Goal: Transaction & Acquisition: Purchase product/service

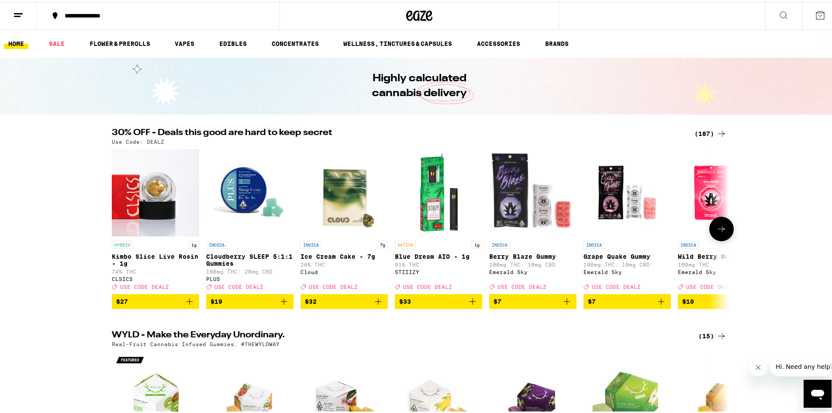
click at [439, 198] on img "Open page for Blue Dream AIO - 1g from STIIIZY" at bounding box center [438, 190] width 87 height 87
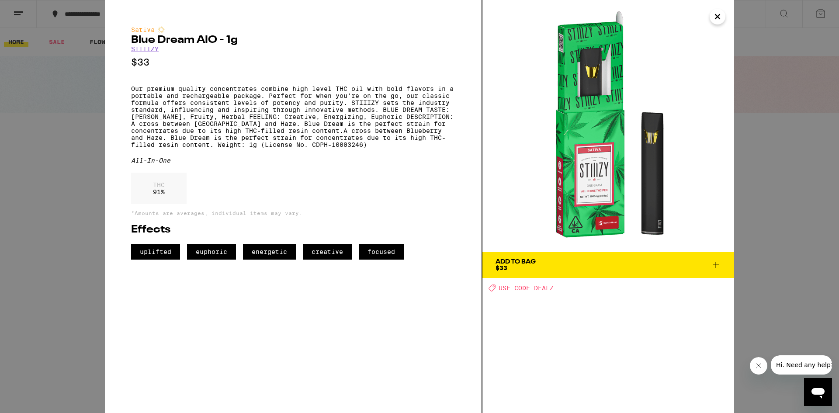
click at [575, 262] on span "Add To Bag $33" at bounding box center [608, 265] width 225 height 12
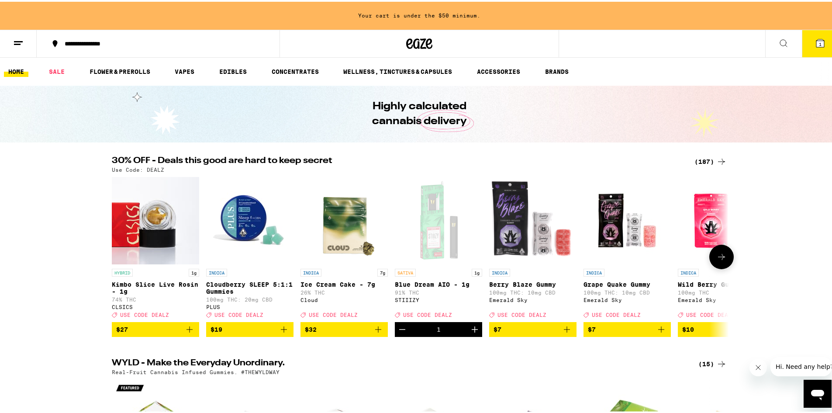
click at [724, 258] on icon at bounding box center [722, 255] width 10 height 10
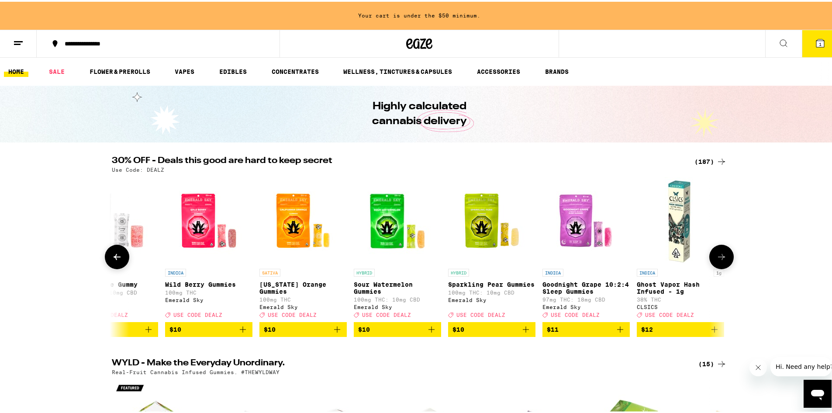
scroll to position [0, 520]
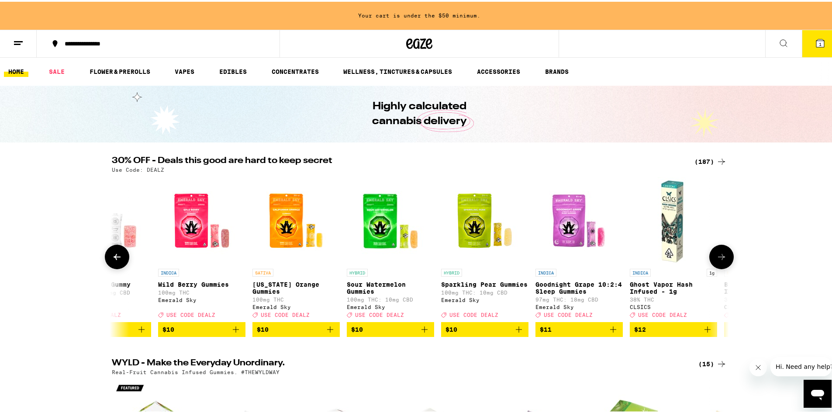
click at [720, 255] on icon at bounding box center [722, 255] width 10 height 10
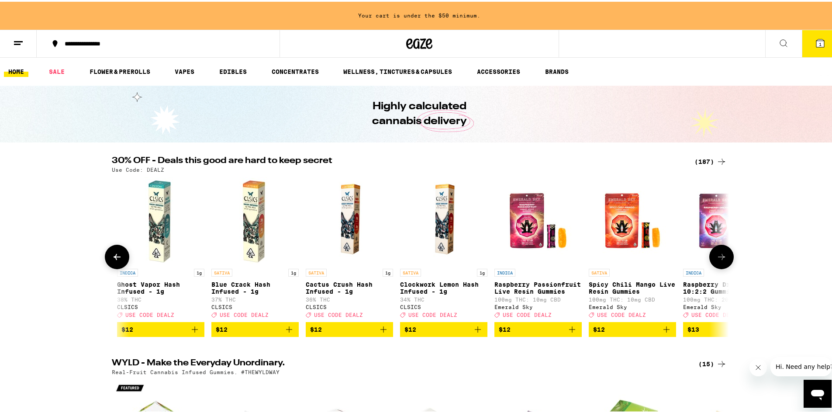
scroll to position [0, 1040]
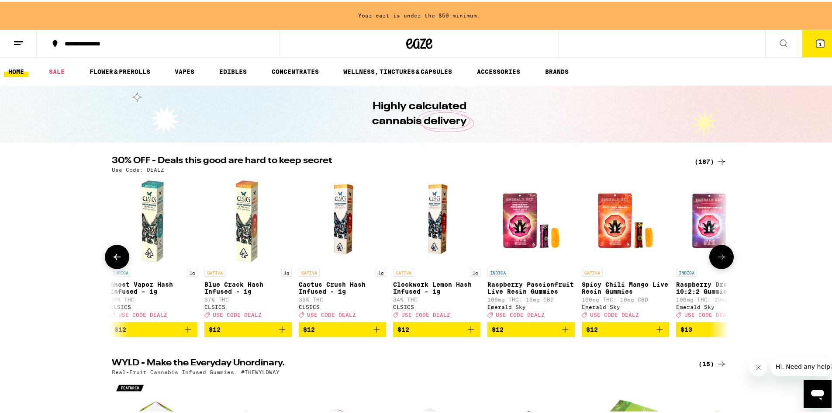
click at [116, 256] on icon at bounding box center [117, 255] width 10 height 10
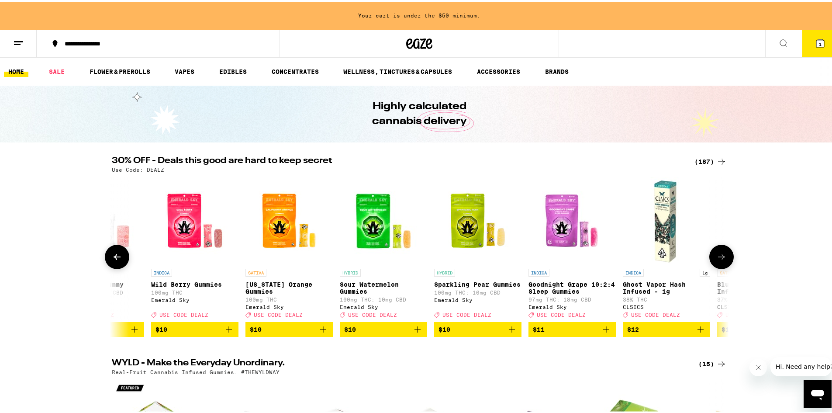
scroll to position [0, 520]
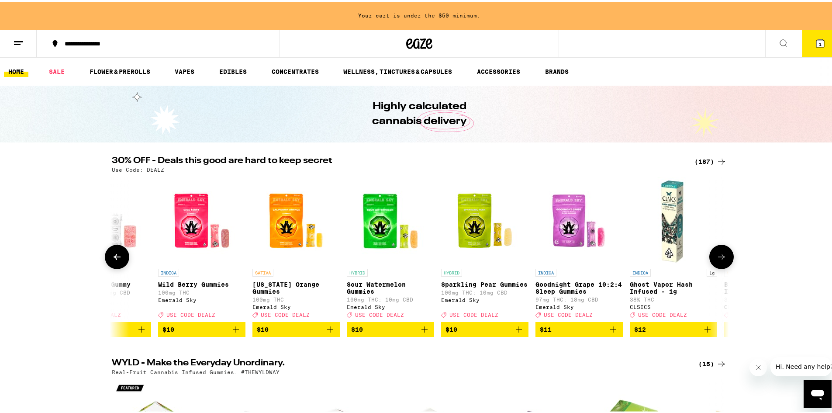
click at [718, 254] on icon at bounding box center [722, 255] width 10 height 10
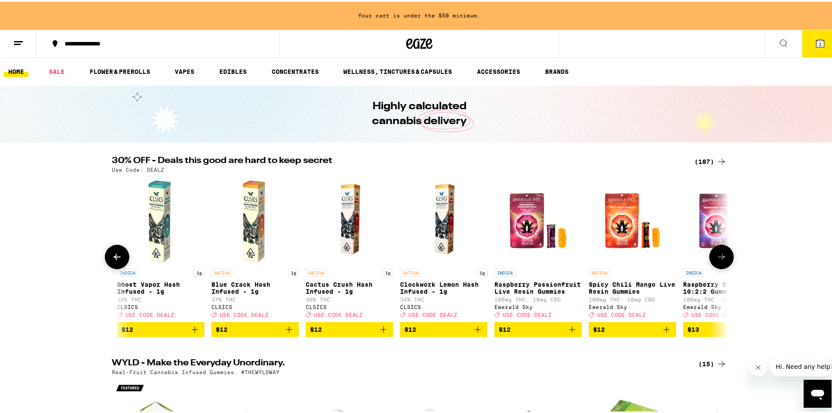
scroll to position [0, 1040]
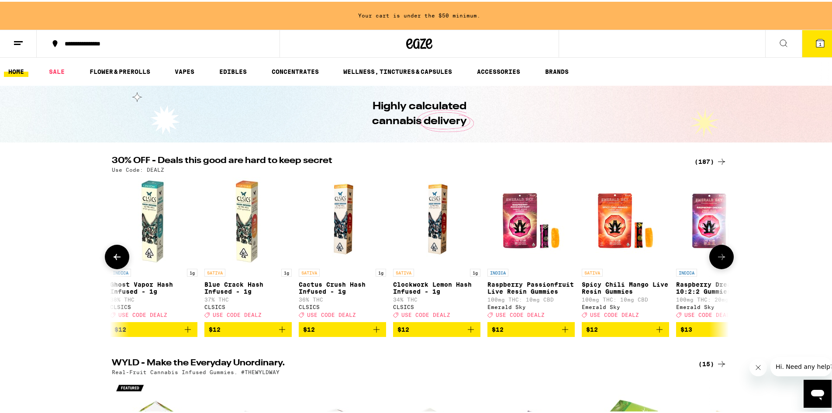
click at [718, 254] on icon at bounding box center [722, 255] width 10 height 10
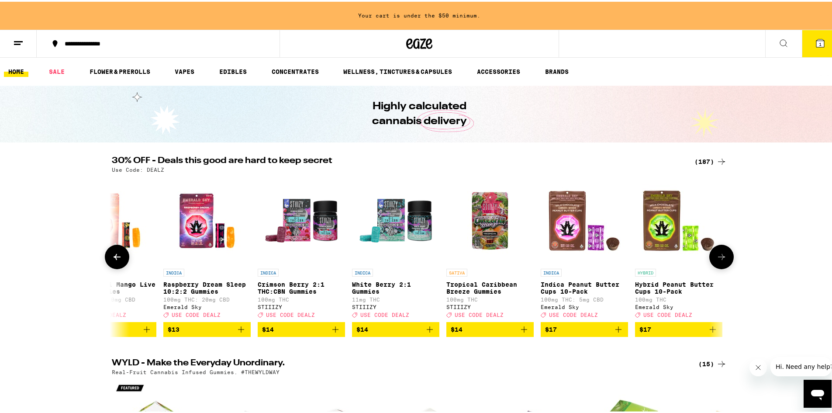
scroll to position [0, 1560]
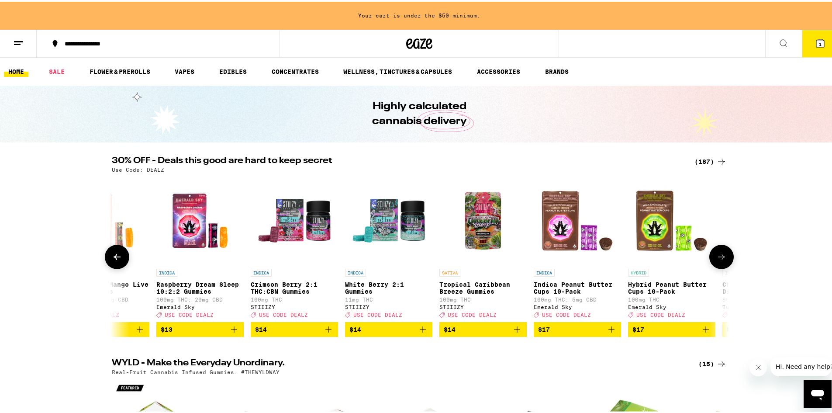
click at [720, 254] on icon at bounding box center [722, 255] width 10 height 10
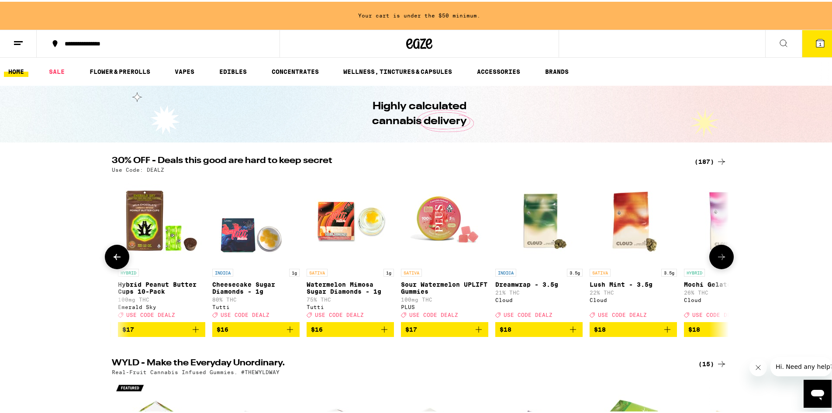
scroll to position [0, 2080]
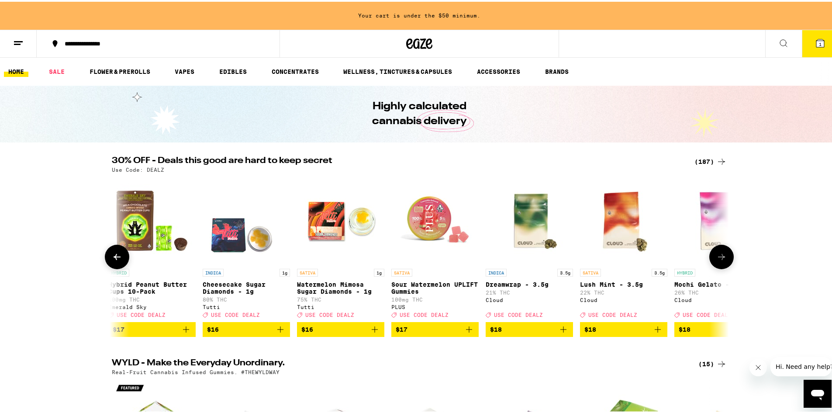
click at [720, 254] on icon at bounding box center [722, 255] width 10 height 10
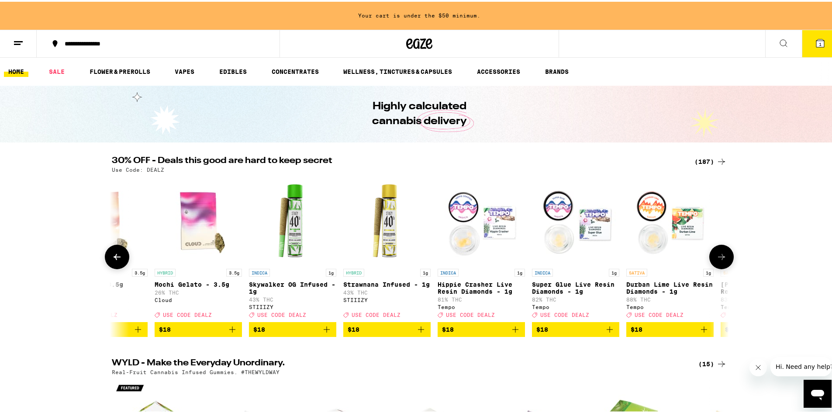
click at [720, 254] on icon at bounding box center [722, 255] width 10 height 10
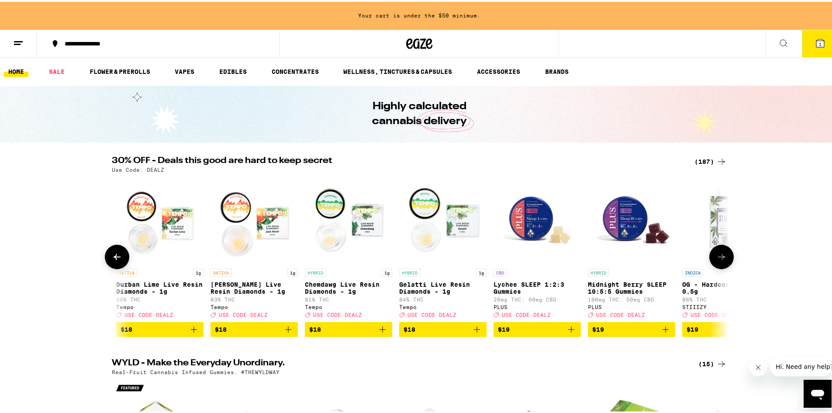
scroll to position [0, 3120]
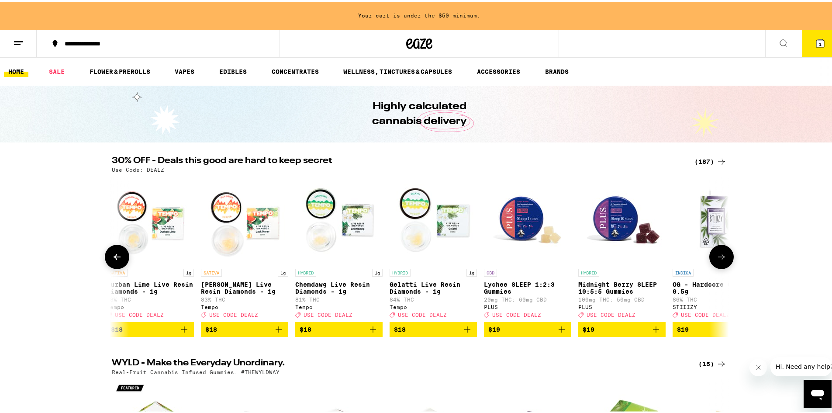
click at [723, 254] on icon at bounding box center [722, 255] width 10 height 10
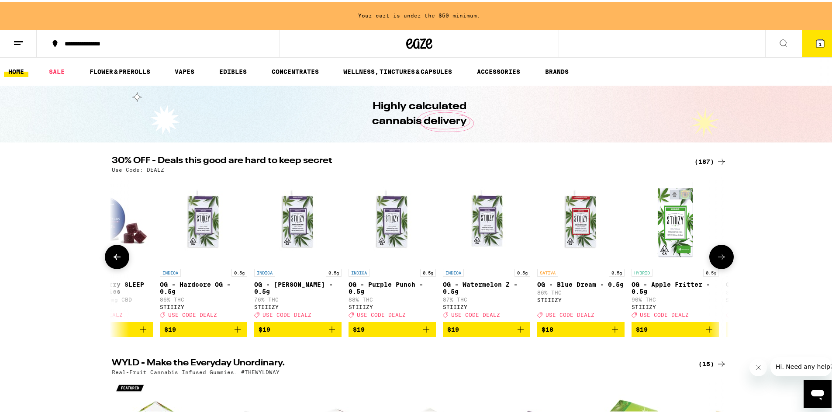
scroll to position [0, 3640]
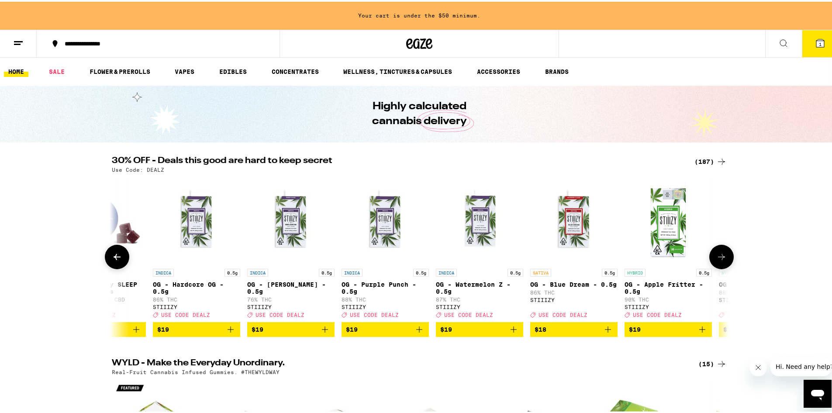
click at [723, 254] on icon at bounding box center [722, 255] width 10 height 10
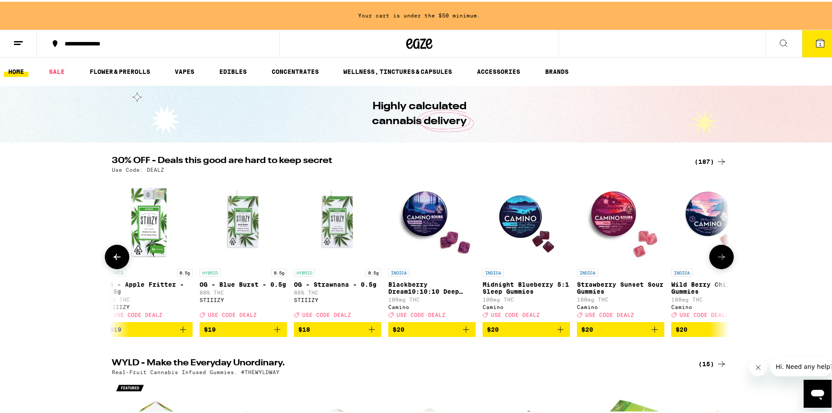
scroll to position [0, 4160]
click at [724, 259] on icon at bounding box center [722, 255] width 10 height 10
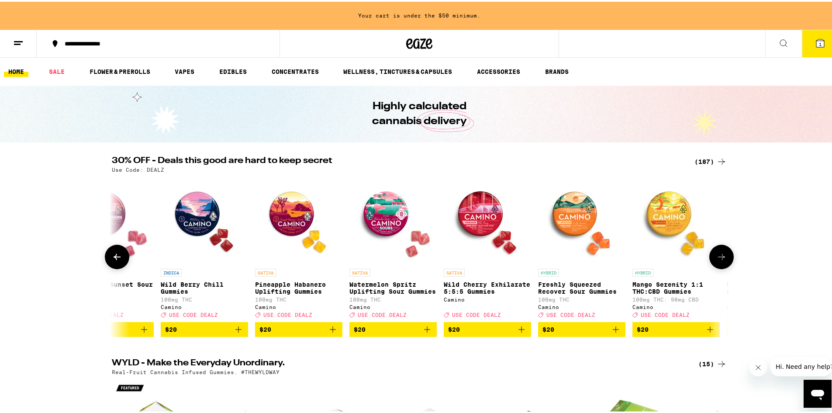
scroll to position [0, 4680]
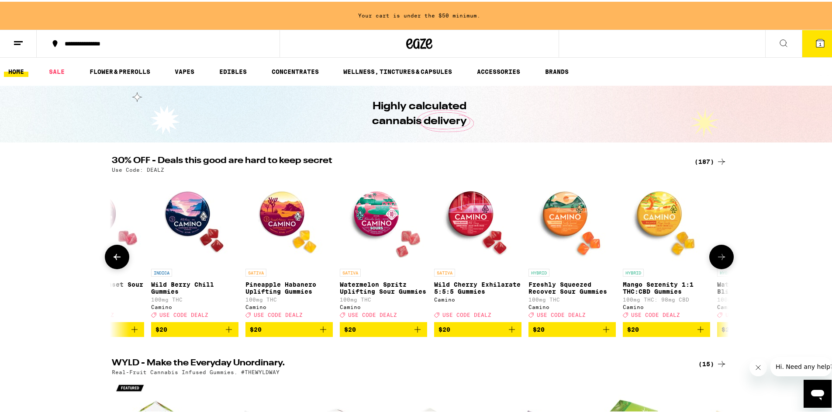
click at [725, 257] on button at bounding box center [722, 255] width 24 height 24
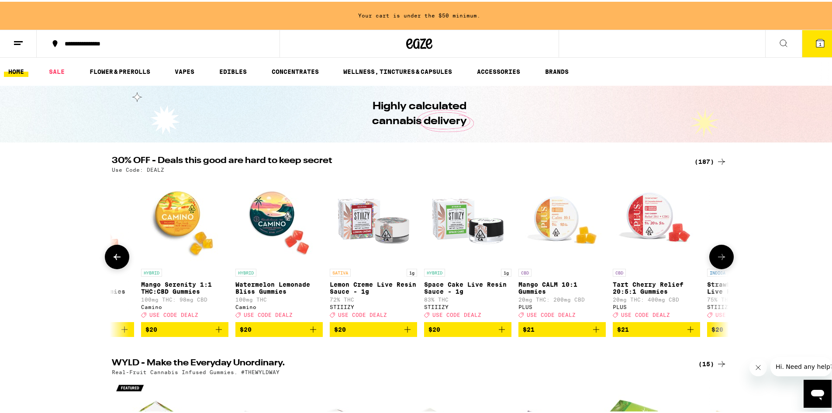
scroll to position [0, 5200]
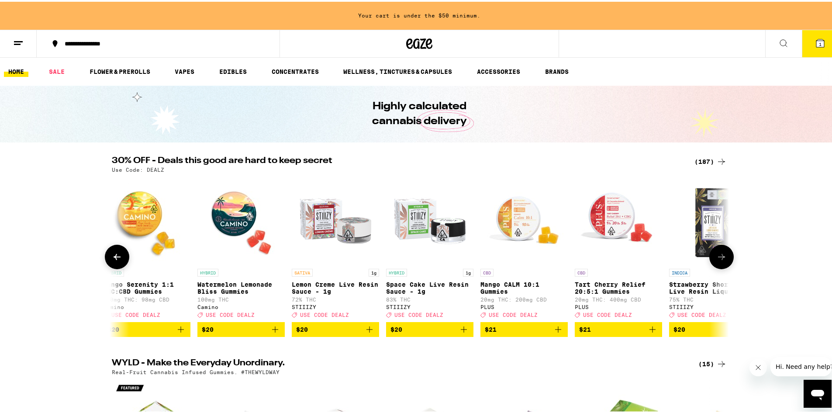
click at [725, 257] on button at bounding box center [722, 255] width 24 height 24
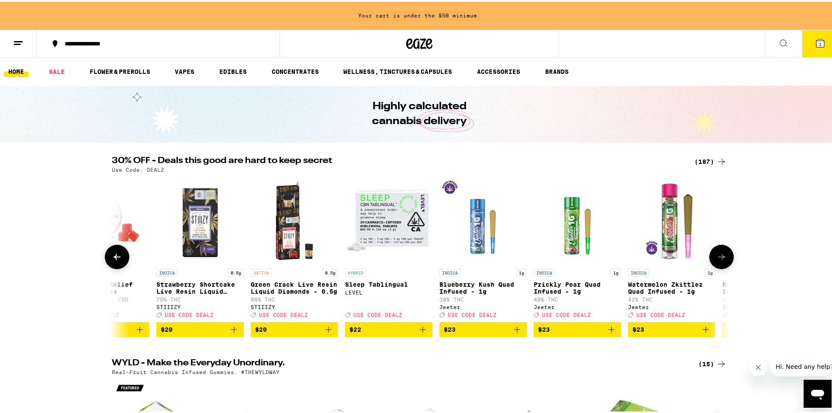
scroll to position [0, 5720]
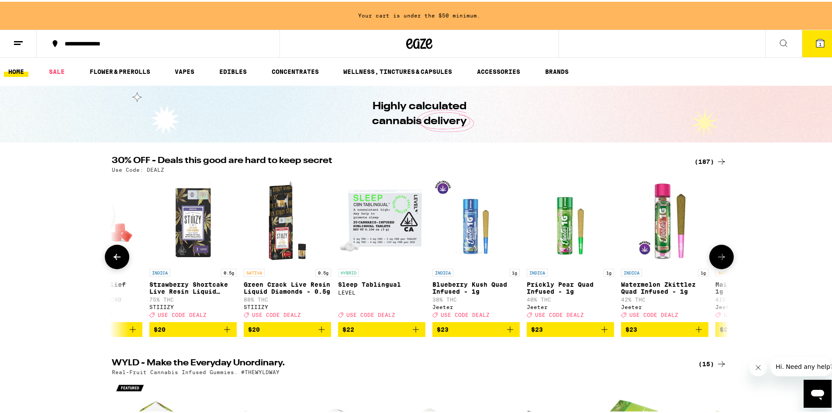
click at [725, 257] on button at bounding box center [722, 255] width 24 height 24
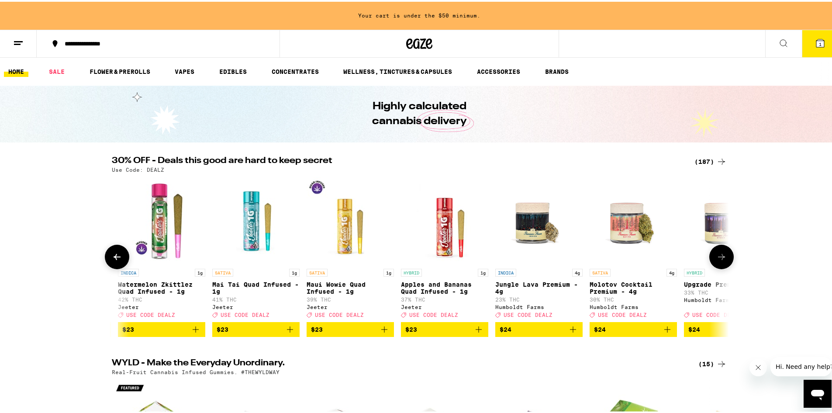
scroll to position [0, 6240]
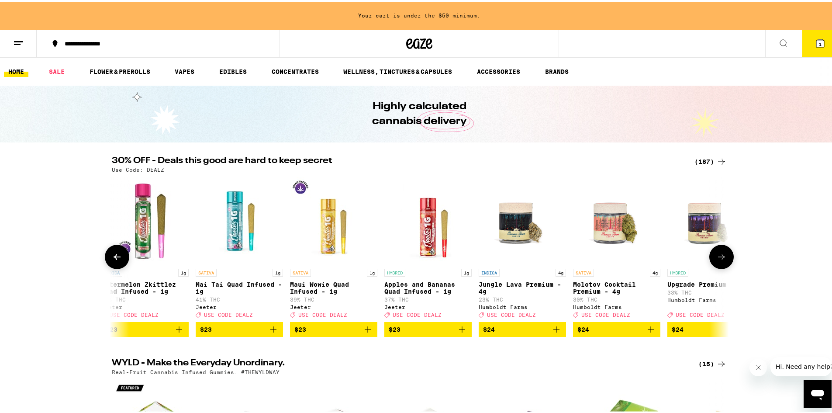
click at [725, 257] on button at bounding box center [722, 255] width 24 height 24
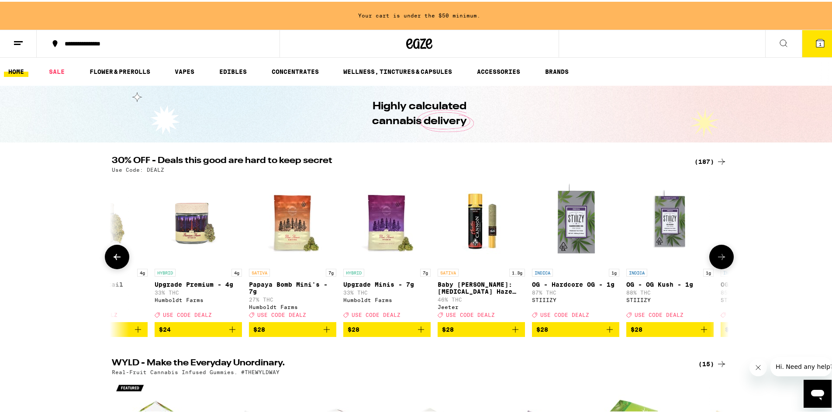
scroll to position [0, 6760]
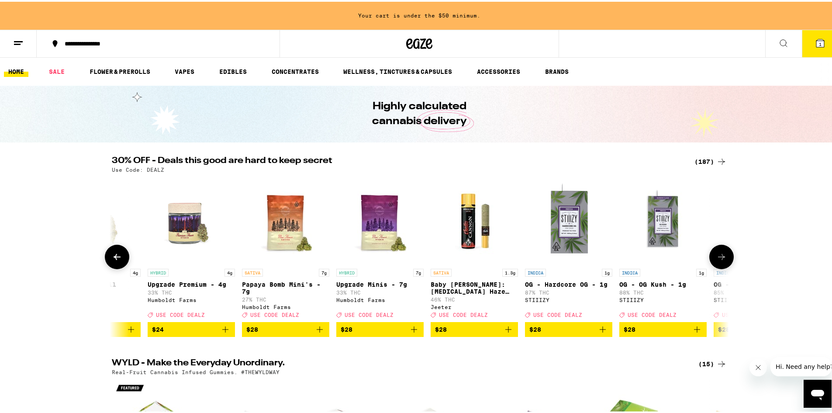
click at [184, 229] on img "Open page for Upgrade Premium - 4g from Humboldt Farms" at bounding box center [191, 218] width 87 height 87
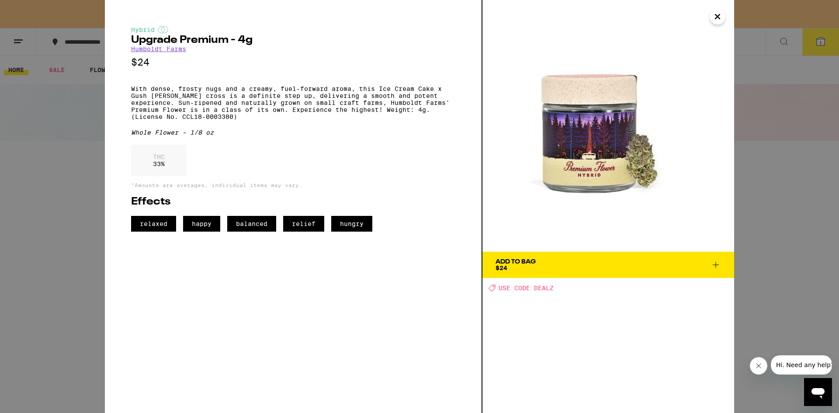
click at [636, 262] on span "Add To Bag $24" at bounding box center [608, 265] width 225 height 12
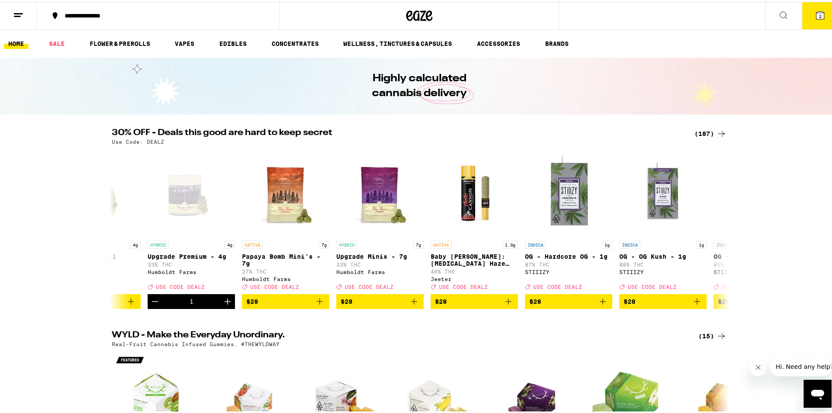
click at [815, 13] on icon at bounding box center [820, 13] width 10 height 10
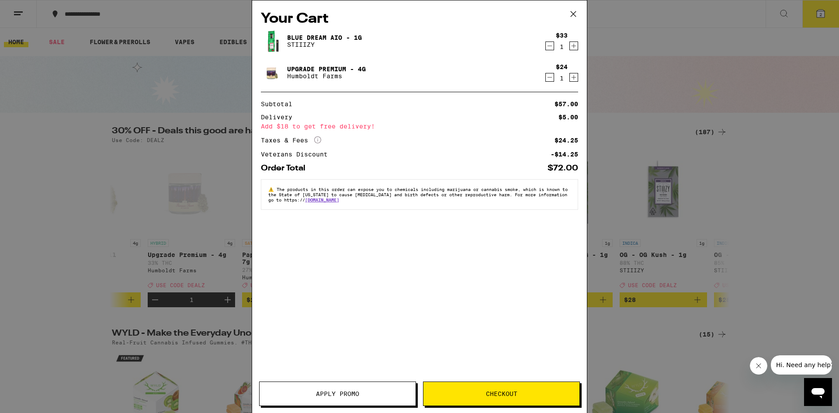
click at [548, 42] on icon "Decrement" at bounding box center [550, 46] width 8 height 10
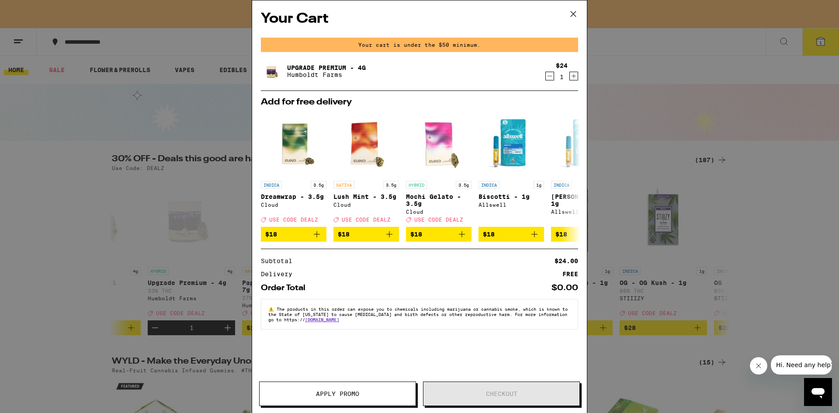
click at [571, 10] on icon at bounding box center [573, 13] width 13 height 13
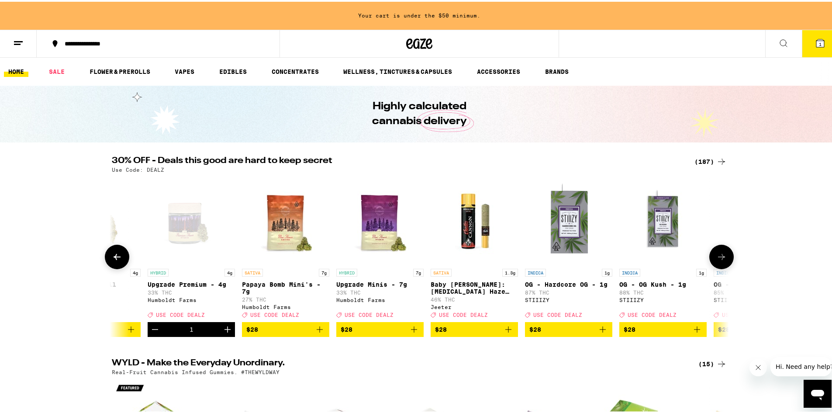
click at [115, 258] on icon at bounding box center [117, 255] width 10 height 10
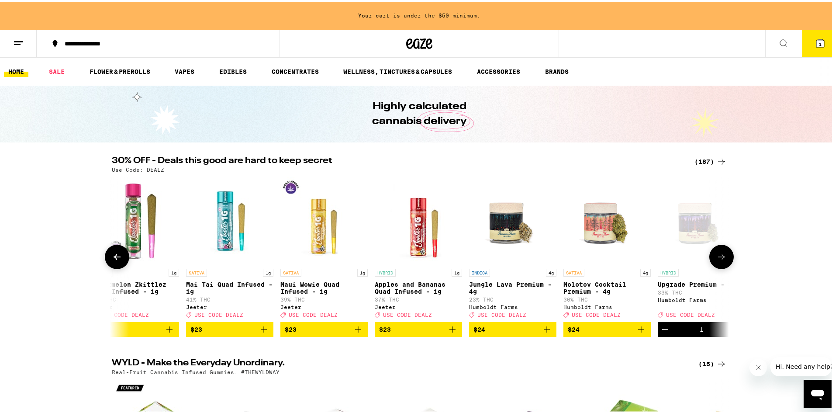
scroll to position [0, 6240]
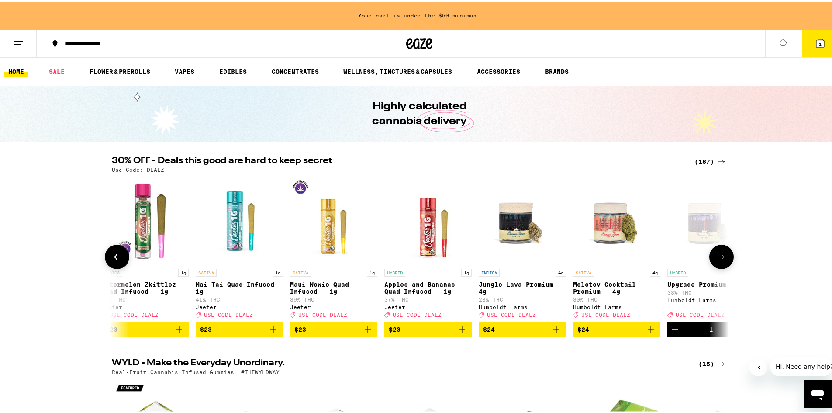
click at [121, 257] on button at bounding box center [117, 255] width 24 height 24
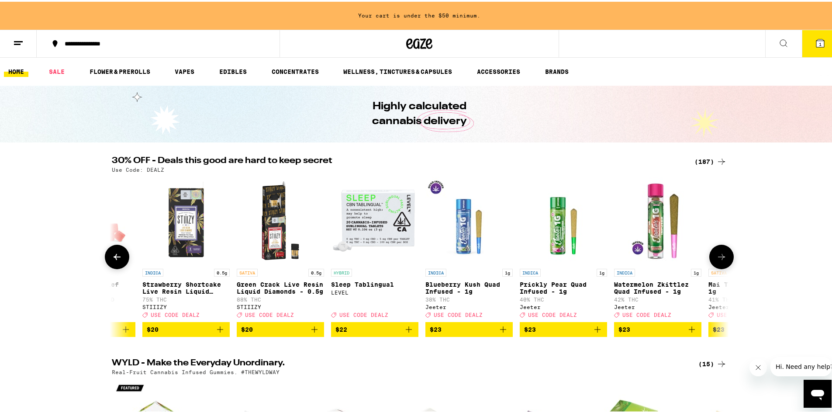
scroll to position [0, 5720]
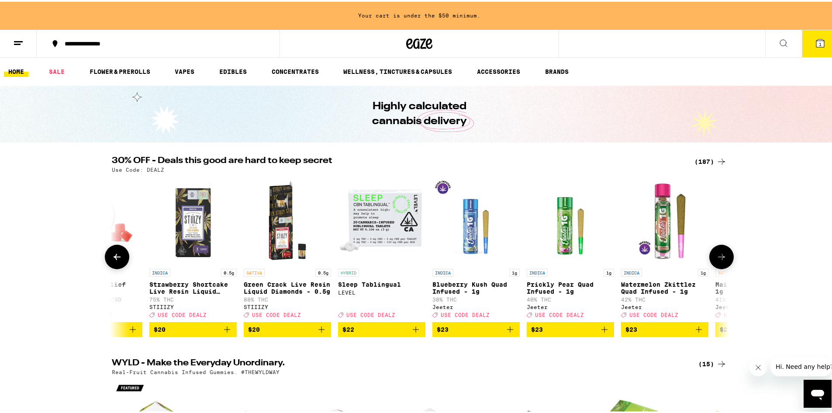
click at [121, 256] on button at bounding box center [117, 255] width 24 height 24
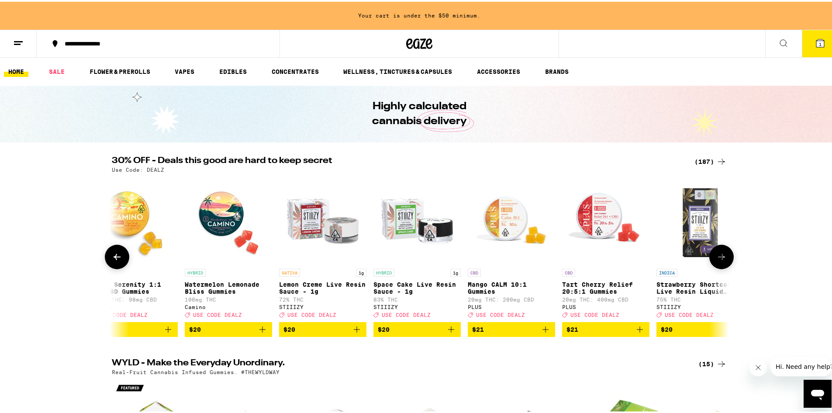
scroll to position [0, 5200]
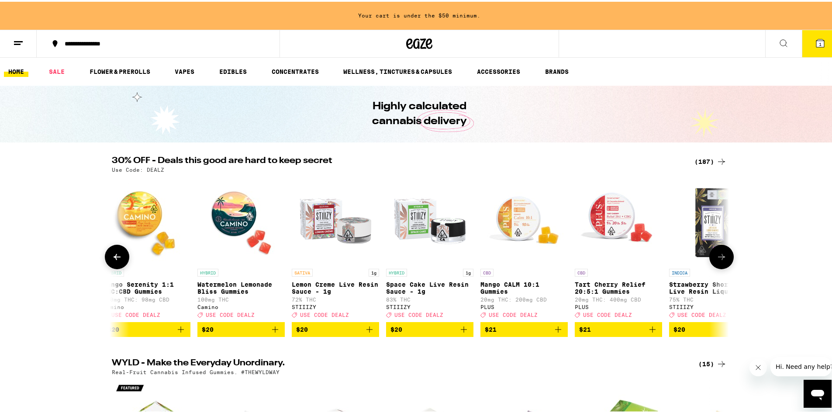
click at [123, 255] on button at bounding box center [117, 255] width 24 height 24
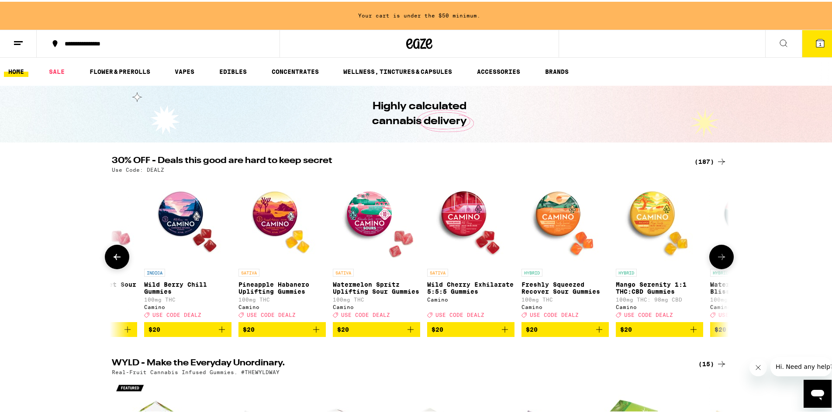
scroll to position [0, 4680]
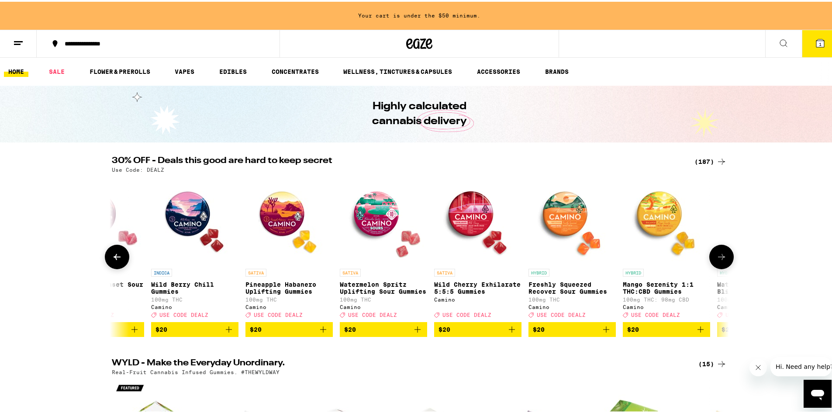
click at [125, 254] on div at bounding box center [117, 255] width 24 height 24
drag, startPoint x: 724, startPoint y: 259, endPoint x: 724, endPoint y: 250, distance: 9.2
click at [724, 255] on button at bounding box center [722, 255] width 24 height 24
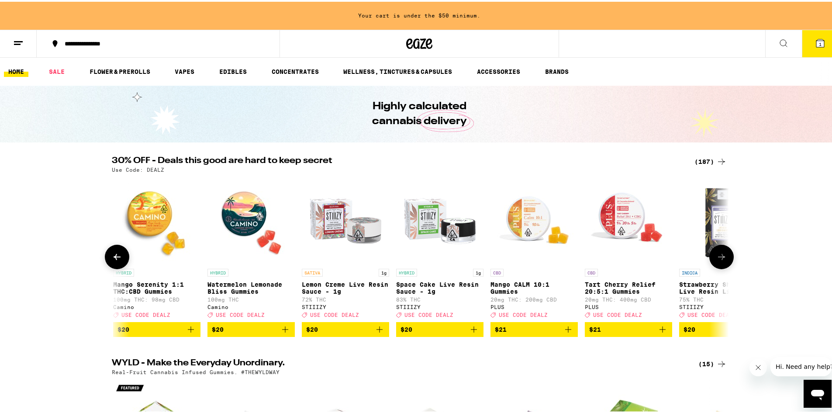
scroll to position [0, 5200]
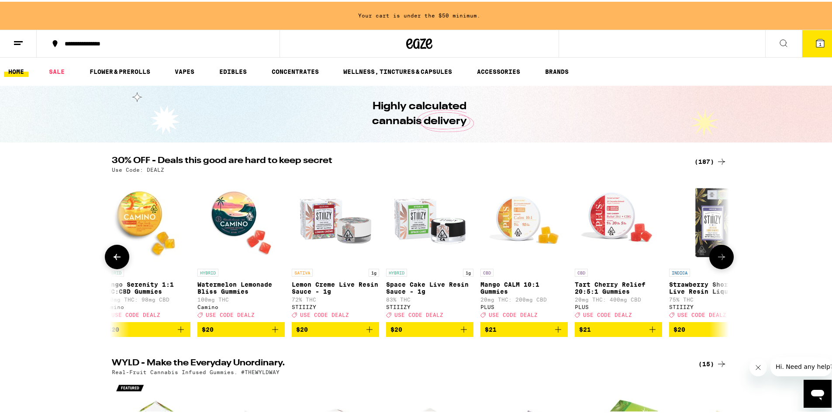
click at [724, 254] on icon at bounding box center [722, 255] width 10 height 10
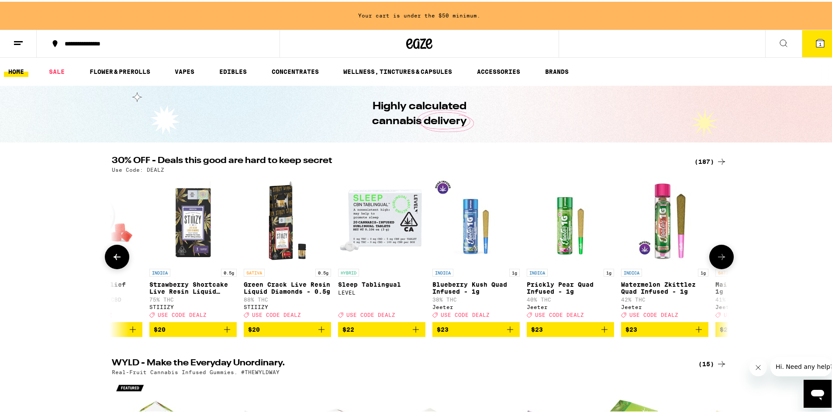
click at [724, 254] on icon at bounding box center [722, 255] width 10 height 10
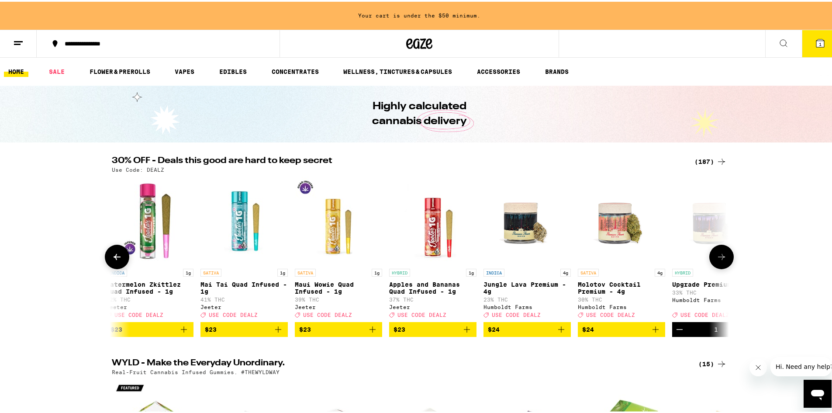
scroll to position [0, 6240]
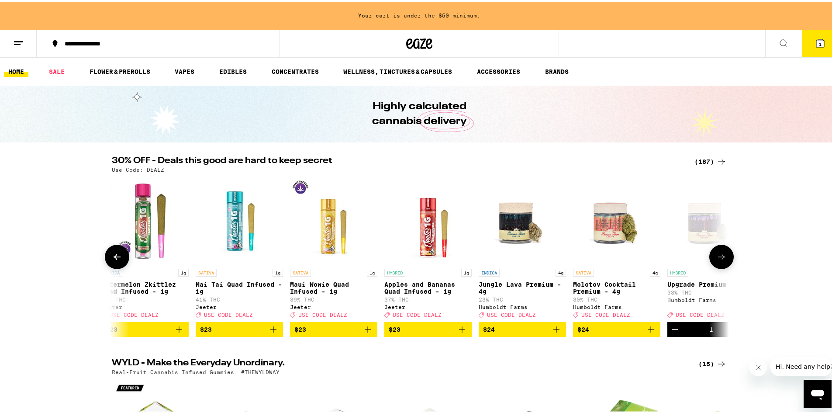
click at [119, 260] on icon at bounding box center [117, 255] width 10 height 10
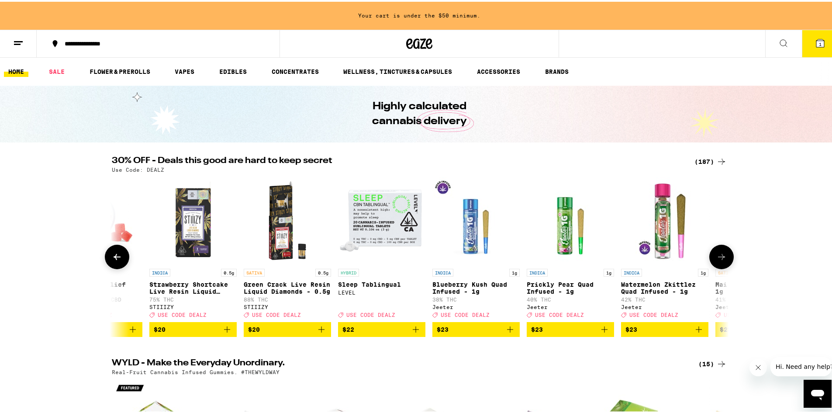
click at [119, 260] on icon at bounding box center [117, 255] width 10 height 10
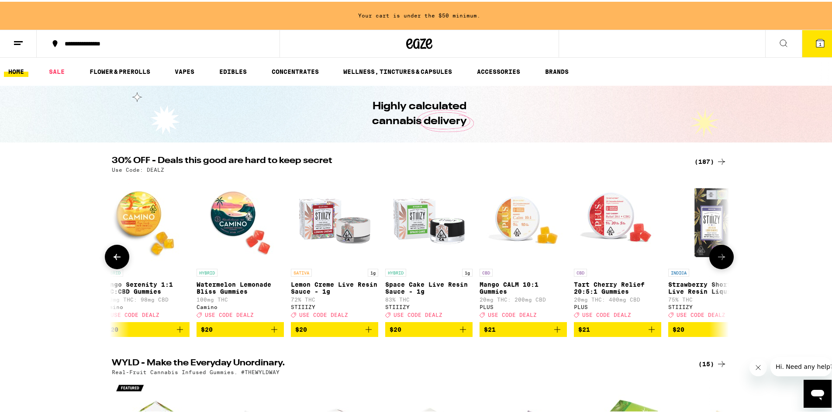
scroll to position [0, 5200]
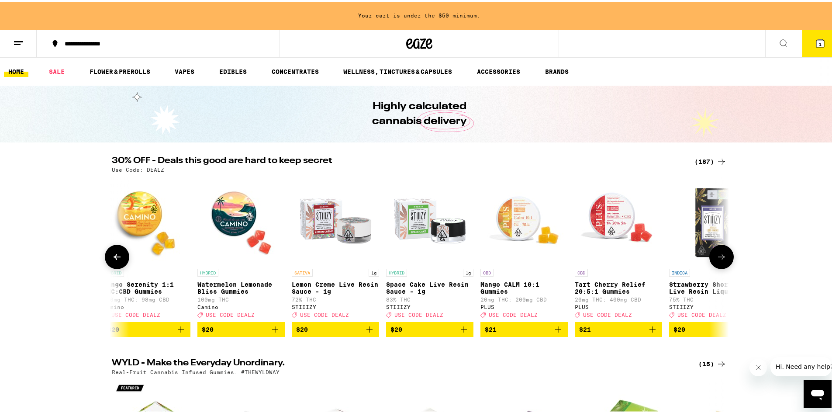
click at [120, 261] on button at bounding box center [117, 255] width 24 height 24
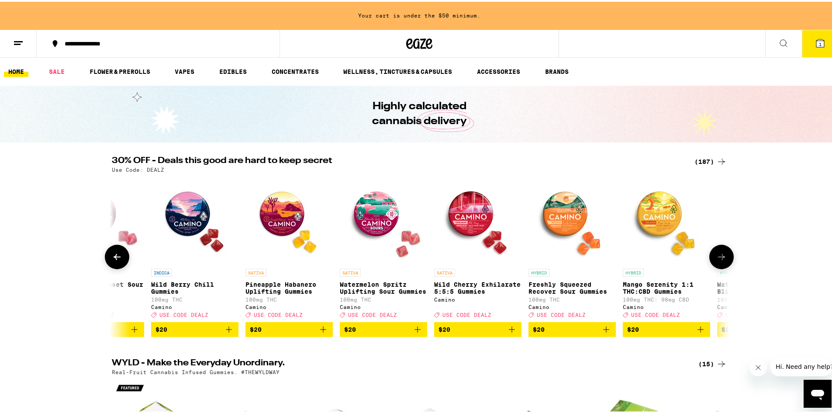
click at [120, 261] on button at bounding box center [117, 255] width 24 height 24
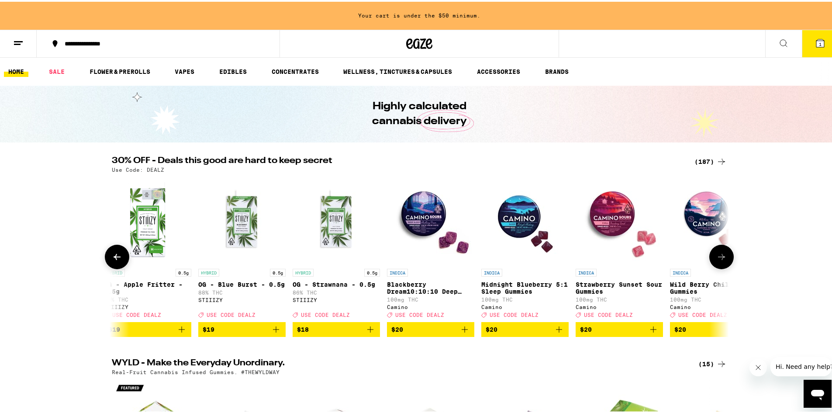
scroll to position [0, 4160]
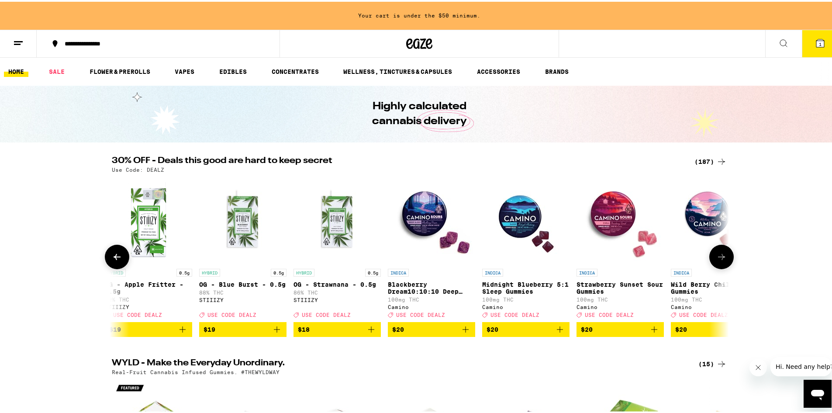
click at [493, 267] on link "INDICA Midnight Blueberry 5:1 Sleep Gummies 100mg THC Camino Deal Created with …" at bounding box center [525, 247] width 87 height 145
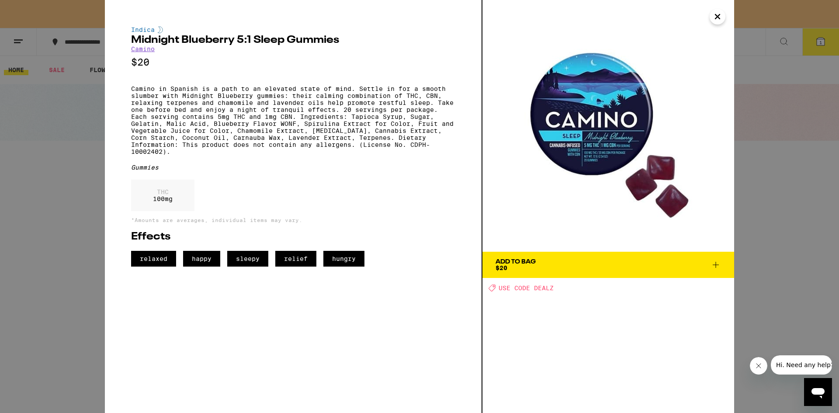
click at [626, 266] on span "Add To Bag $20" at bounding box center [608, 265] width 225 height 12
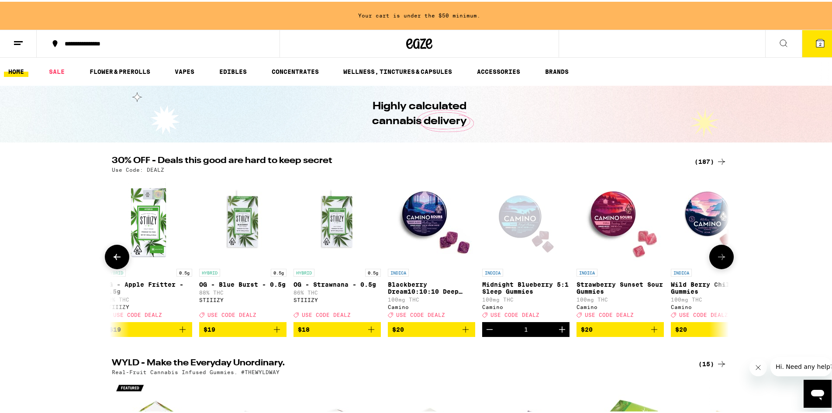
click at [719, 260] on icon at bounding box center [722, 255] width 10 height 10
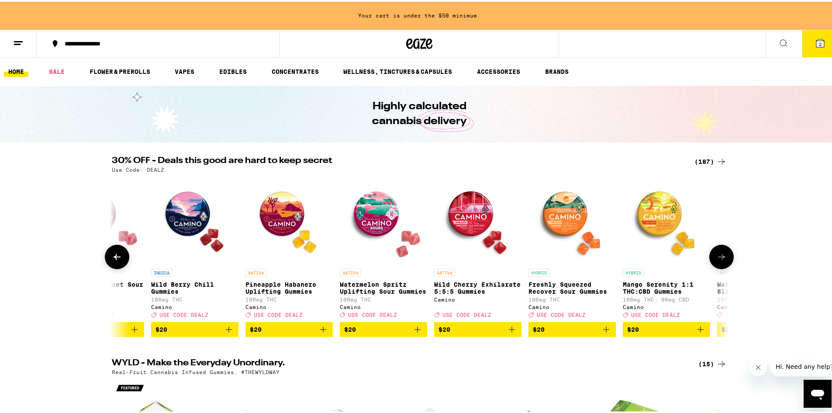
click at [719, 260] on icon at bounding box center [722, 255] width 10 height 10
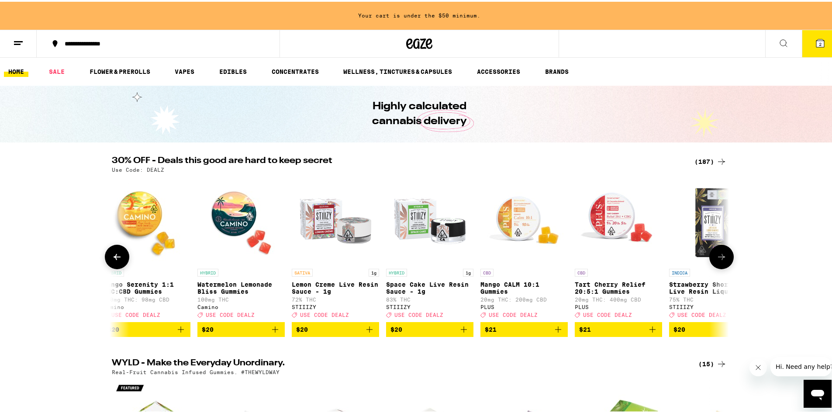
click at [719, 260] on icon at bounding box center [722, 255] width 10 height 10
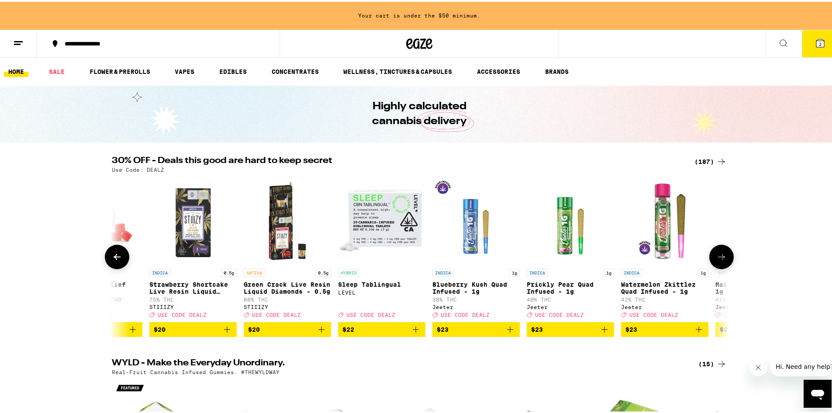
click at [720, 260] on icon at bounding box center [722, 255] width 10 height 10
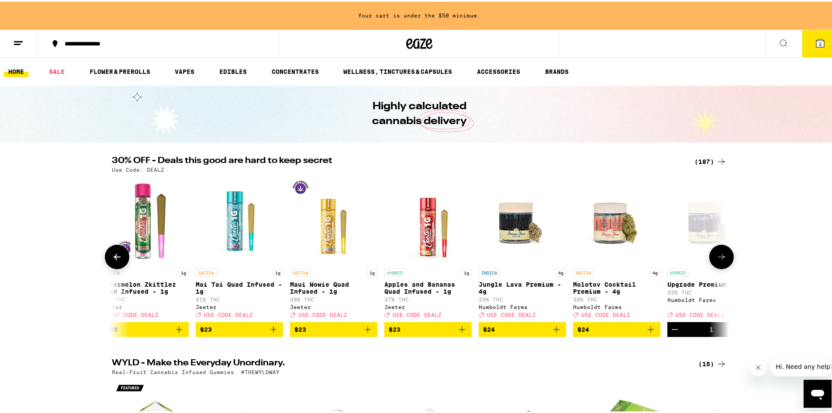
click at [721, 260] on icon at bounding box center [722, 255] width 10 height 10
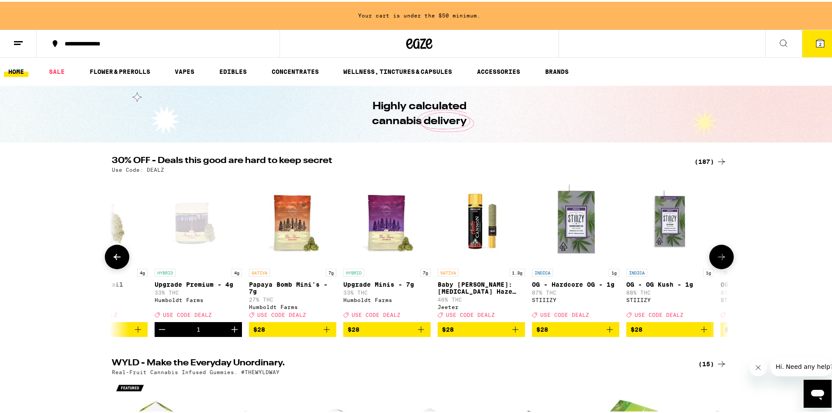
scroll to position [0, 6760]
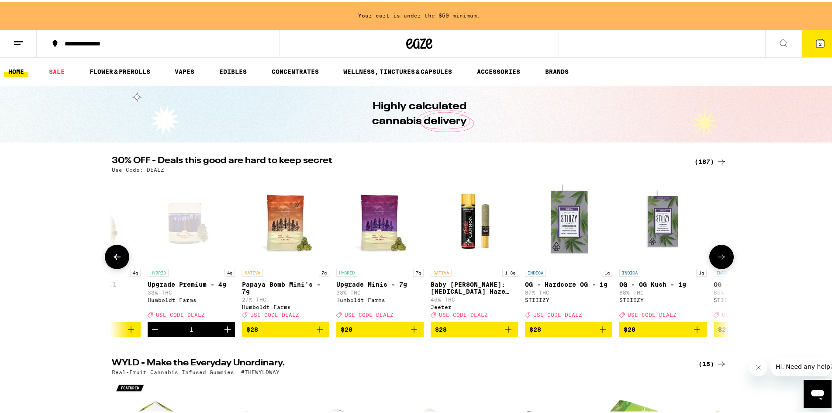
click at [721, 255] on icon at bounding box center [722, 255] width 10 height 10
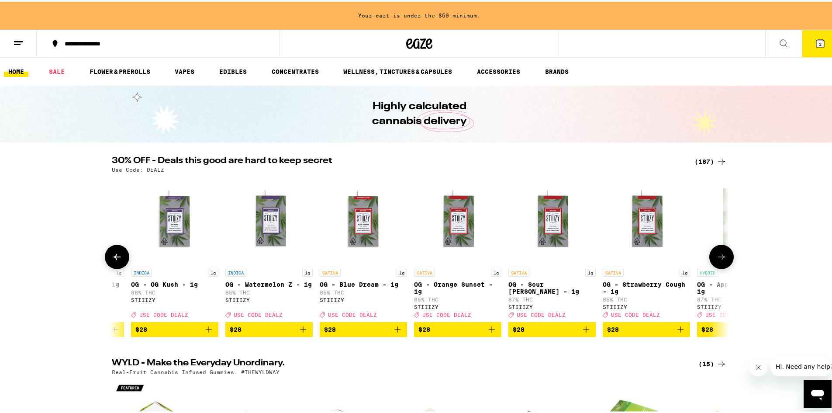
scroll to position [0, 7280]
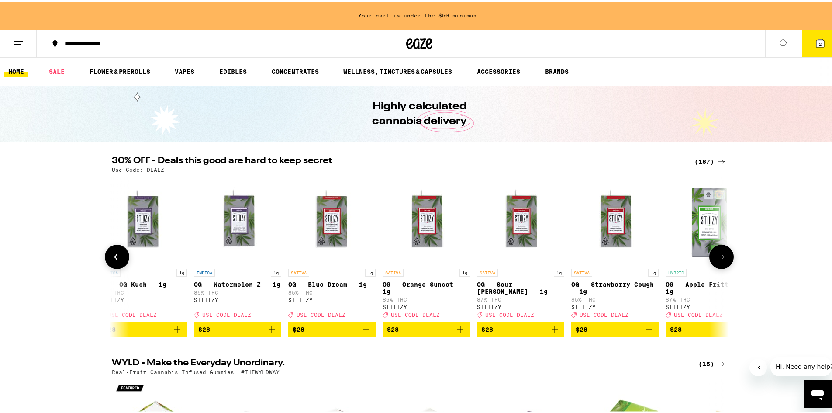
click at [721, 256] on icon at bounding box center [722, 255] width 10 height 10
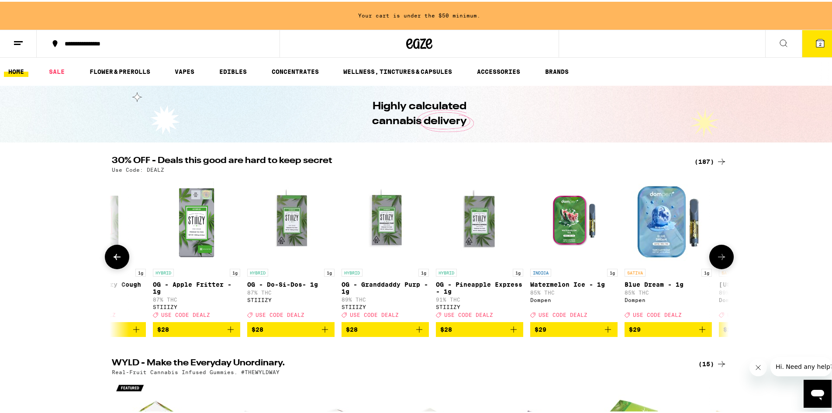
scroll to position [0, 7800]
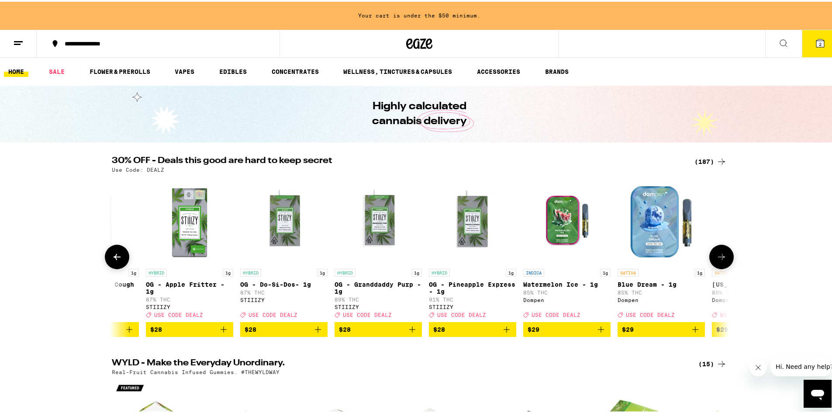
click at [717, 257] on icon at bounding box center [722, 255] width 10 height 10
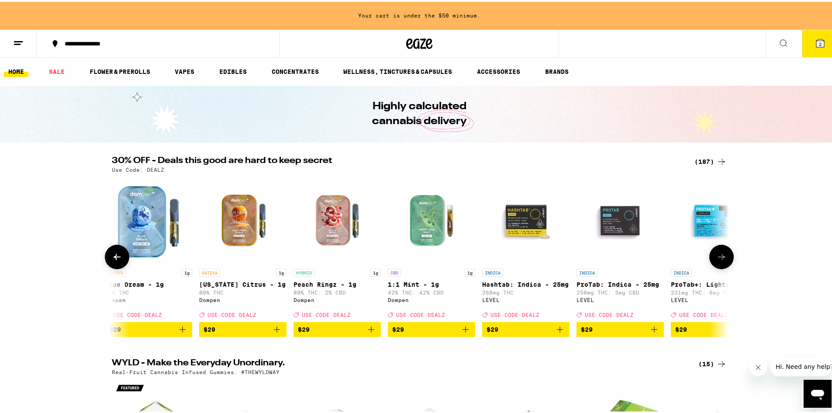
scroll to position [0, 8320]
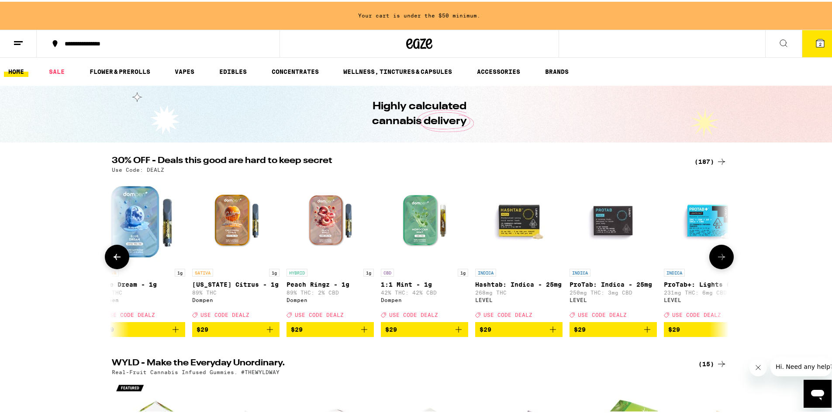
click at [717, 257] on icon at bounding box center [722, 255] width 10 height 10
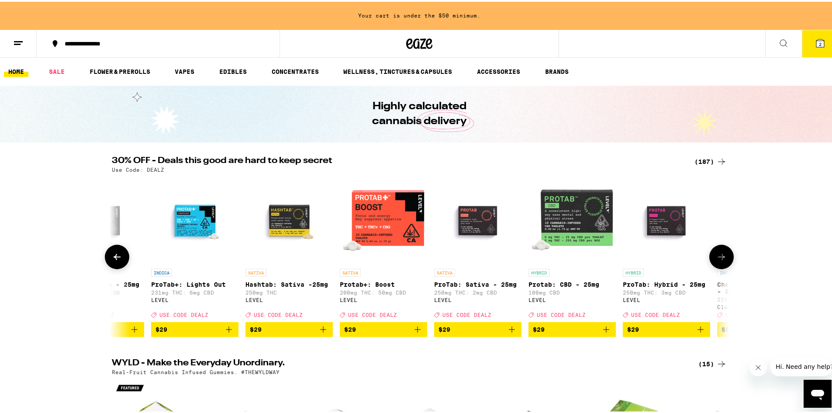
scroll to position [0, 8840]
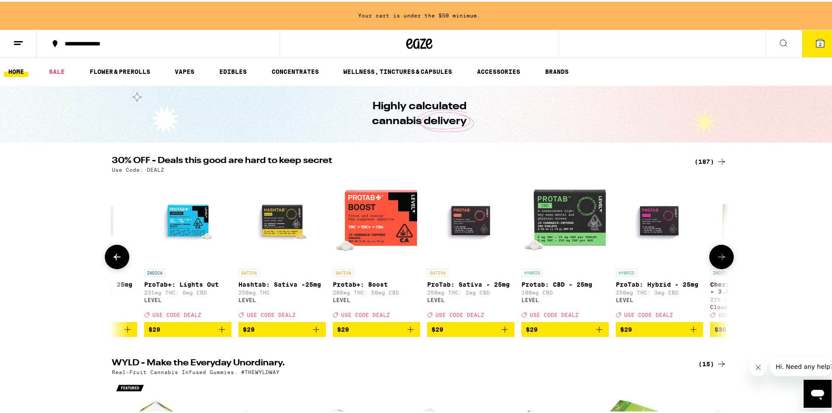
click at [717, 256] on icon at bounding box center [722, 255] width 10 height 10
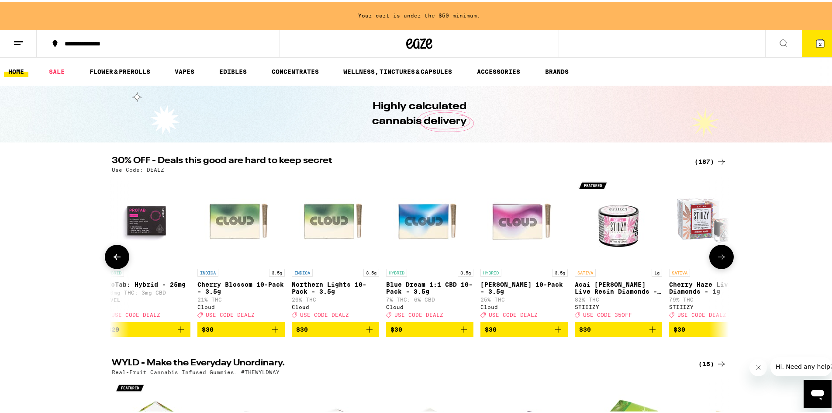
scroll to position [0, 9360]
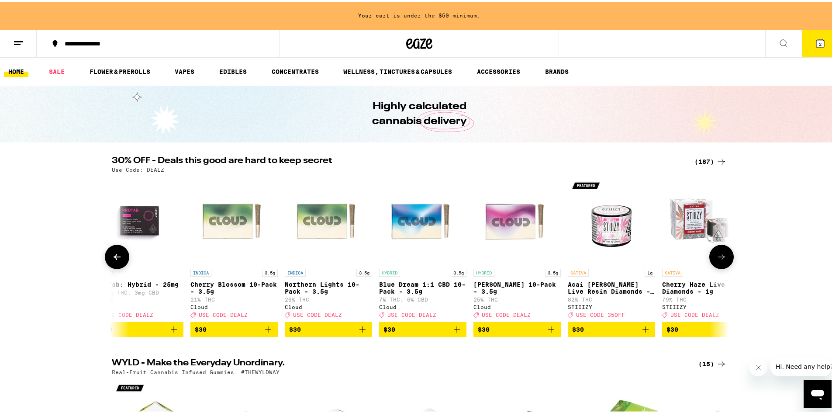
click at [717, 257] on icon at bounding box center [722, 255] width 10 height 10
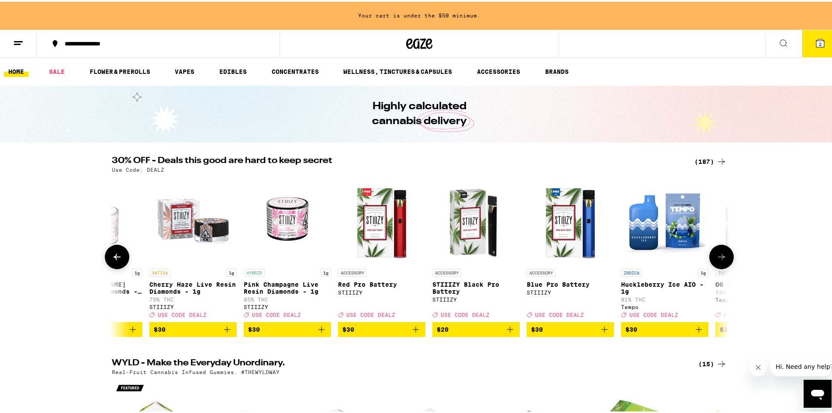
scroll to position [0, 9880]
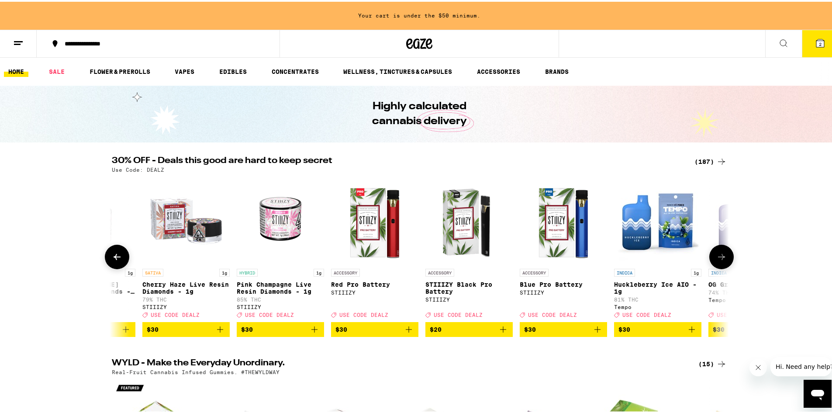
click at [714, 260] on button at bounding box center [722, 255] width 24 height 24
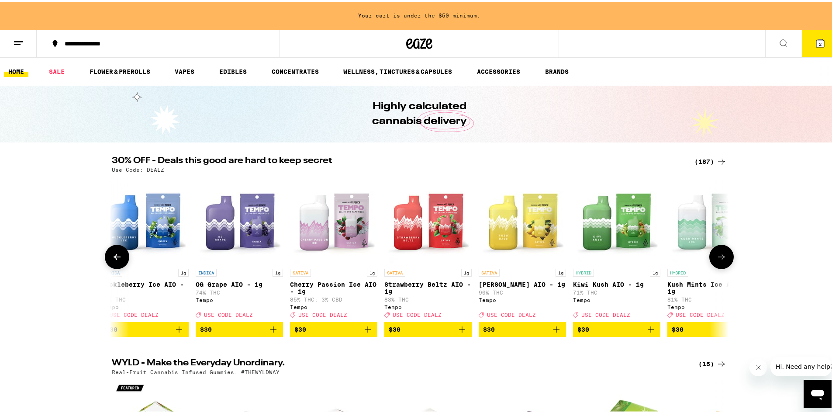
scroll to position [0, 10400]
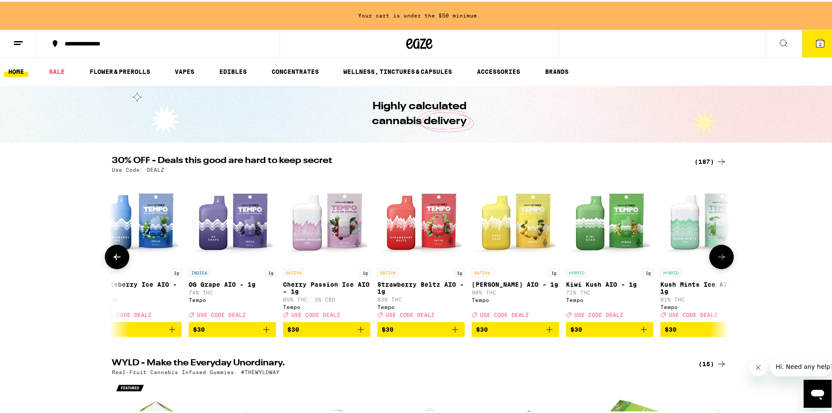
click at [717, 260] on icon at bounding box center [722, 255] width 10 height 10
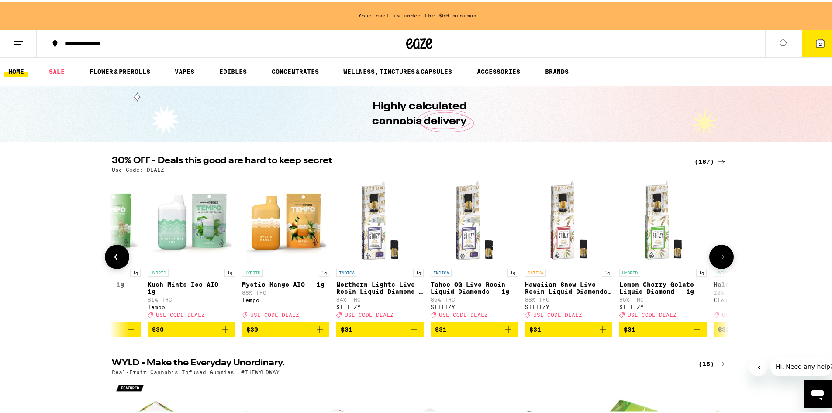
scroll to position [0, 10920]
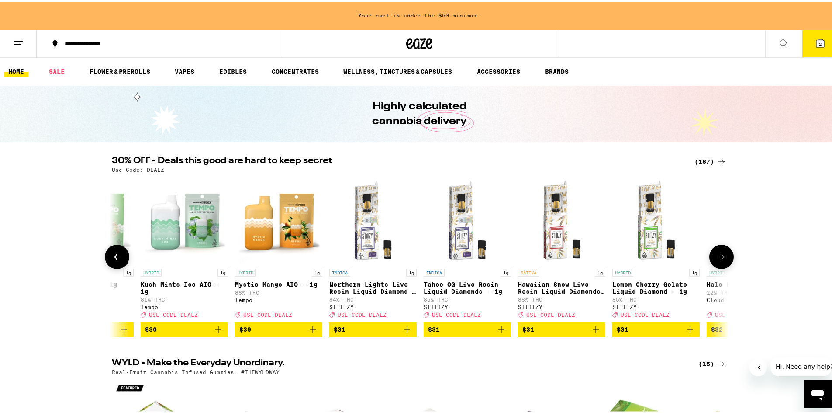
click at [717, 260] on icon at bounding box center [722, 255] width 10 height 10
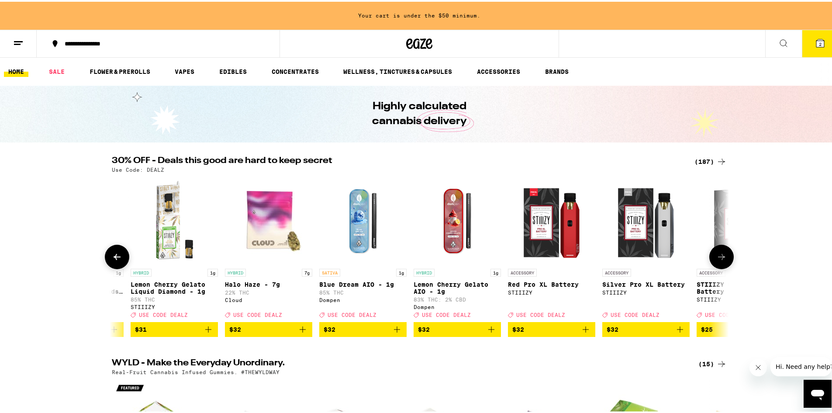
scroll to position [0, 11440]
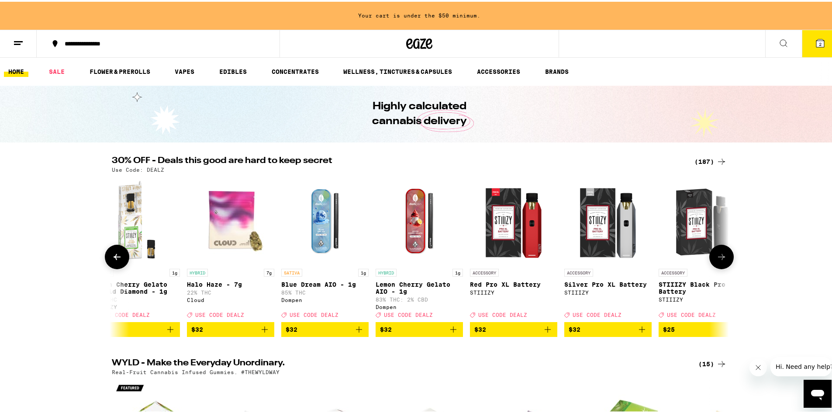
click at [717, 258] on icon at bounding box center [722, 255] width 10 height 10
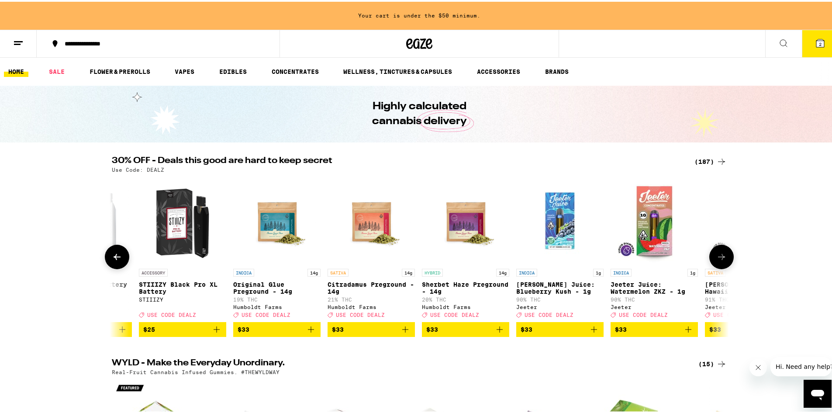
click at [717, 257] on icon at bounding box center [722, 255] width 10 height 10
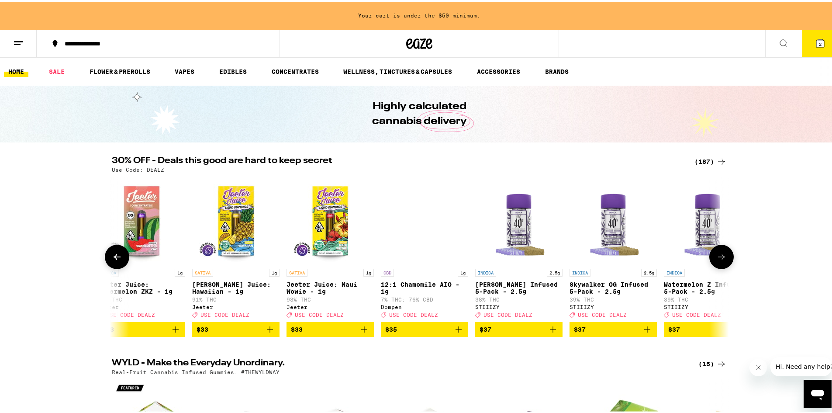
scroll to position [0, 12480]
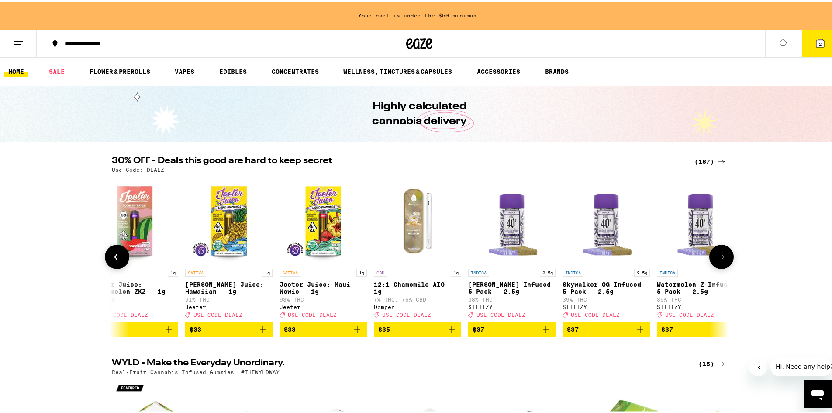
click at [115, 256] on icon at bounding box center [117, 255] width 10 height 10
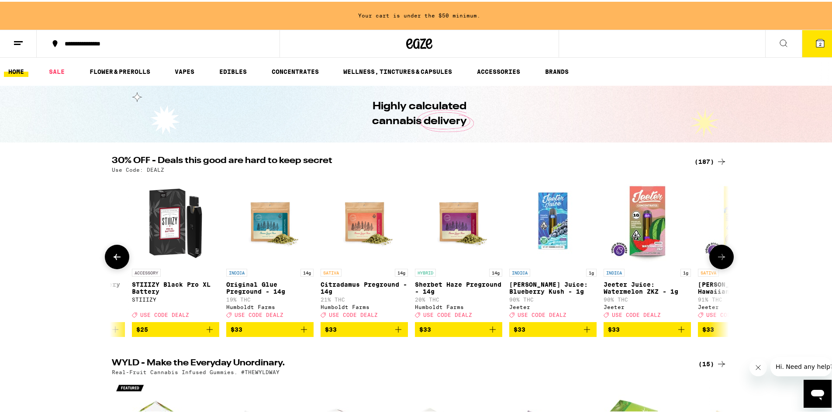
scroll to position [0, 11960]
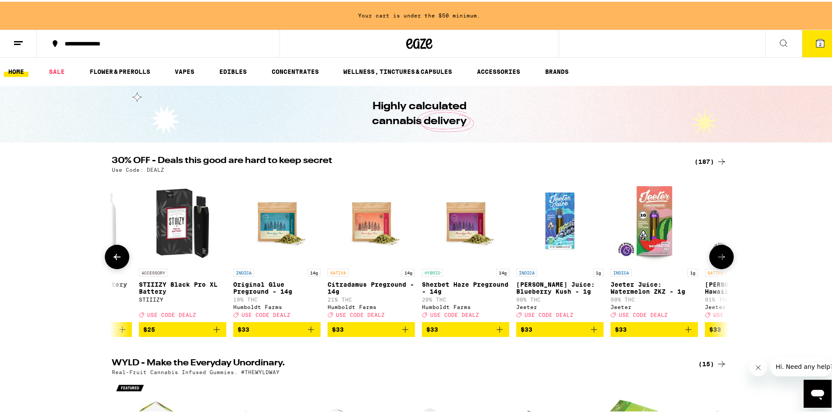
click at [463, 227] on img "Open page for Sherbet Haze Preground - 14g from Humboldt Farms" at bounding box center [465, 218] width 87 height 87
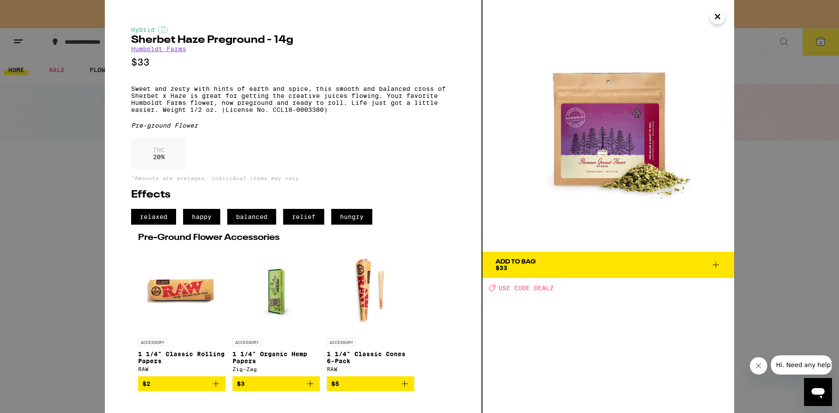
click at [718, 13] on icon "Close" at bounding box center [717, 16] width 10 height 13
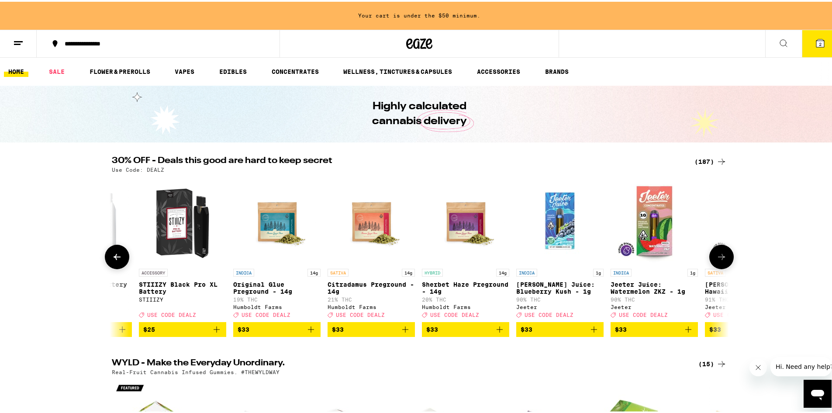
click at [720, 254] on icon at bounding box center [722, 255] width 10 height 10
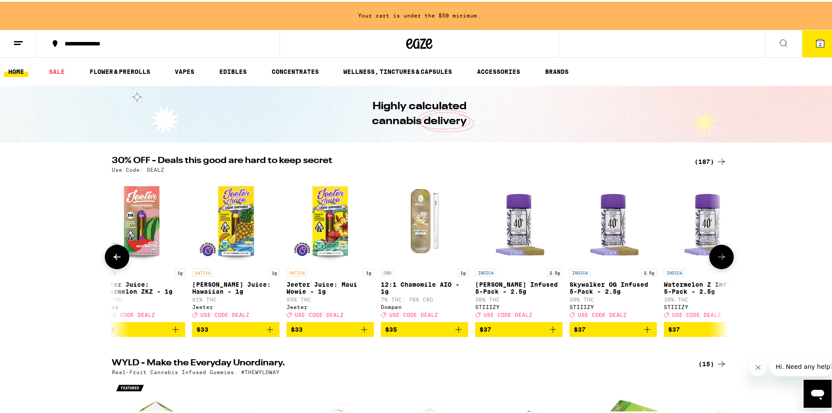
scroll to position [0, 12480]
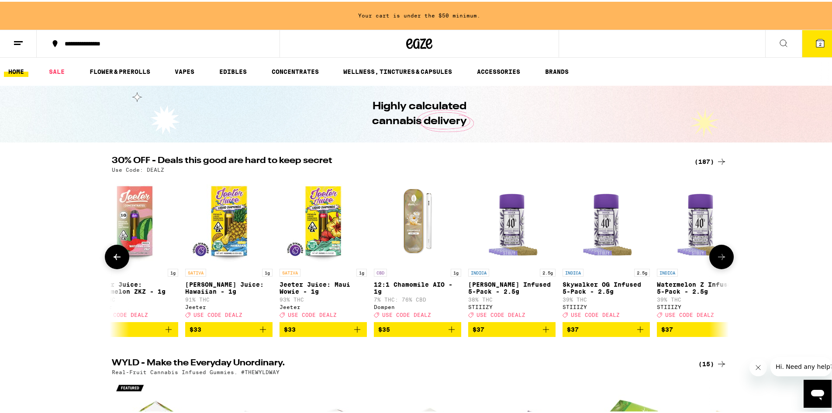
click at [720, 253] on button at bounding box center [722, 255] width 24 height 24
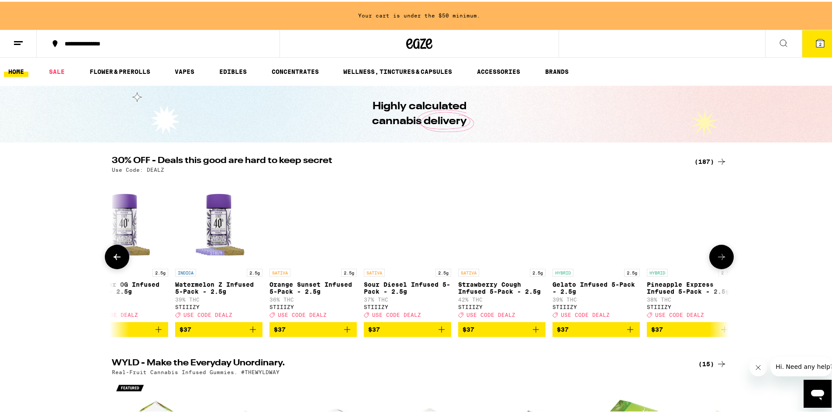
scroll to position [0, 13000]
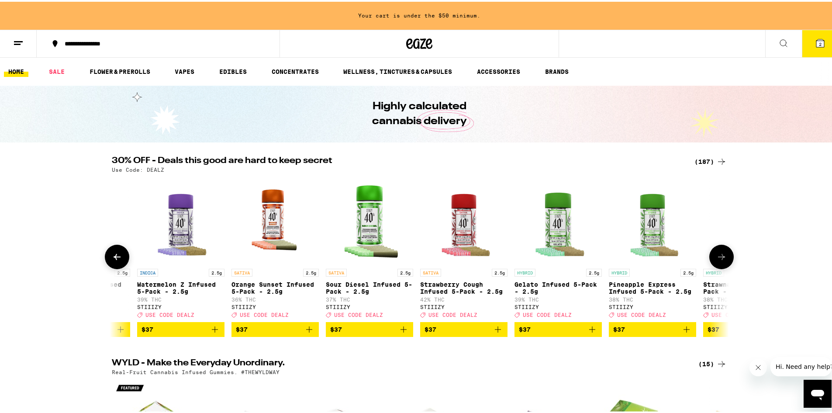
click at [721, 252] on button at bounding box center [722, 255] width 24 height 24
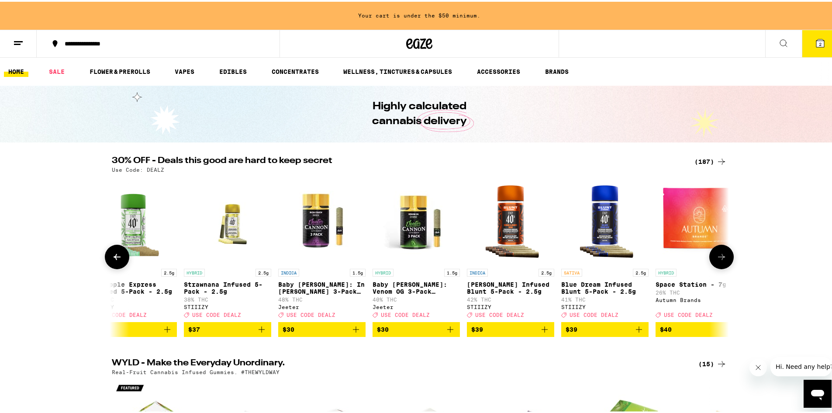
scroll to position [0, 13520]
click at [721, 252] on button at bounding box center [722, 255] width 24 height 24
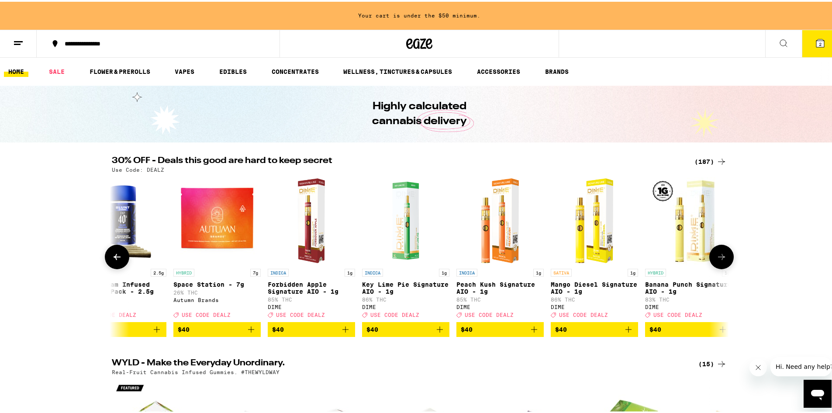
scroll to position [0, 14040]
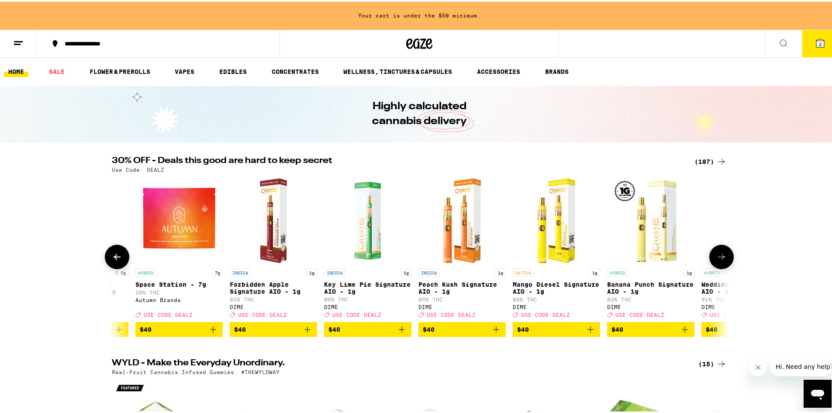
click at [184, 230] on img "Open page for Space Station - 7g from Autumn Brands" at bounding box center [178, 218] width 87 height 87
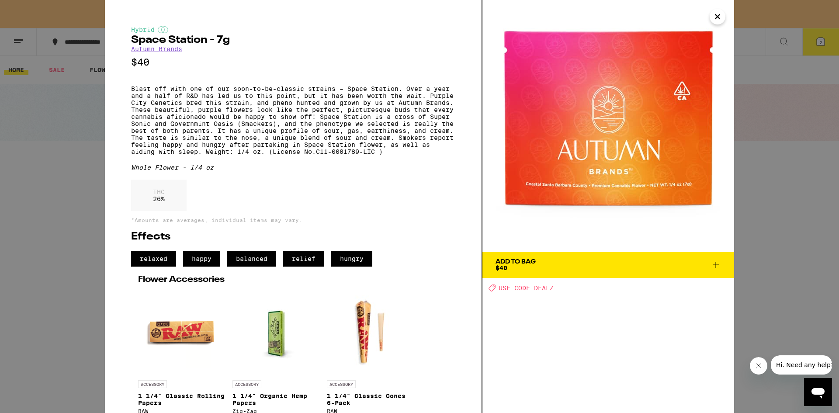
click at [574, 262] on span "Add To Bag $40" at bounding box center [608, 265] width 225 height 12
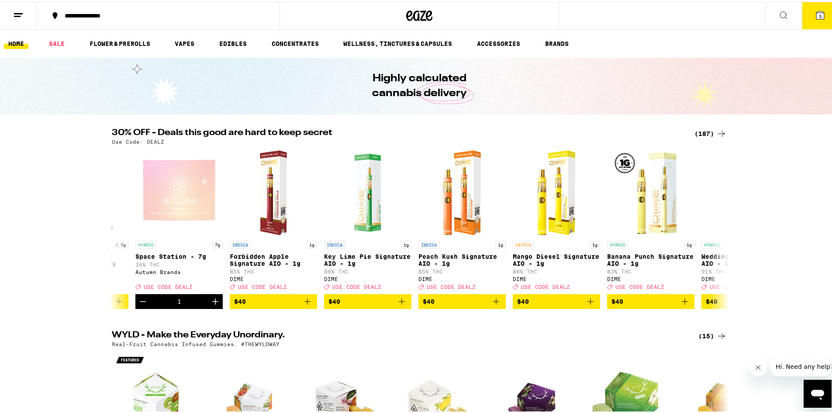
click at [817, 17] on icon at bounding box center [821, 14] width 8 height 8
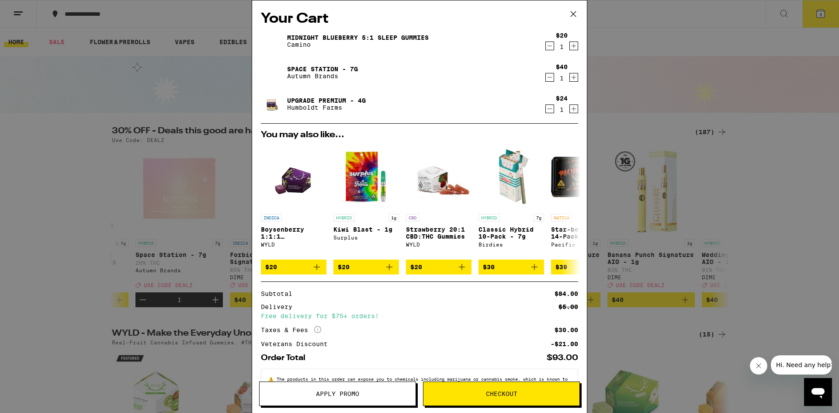
click at [573, 11] on icon at bounding box center [573, 13] width 13 height 13
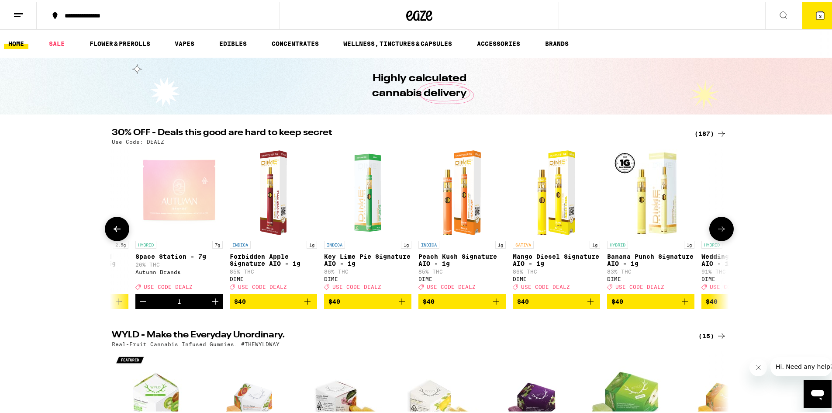
click at [717, 231] on icon at bounding box center [722, 227] width 10 height 10
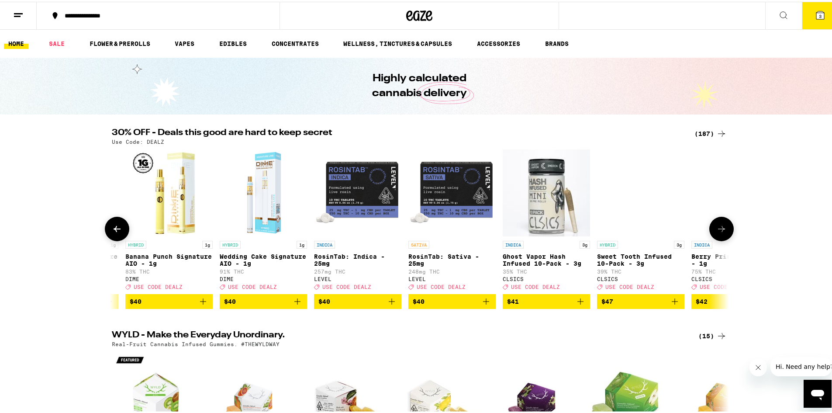
scroll to position [0, 14560]
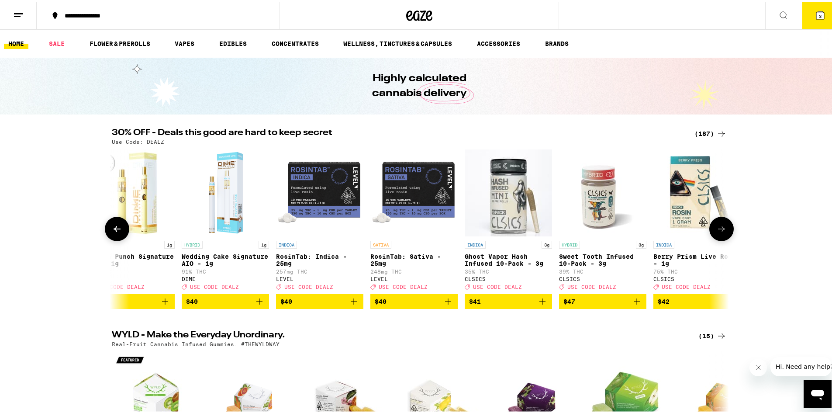
click at [718, 230] on icon at bounding box center [722, 227] width 10 height 10
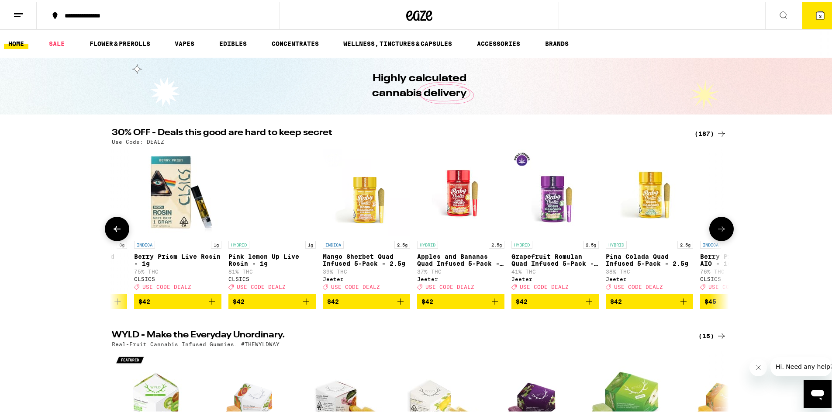
scroll to position [0, 15080]
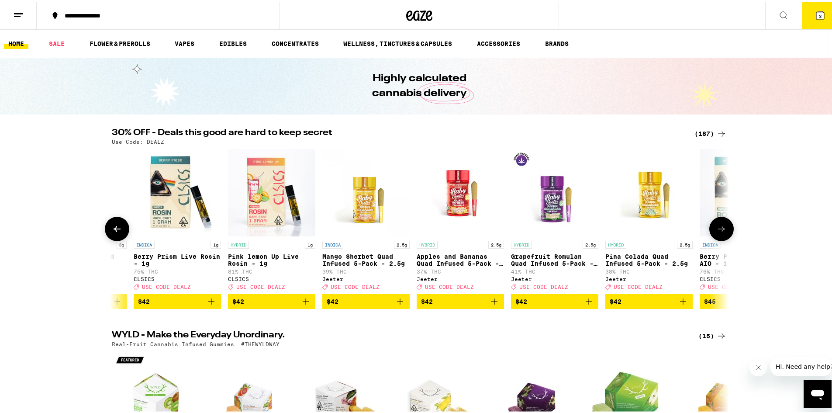
click at [718, 230] on icon at bounding box center [722, 227] width 10 height 10
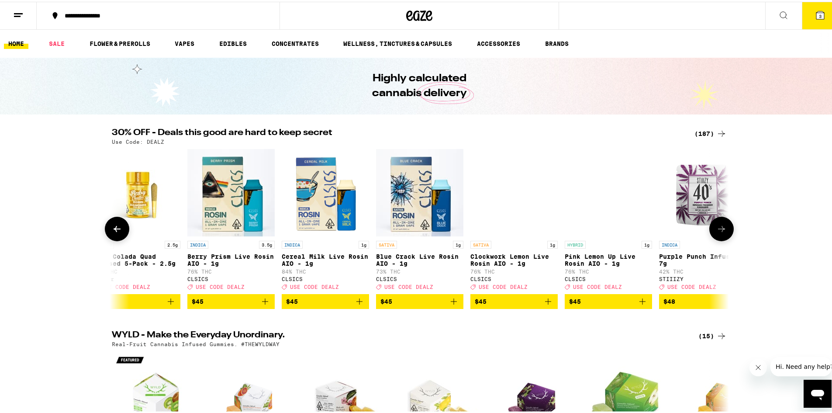
scroll to position [0, 15600]
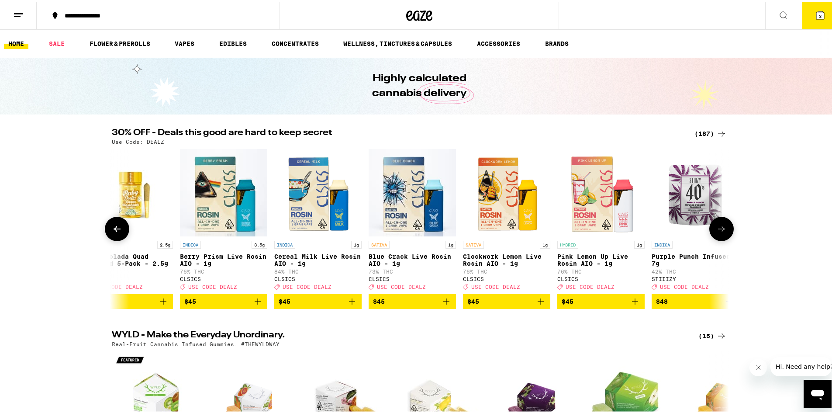
click at [719, 230] on icon at bounding box center [722, 227] width 10 height 10
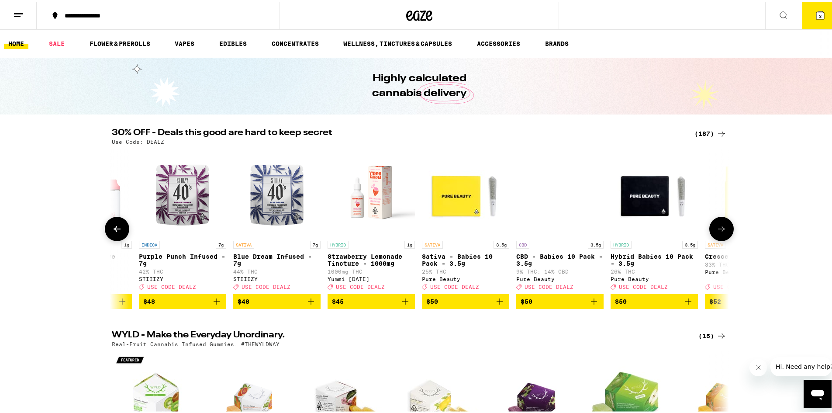
scroll to position [0, 16120]
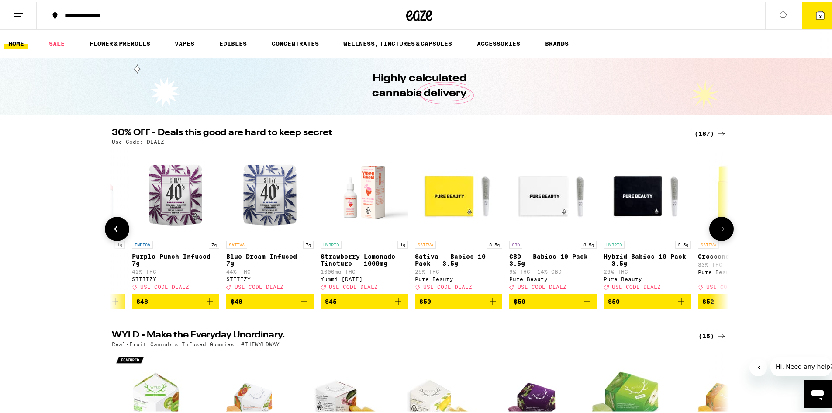
click at [719, 230] on icon at bounding box center [722, 227] width 10 height 10
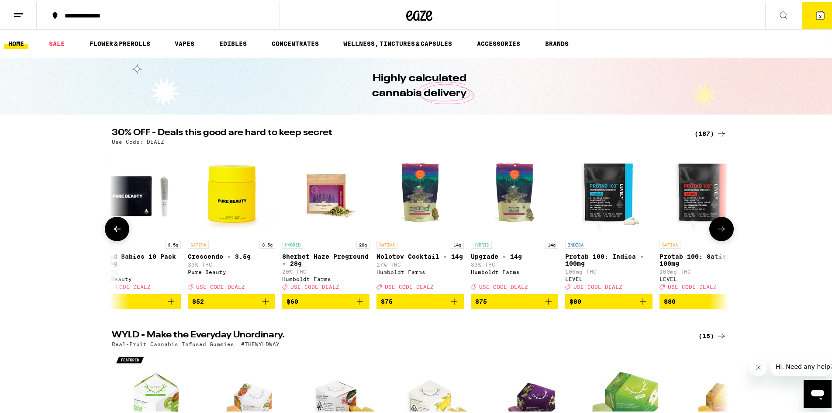
scroll to position [0, 16641]
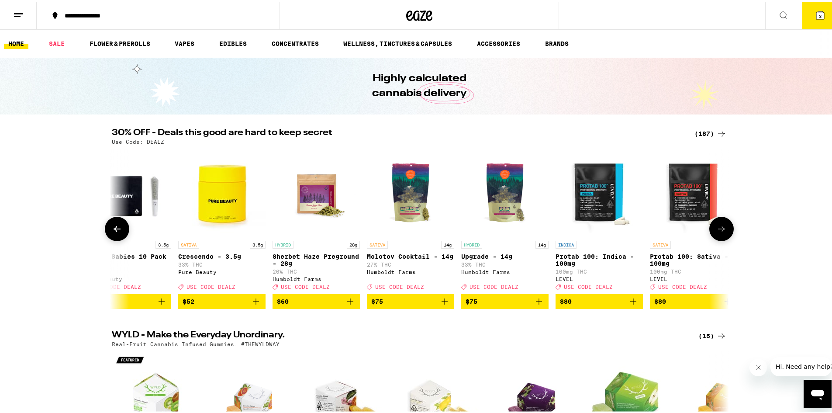
click at [497, 209] on img "Open page for Upgrade - 14g from Humboldt Farms" at bounding box center [504, 190] width 87 height 87
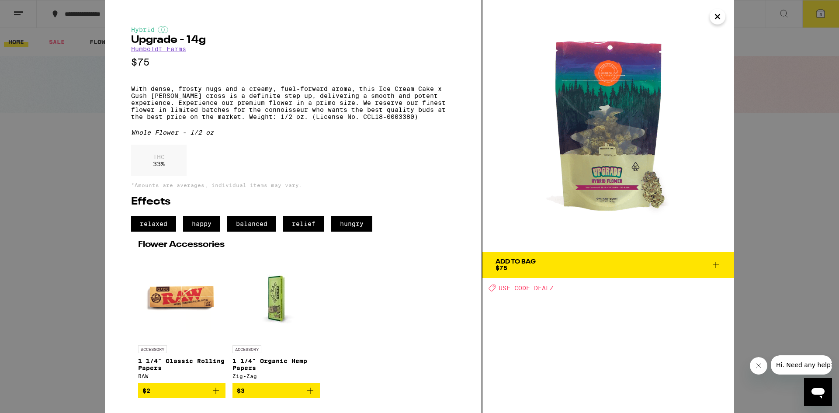
click at [718, 16] on icon "Close" at bounding box center [717, 16] width 4 height 4
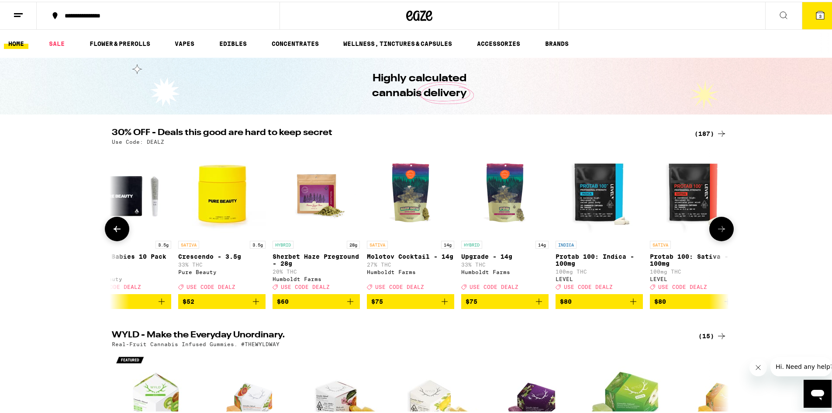
click at [717, 226] on icon at bounding box center [722, 227] width 10 height 10
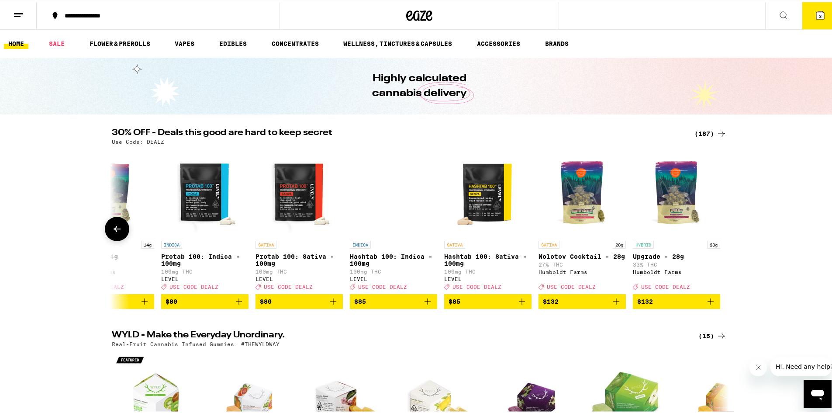
scroll to position [0, 17036]
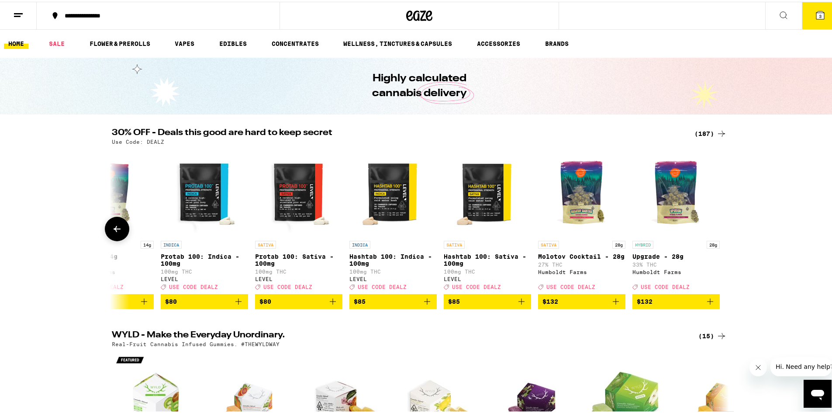
click at [118, 229] on icon at bounding box center [117, 227] width 10 height 10
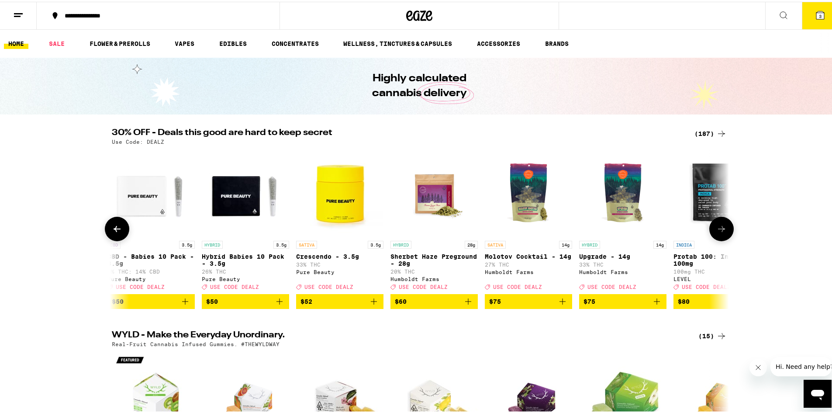
scroll to position [0, 16516]
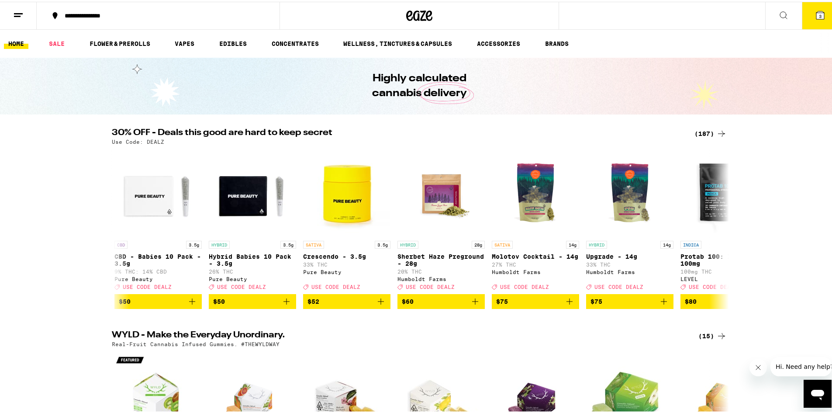
click at [817, 14] on icon at bounding box center [821, 14] width 8 height 8
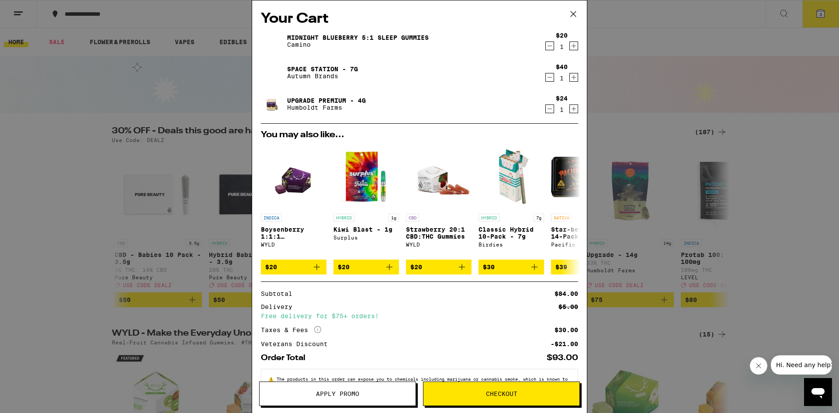
click at [571, 13] on icon at bounding box center [573, 13] width 13 height 13
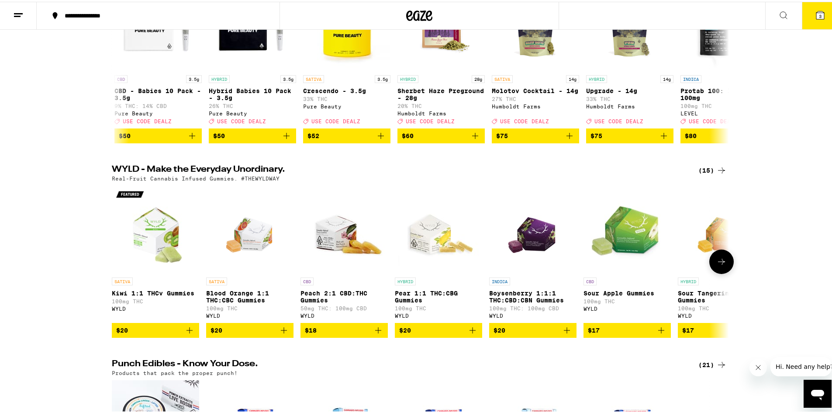
scroll to position [262, 0]
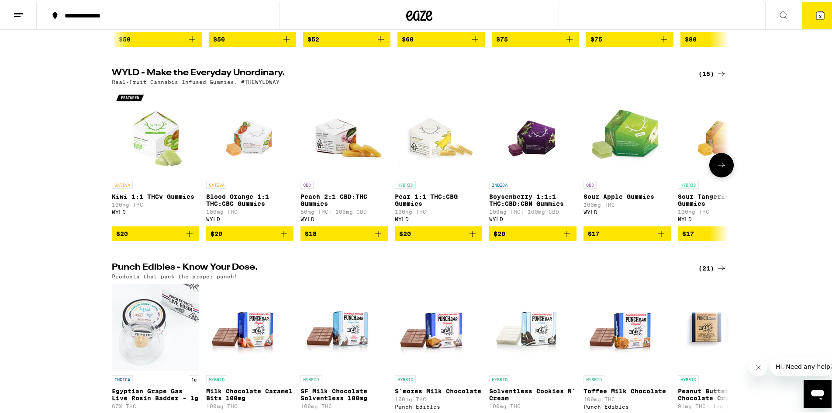
click at [518, 239] on button "$20" at bounding box center [532, 232] width 87 height 15
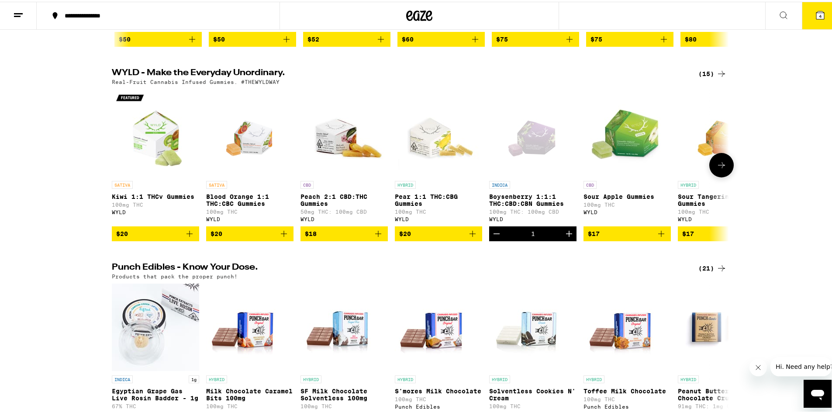
click at [724, 169] on icon at bounding box center [722, 163] width 10 height 10
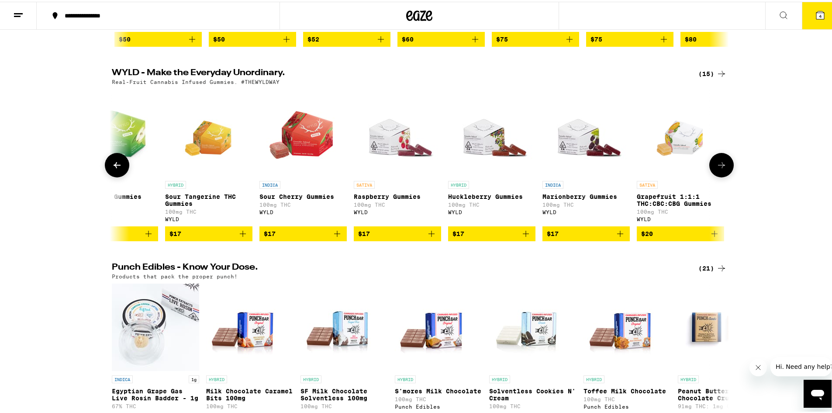
scroll to position [0, 520]
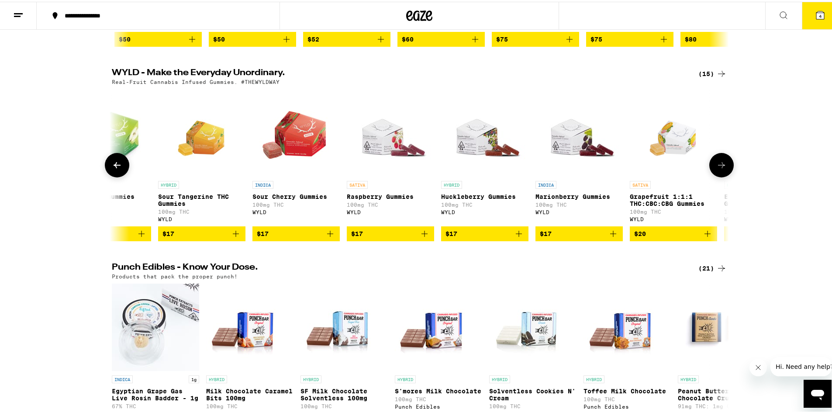
click at [723, 169] on icon at bounding box center [722, 163] width 10 height 10
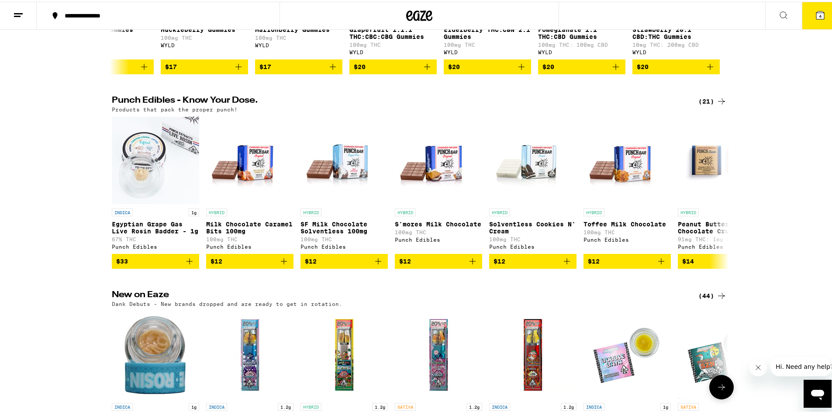
scroll to position [437, 0]
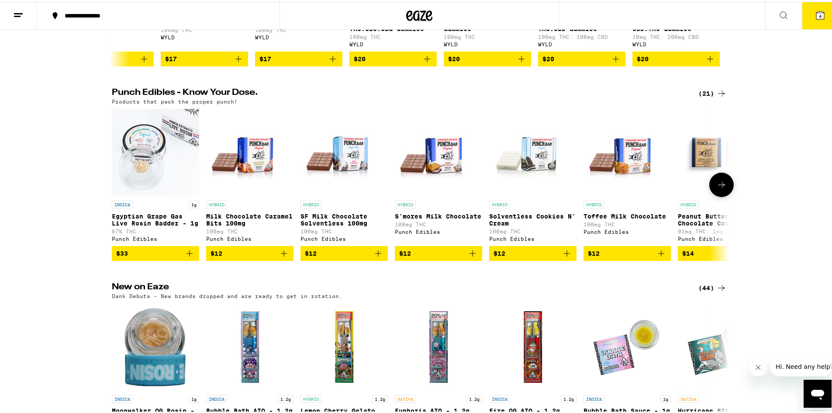
click at [721, 188] on icon at bounding box center [722, 183] width 10 height 10
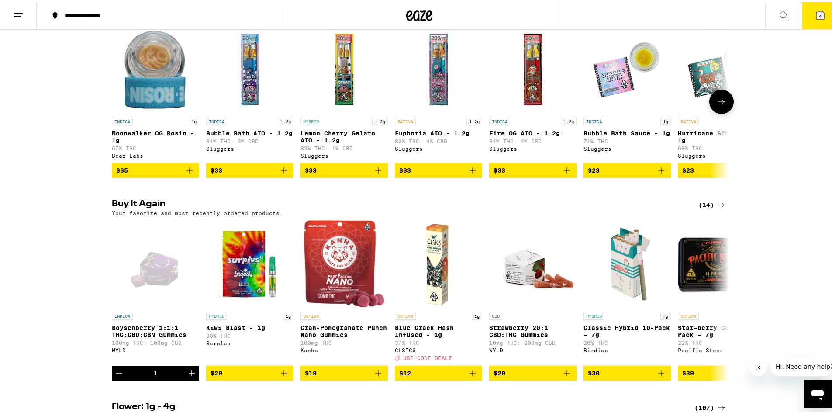
scroll to position [699, 0]
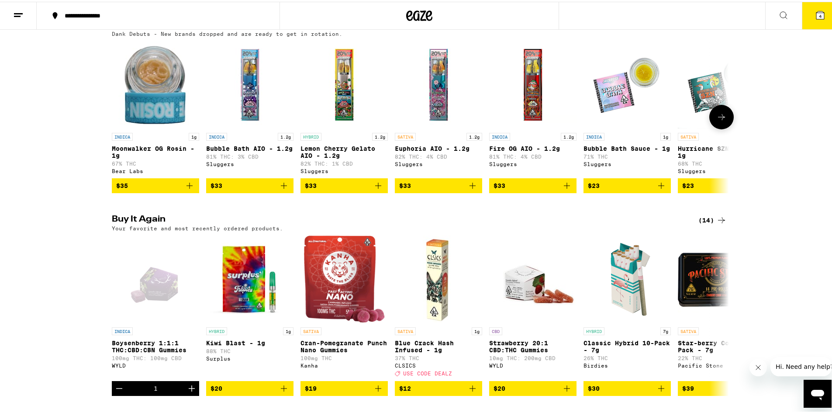
click at [726, 128] on button at bounding box center [722, 115] width 24 height 24
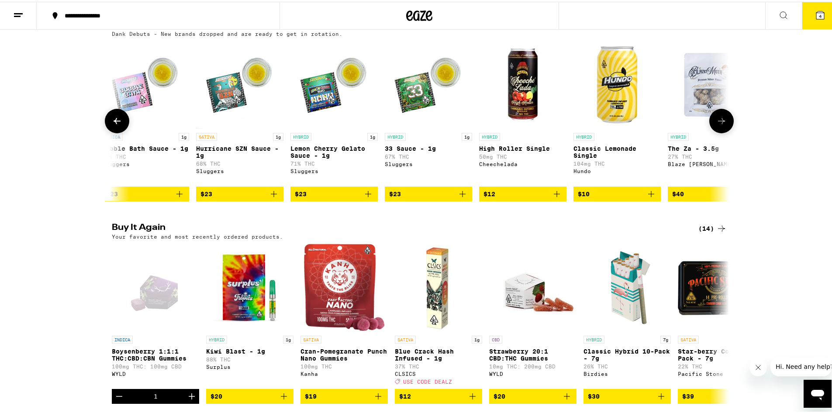
scroll to position [0, 520]
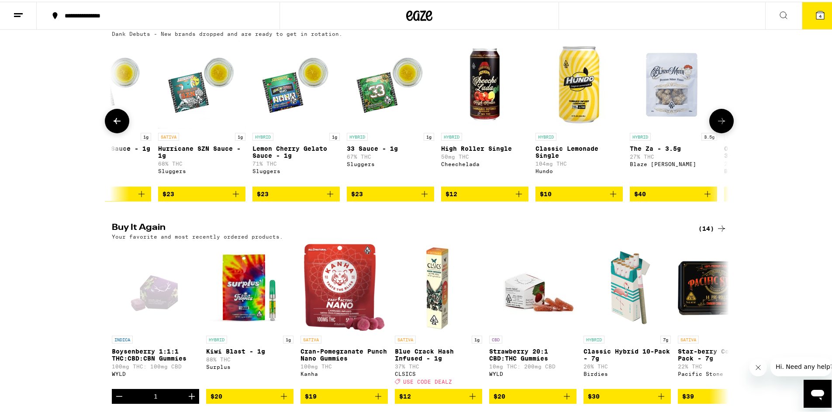
click at [726, 132] on button at bounding box center [722, 119] width 24 height 24
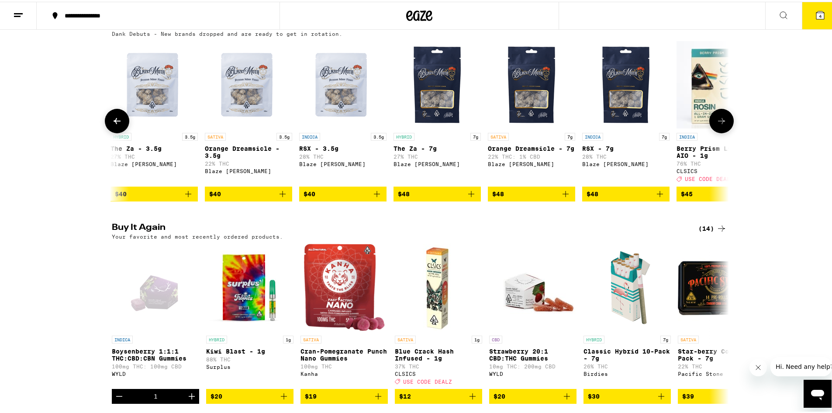
scroll to position [0, 1040]
click at [157, 106] on img "Open page for The Za - 3.5g from Blaze Mota" at bounding box center [153, 82] width 87 height 87
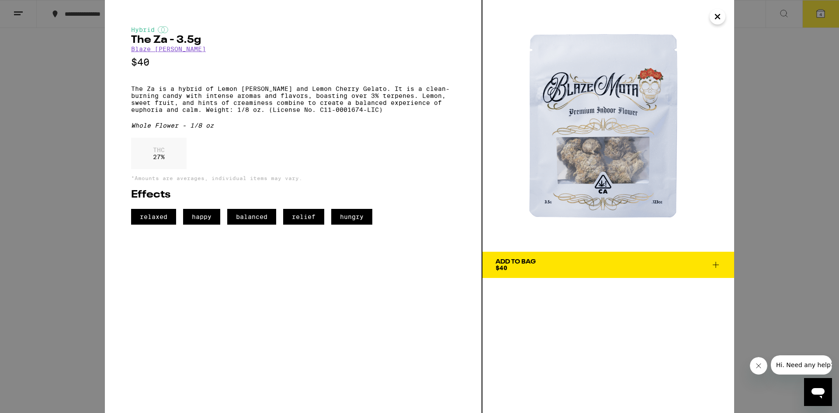
click at [717, 13] on icon "Close" at bounding box center [717, 16] width 10 height 13
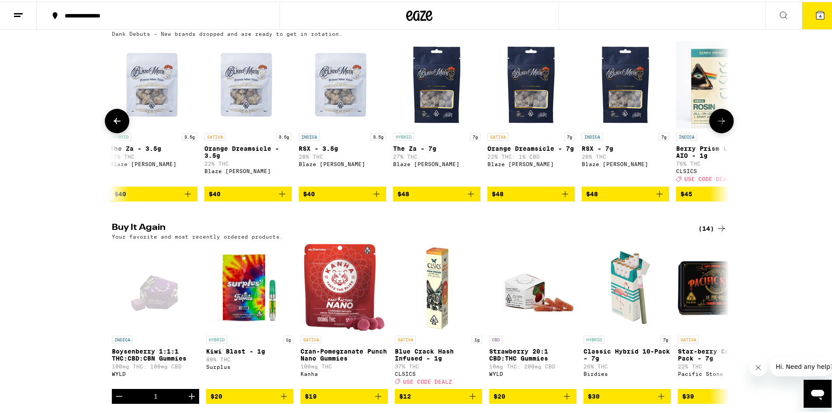
click at [720, 125] on icon at bounding box center [722, 119] width 10 height 10
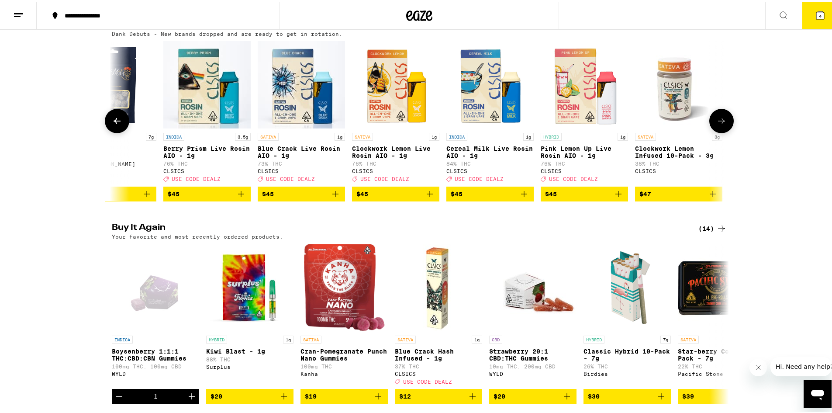
scroll to position [0, 1560]
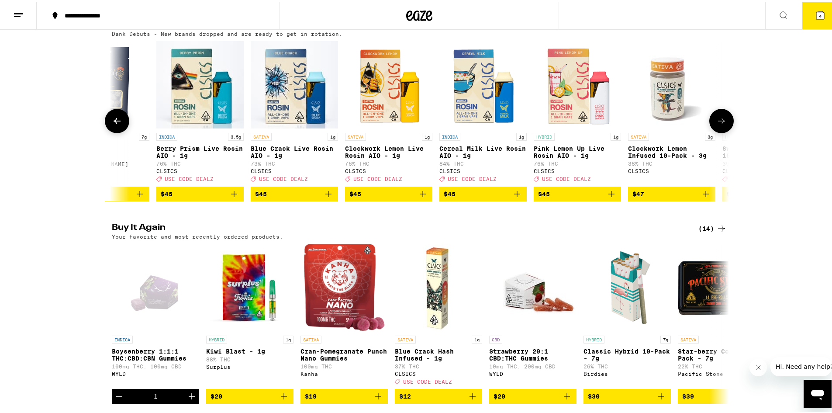
click at [720, 125] on icon at bounding box center [722, 119] width 10 height 10
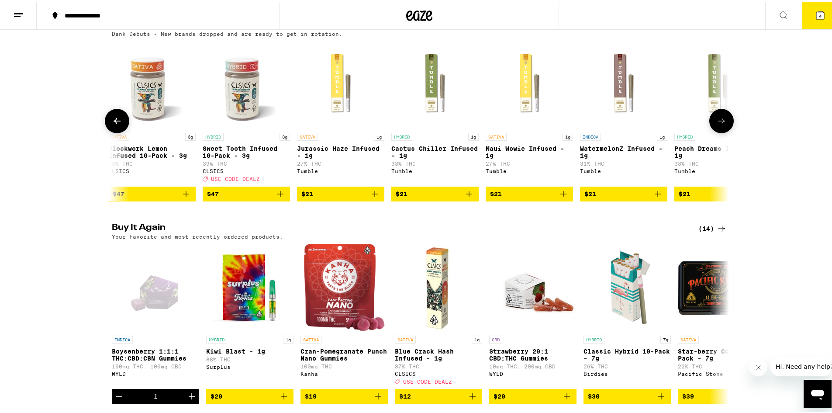
click at [720, 125] on icon at bounding box center [722, 119] width 10 height 10
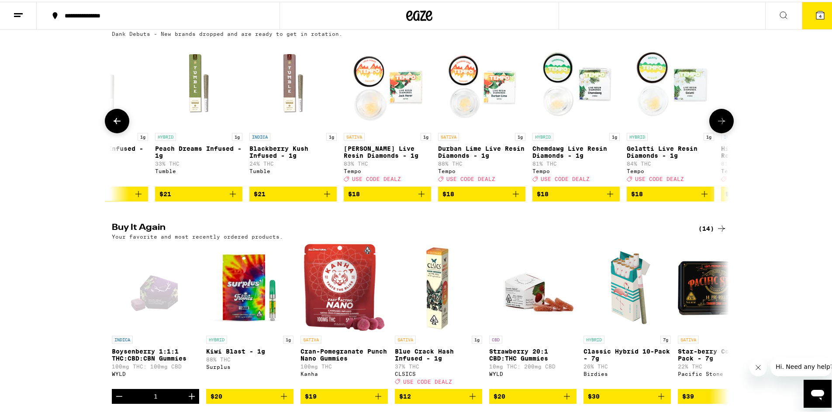
scroll to position [0, 2600]
click at [720, 125] on icon at bounding box center [722, 119] width 10 height 10
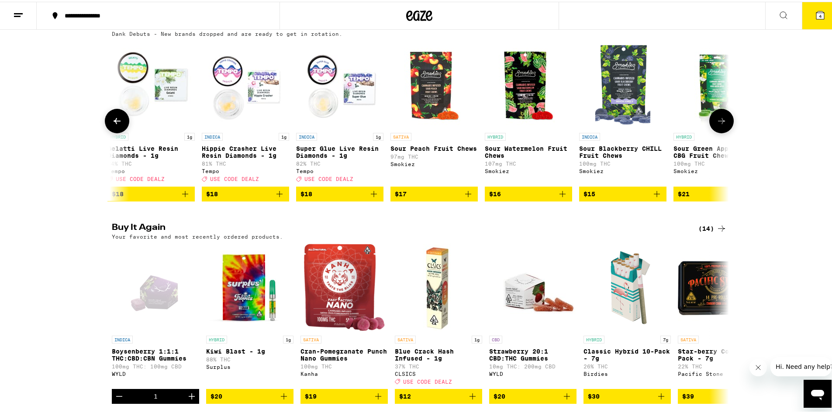
scroll to position [0, 3120]
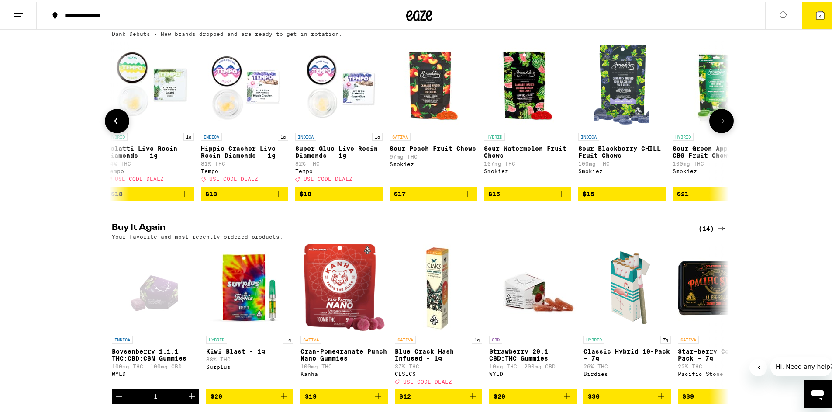
click at [721, 125] on icon at bounding box center [722, 119] width 10 height 10
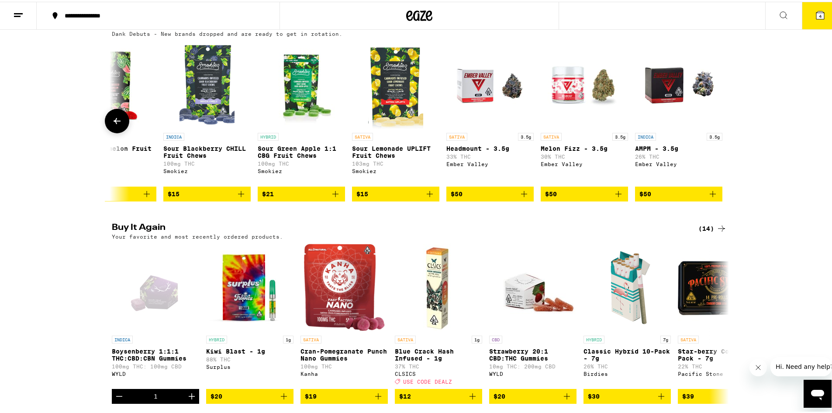
scroll to position [0, 3538]
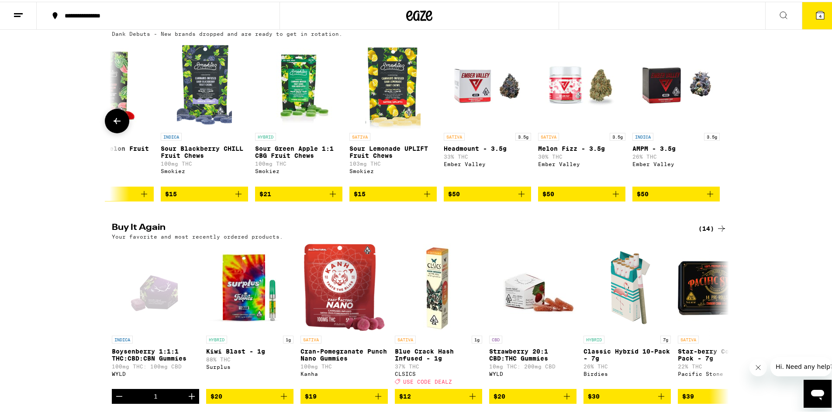
click at [117, 125] on icon at bounding box center [117, 119] width 10 height 10
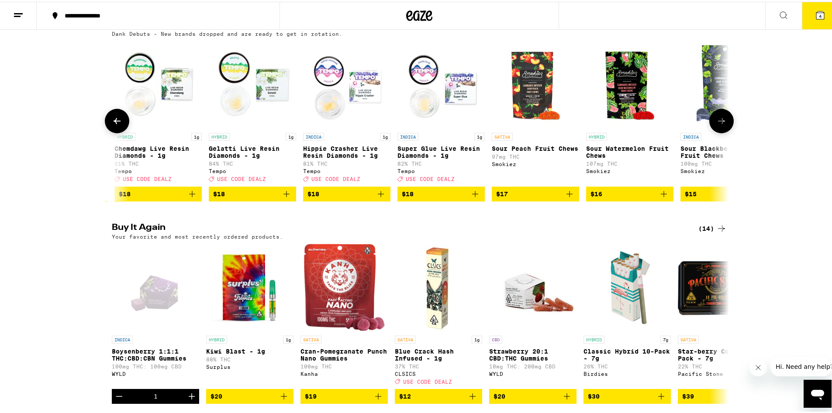
click at [117, 125] on icon at bounding box center [117, 119] width 10 height 10
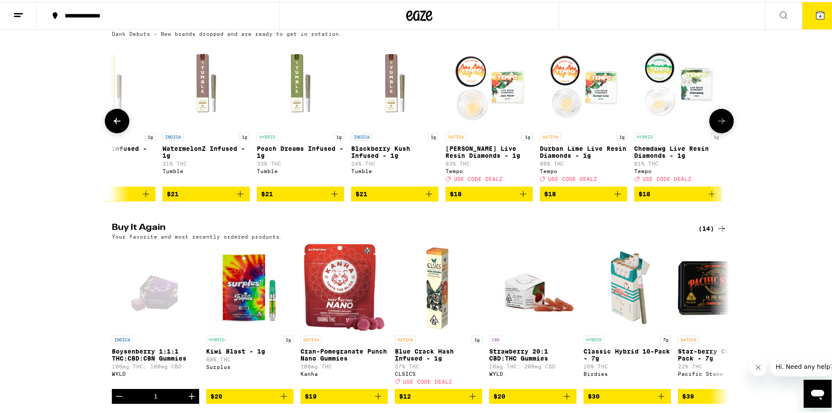
click at [117, 125] on icon at bounding box center [117, 119] width 10 height 10
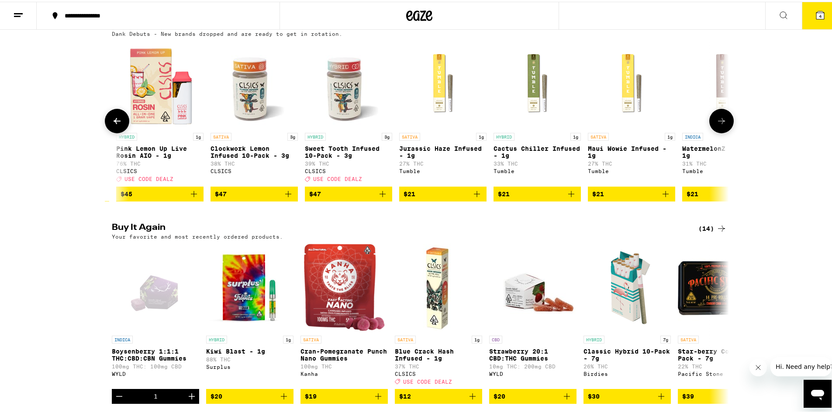
click at [118, 125] on icon at bounding box center [117, 119] width 10 height 10
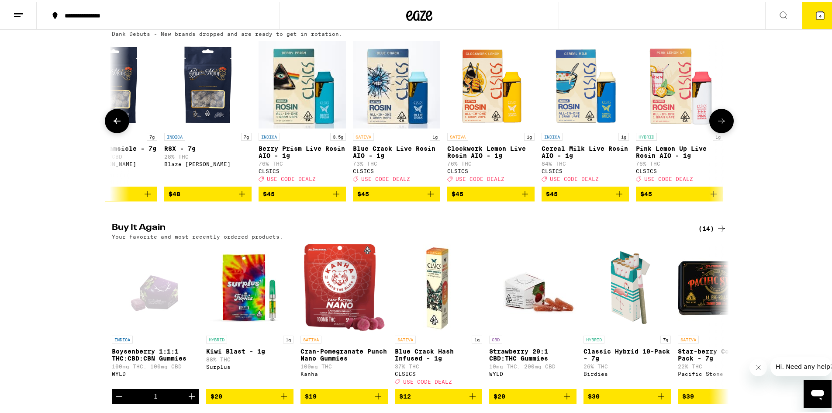
click at [118, 125] on icon at bounding box center [117, 119] width 10 height 10
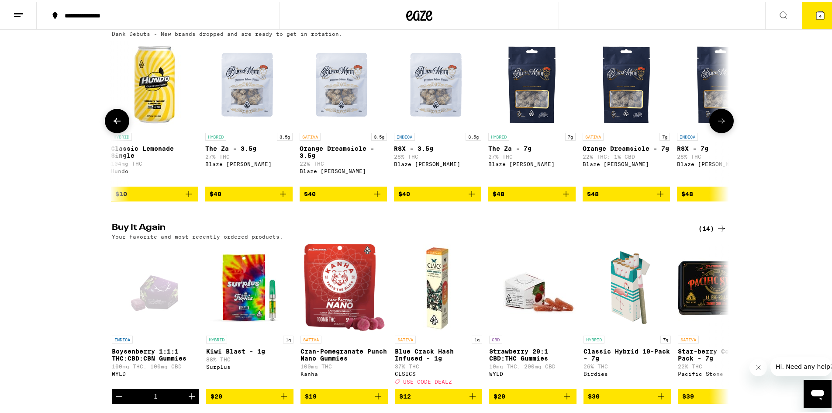
scroll to position [0, 938]
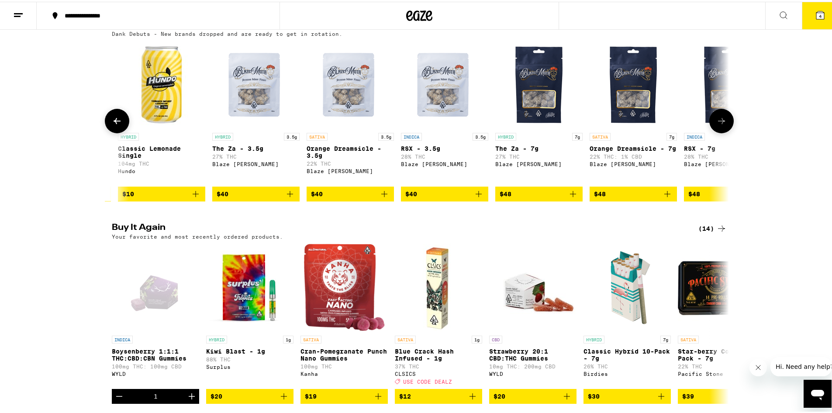
click at [246, 118] on img "Open page for The Za - 3.5g from Blaze Mota" at bounding box center [255, 82] width 87 height 87
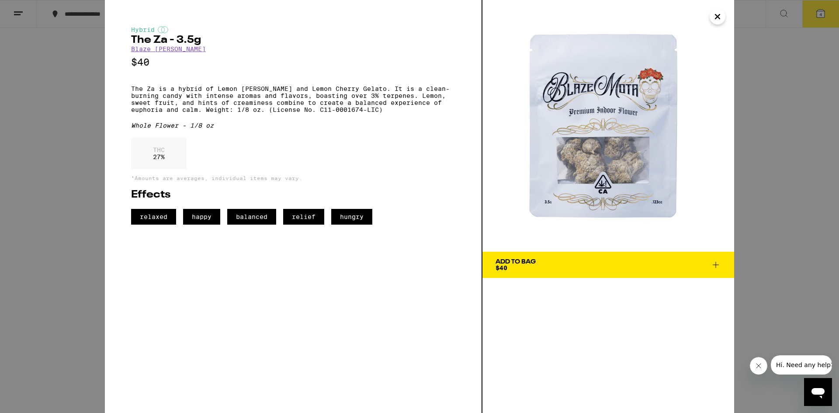
click at [719, 13] on icon "Close" at bounding box center [717, 16] width 10 height 13
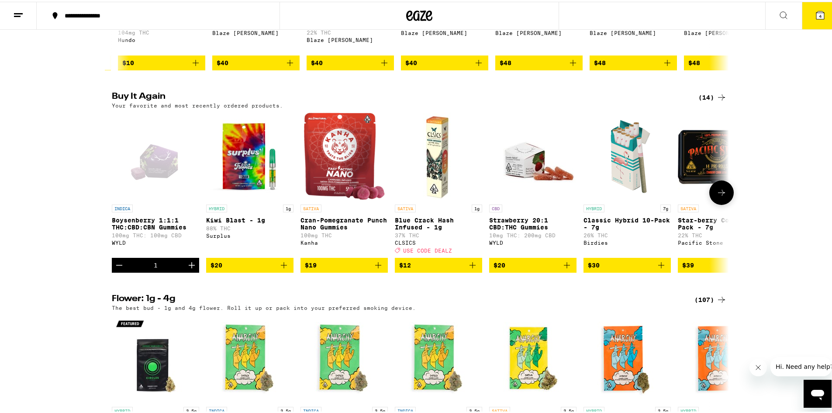
click at [717, 196] on icon at bounding box center [722, 191] width 10 height 10
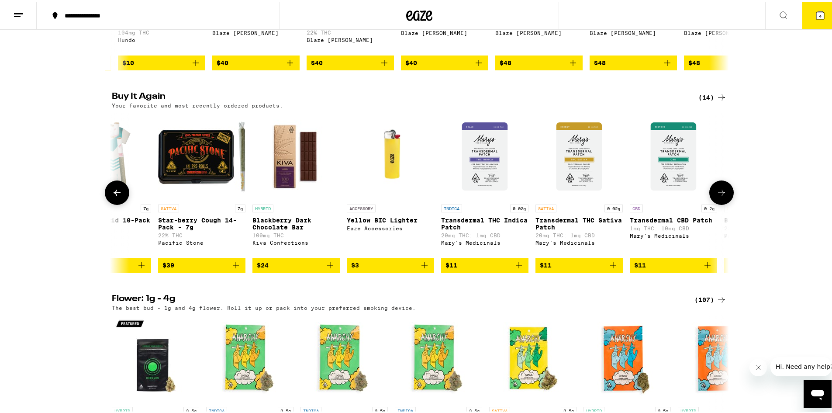
click at [717, 196] on icon at bounding box center [722, 191] width 10 height 10
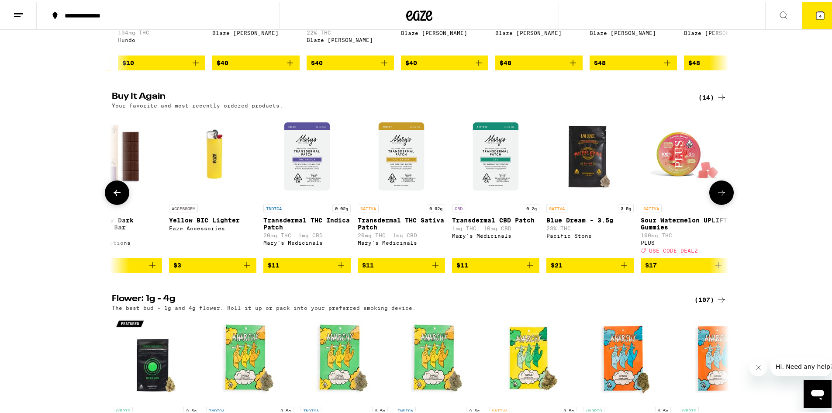
scroll to position [0, 706]
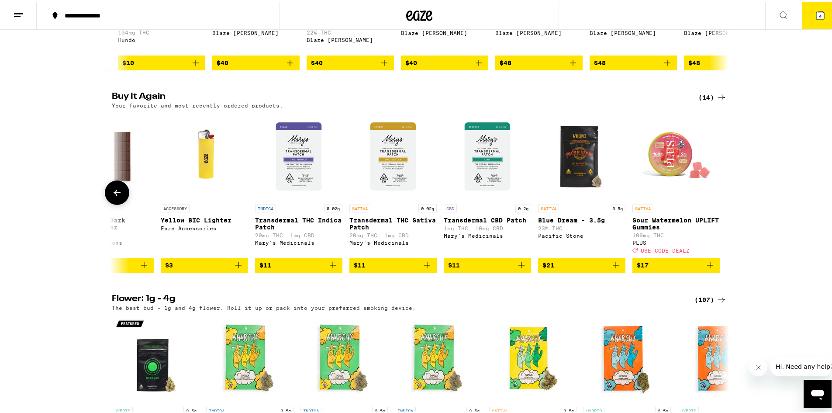
click at [116, 196] on icon at bounding box center [117, 191] width 10 height 10
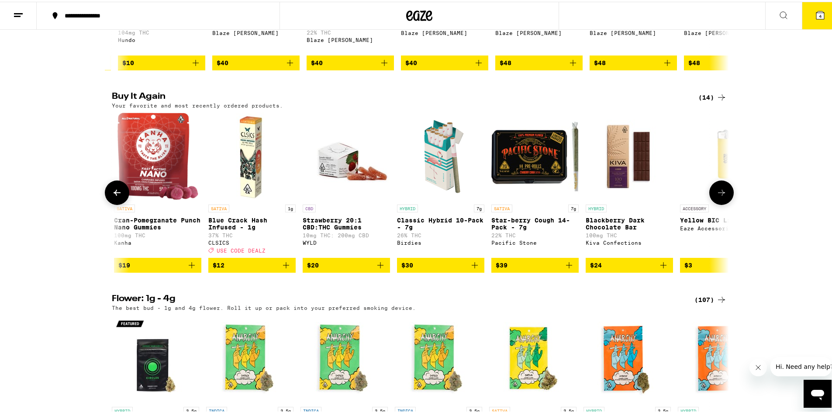
scroll to position [0, 186]
click at [119, 203] on button at bounding box center [117, 191] width 24 height 24
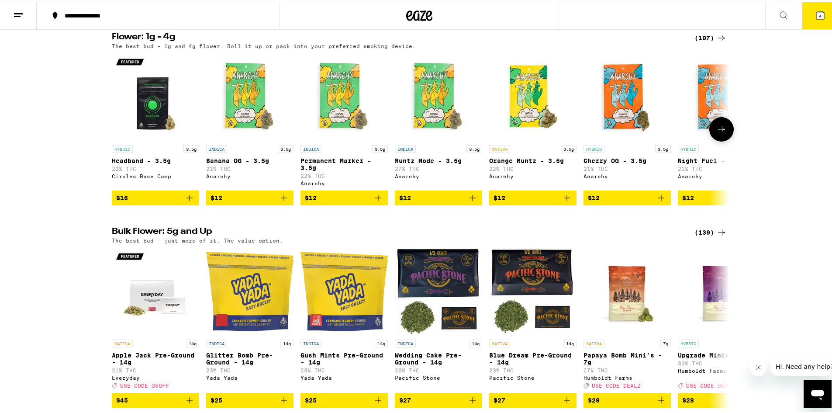
scroll to position [1092, 0]
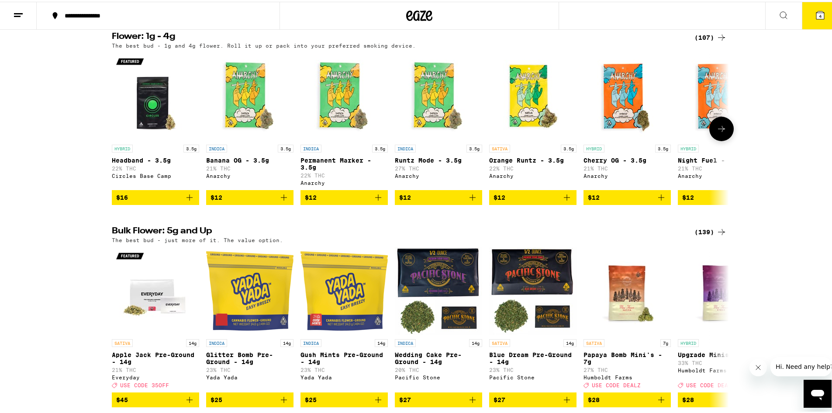
click at [725, 139] on button at bounding box center [722, 127] width 24 height 24
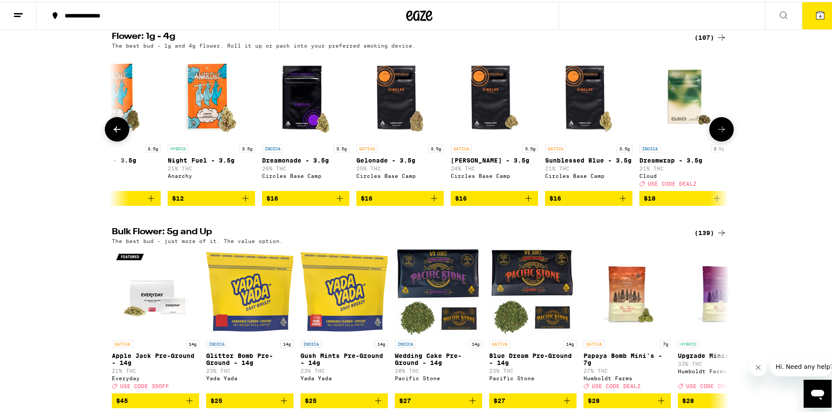
scroll to position [0, 520]
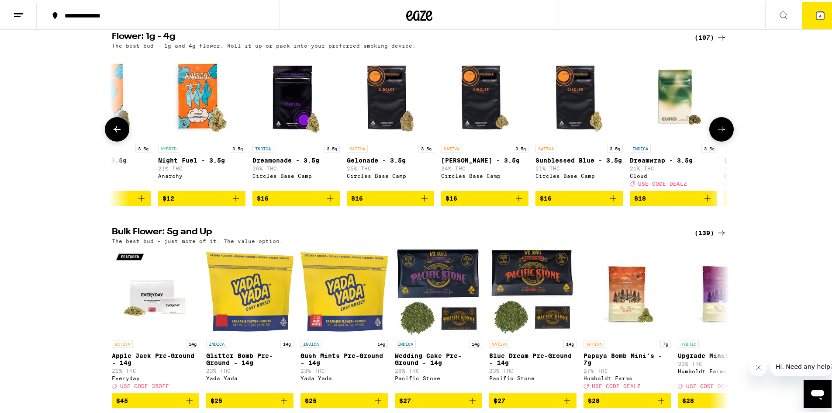
click at [725, 140] on button at bounding box center [722, 127] width 24 height 24
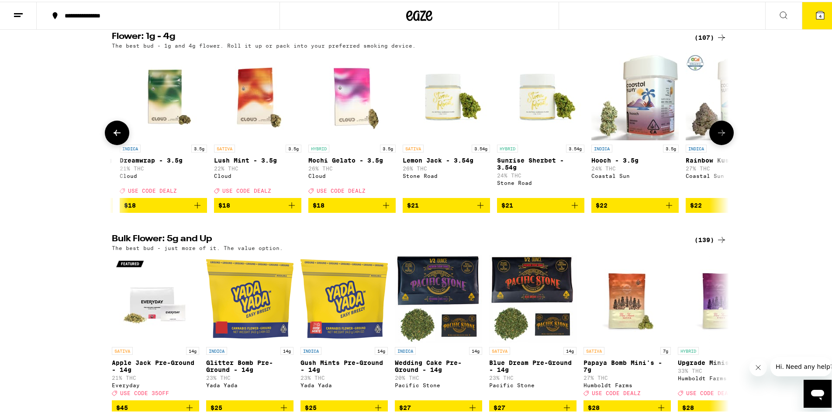
scroll to position [0, 1040]
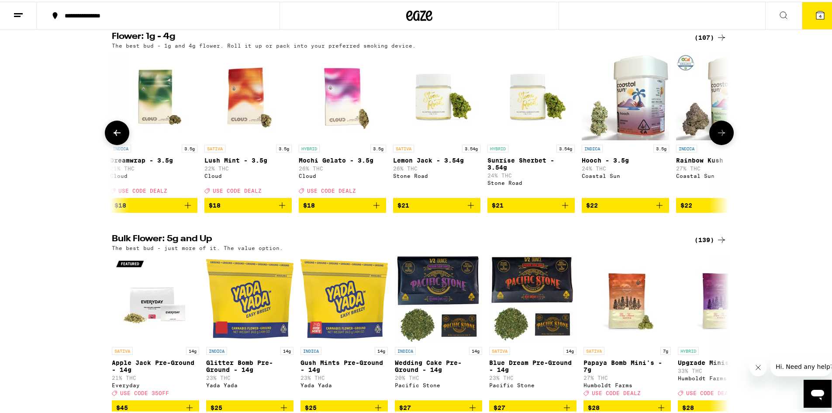
click at [725, 143] on button at bounding box center [722, 131] width 24 height 24
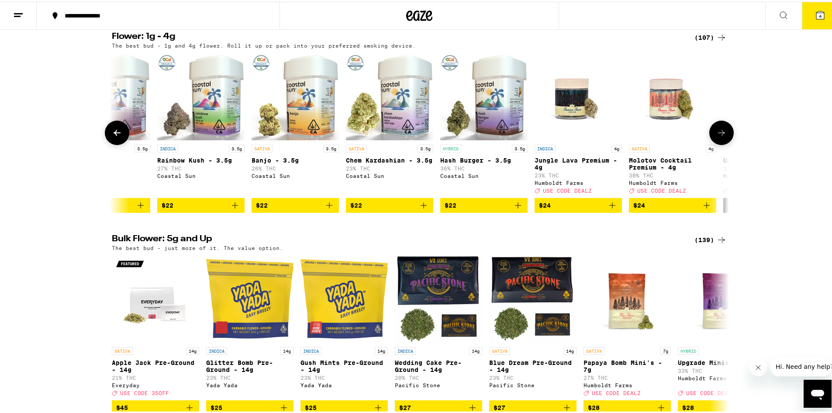
scroll to position [0, 1560]
click at [725, 143] on button at bounding box center [722, 131] width 24 height 24
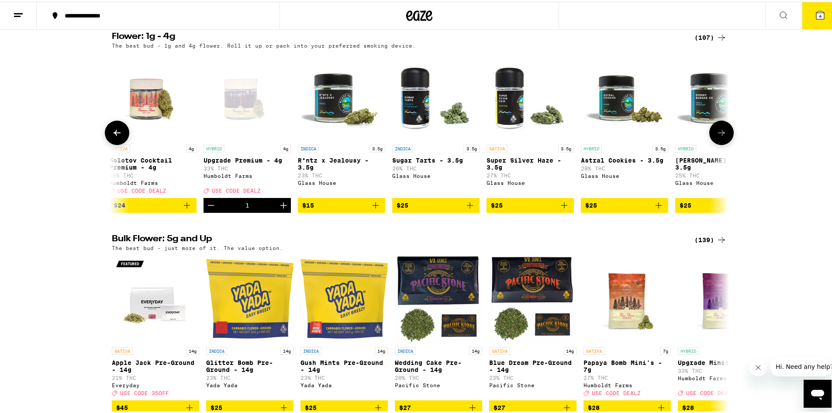
scroll to position [0, 2080]
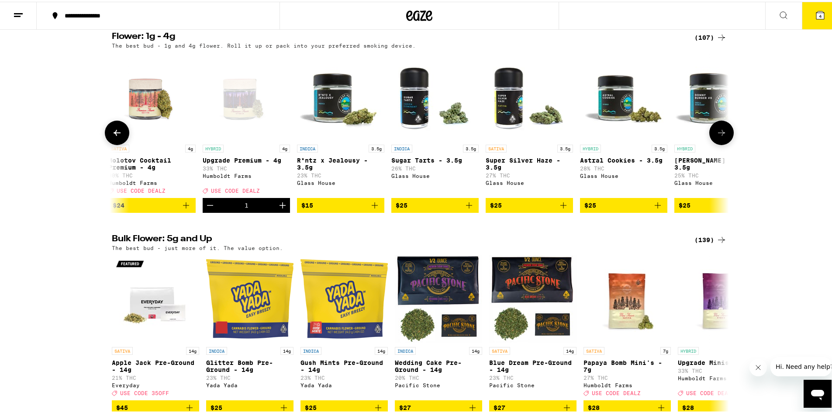
click at [731, 143] on button at bounding box center [722, 131] width 24 height 24
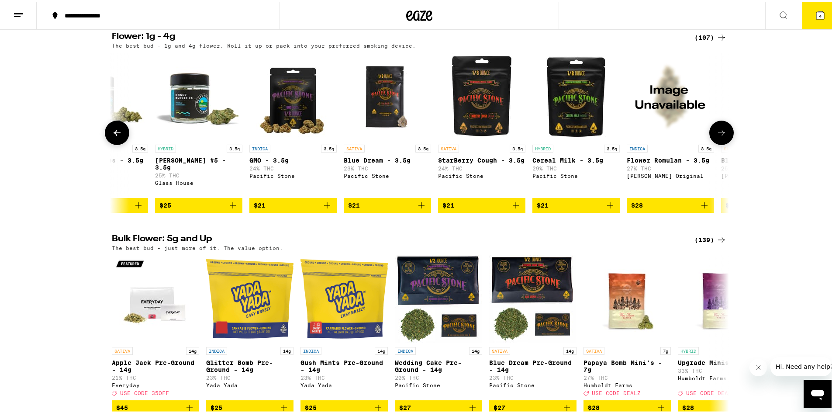
scroll to position [0, 2600]
click at [731, 143] on button at bounding box center [722, 131] width 24 height 24
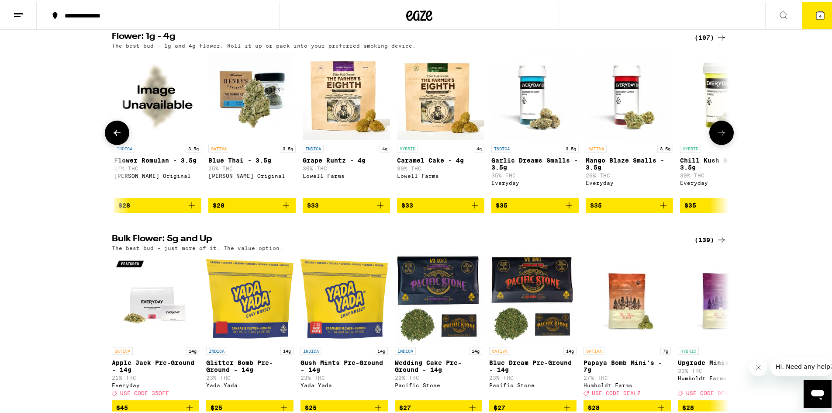
scroll to position [0, 3120]
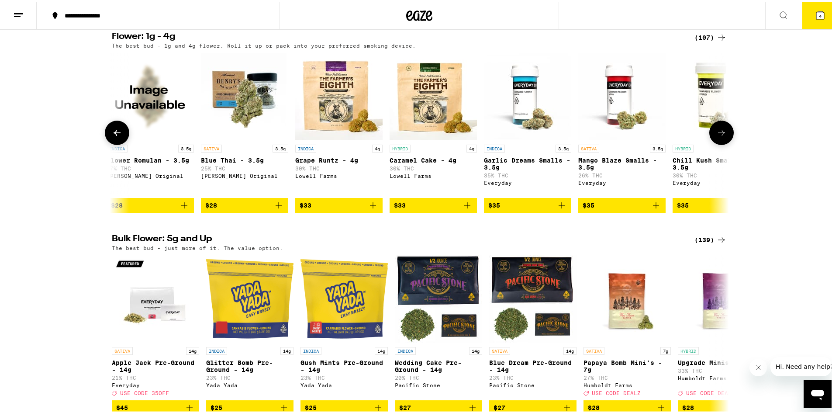
click at [430, 139] on img "Open page for Caramel Cake - 4g from Lowell Farms" at bounding box center [433, 94] width 87 height 87
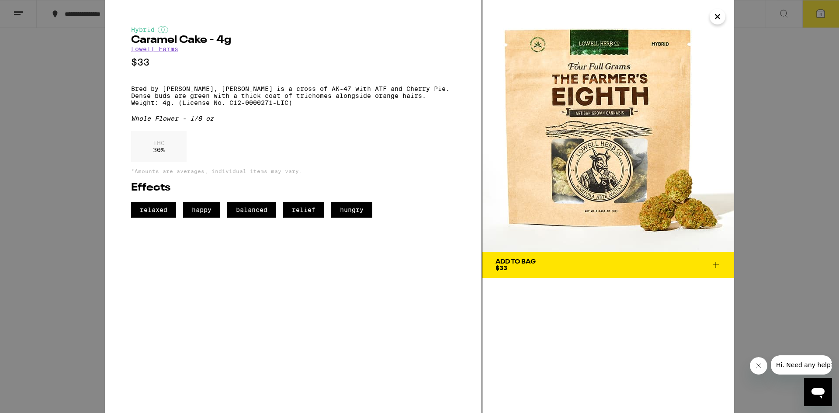
click at [597, 268] on span "Add To Bag $33" at bounding box center [608, 265] width 225 height 12
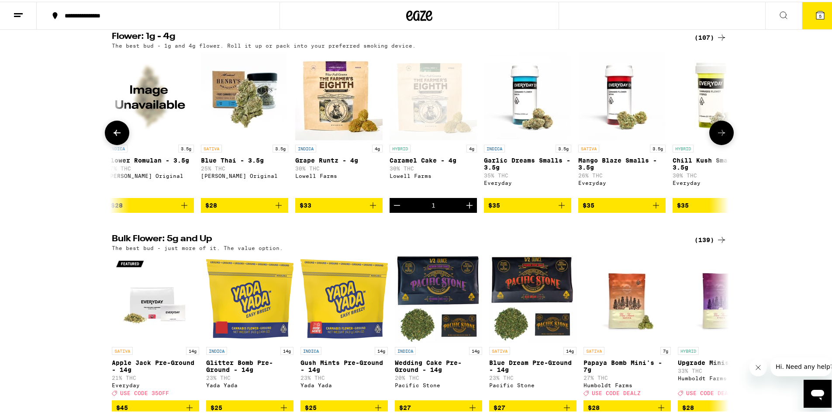
click at [722, 136] on icon at bounding box center [722, 131] width 10 height 10
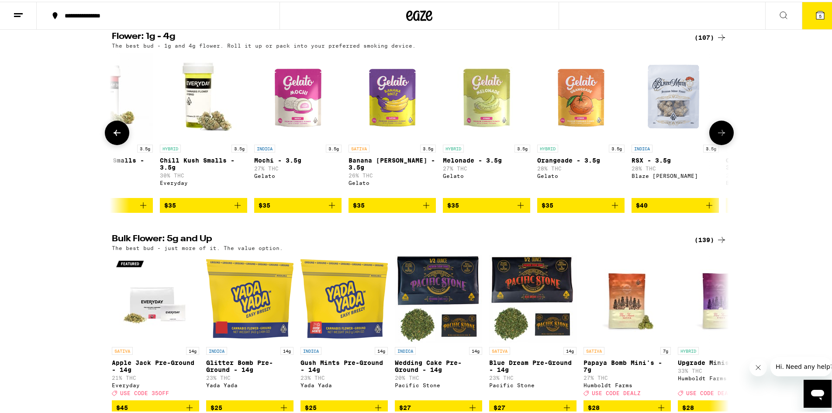
scroll to position [0, 3640]
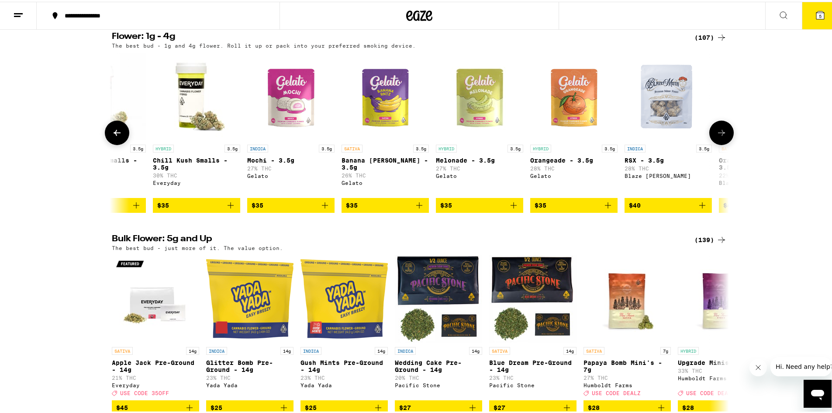
click at [722, 136] on icon at bounding box center [722, 131] width 10 height 10
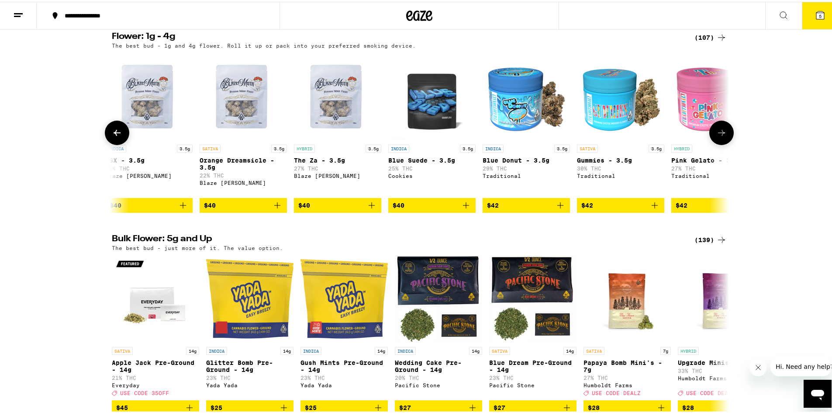
scroll to position [0, 4160]
click at [722, 136] on icon at bounding box center [722, 131] width 10 height 10
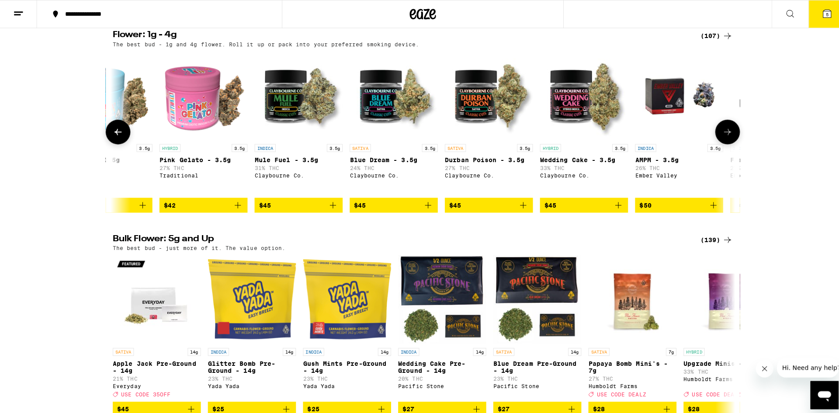
scroll to position [0, 4680]
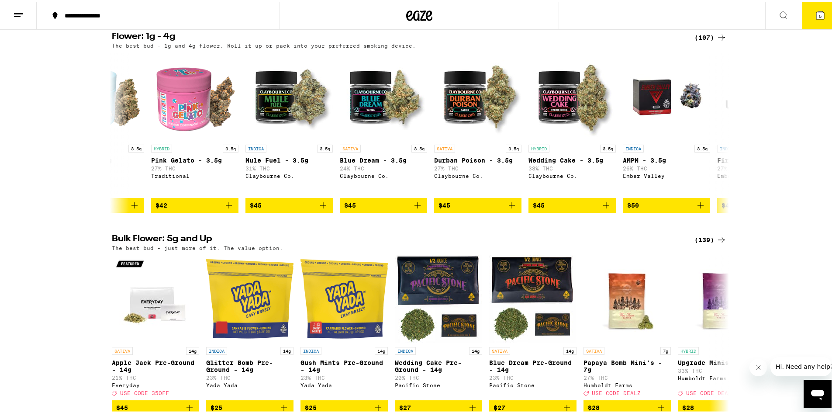
click at [818, 6] on button "5" at bounding box center [820, 13] width 37 height 27
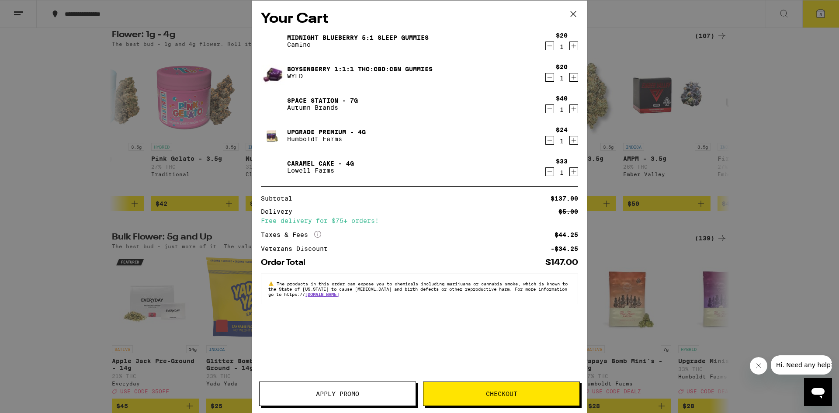
click at [548, 138] on icon "Decrement" at bounding box center [550, 140] width 8 height 10
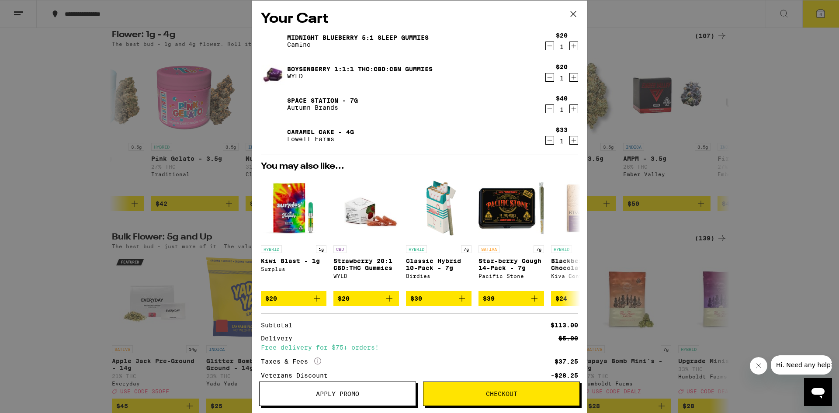
click at [569, 10] on icon at bounding box center [573, 13] width 13 height 13
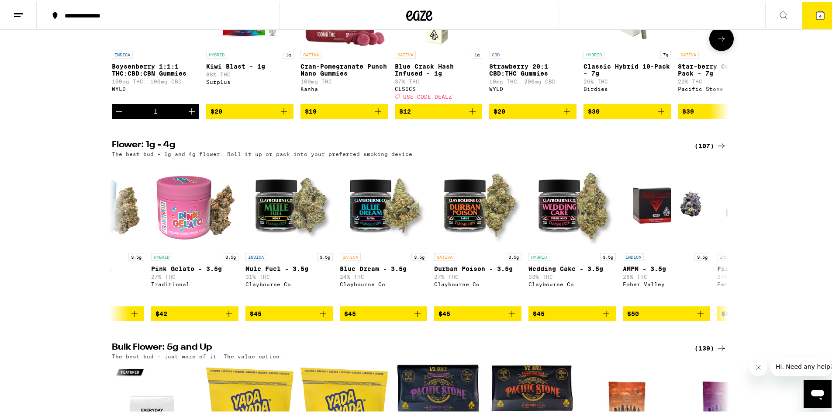
scroll to position [1005, 0]
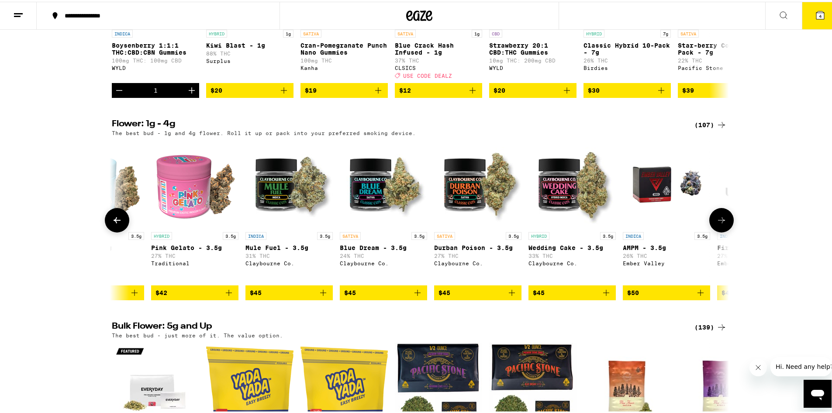
click at [717, 224] on icon at bounding box center [722, 218] width 10 height 10
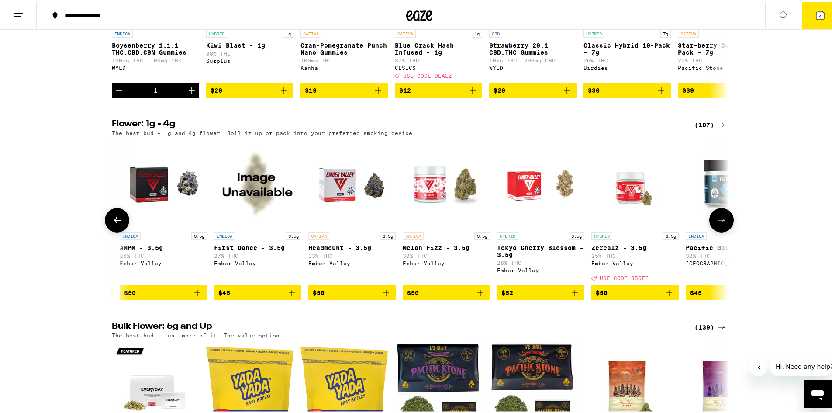
scroll to position [0, 5200]
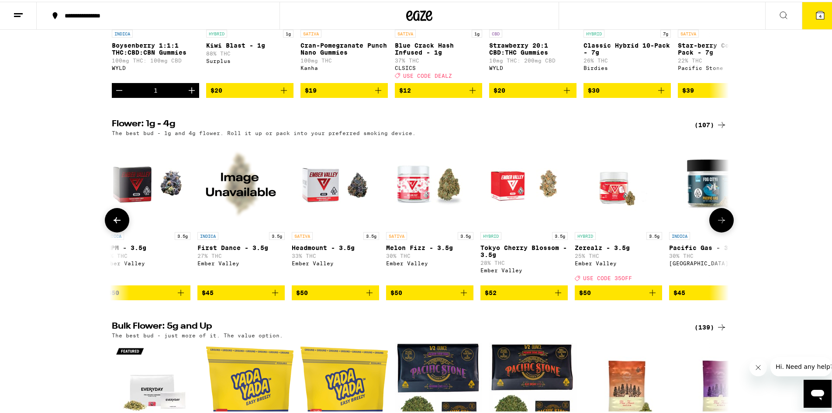
click at [717, 224] on icon at bounding box center [722, 218] width 10 height 10
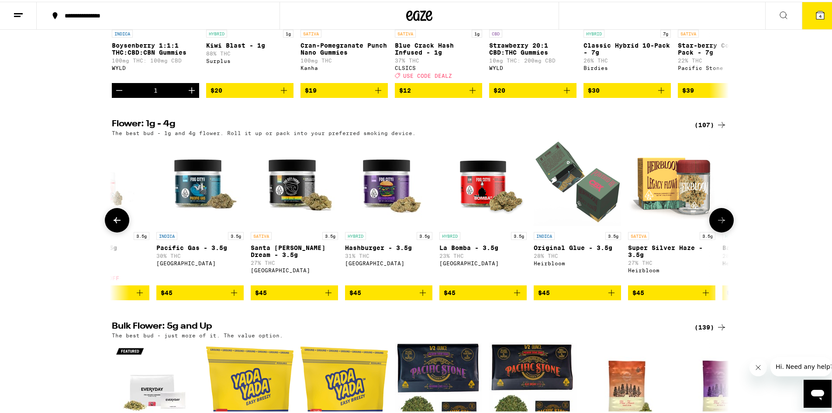
scroll to position [0, 5720]
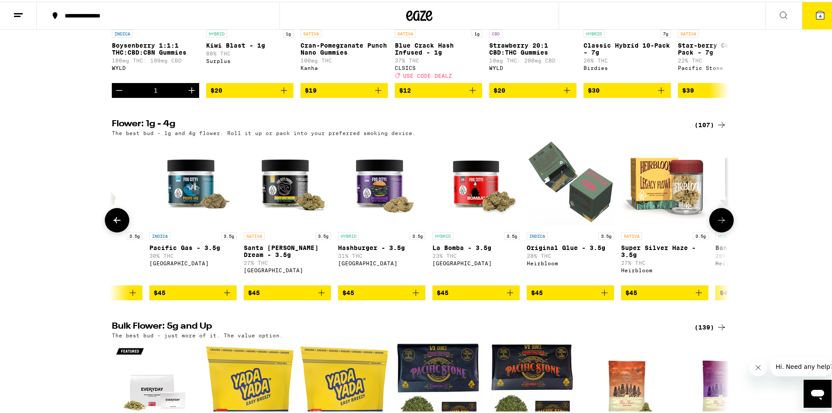
click at [717, 224] on icon at bounding box center [722, 218] width 10 height 10
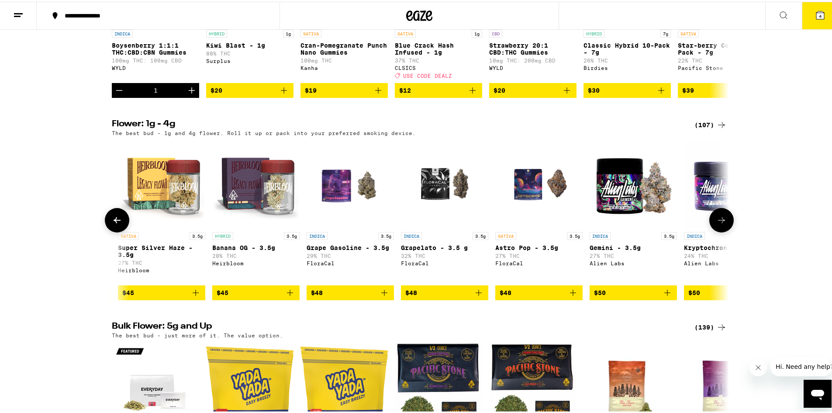
scroll to position [0, 6240]
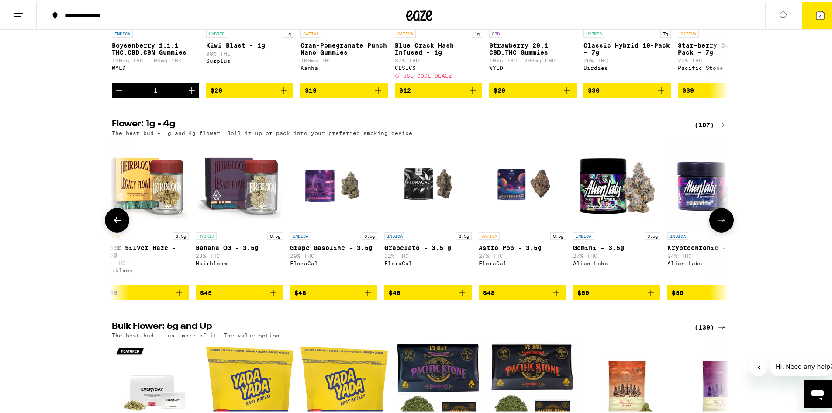
click at [251, 226] on img "Open page for Banana OG - 3.5g from Heirbloom" at bounding box center [239, 182] width 87 height 87
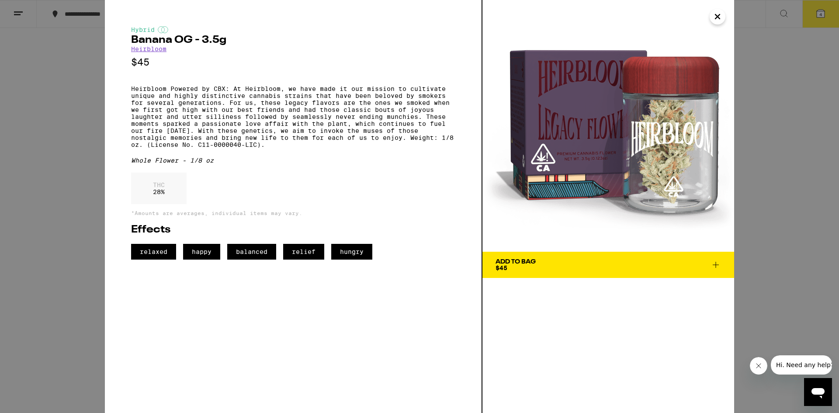
click at [714, 17] on icon "Close" at bounding box center [717, 16] width 10 height 13
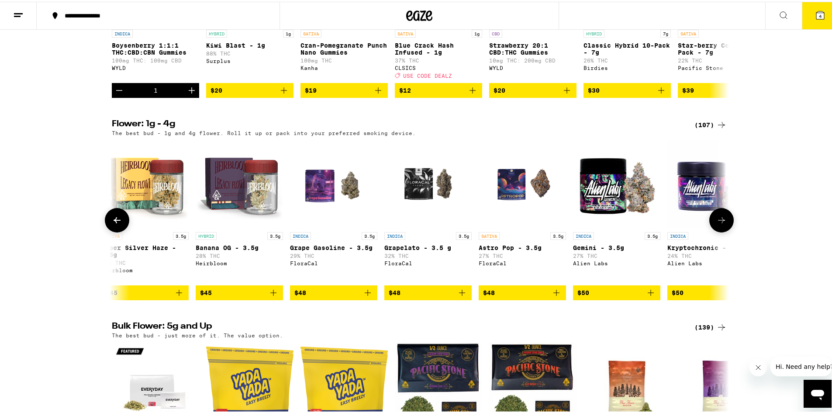
click at [721, 224] on icon at bounding box center [722, 218] width 10 height 10
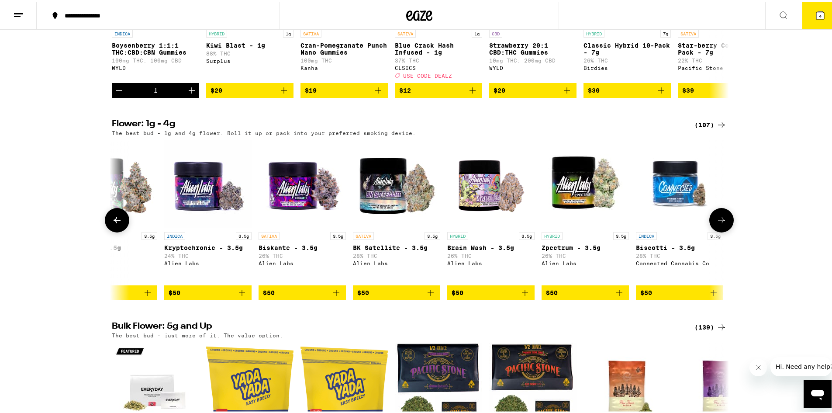
scroll to position [0, 6760]
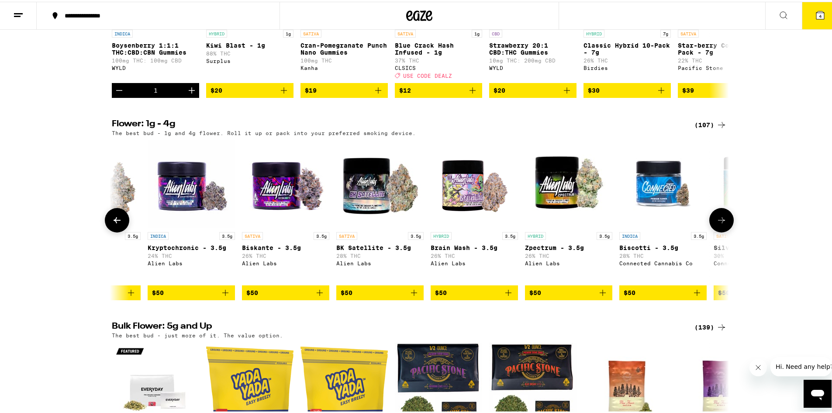
click at [721, 224] on icon at bounding box center [722, 218] width 10 height 10
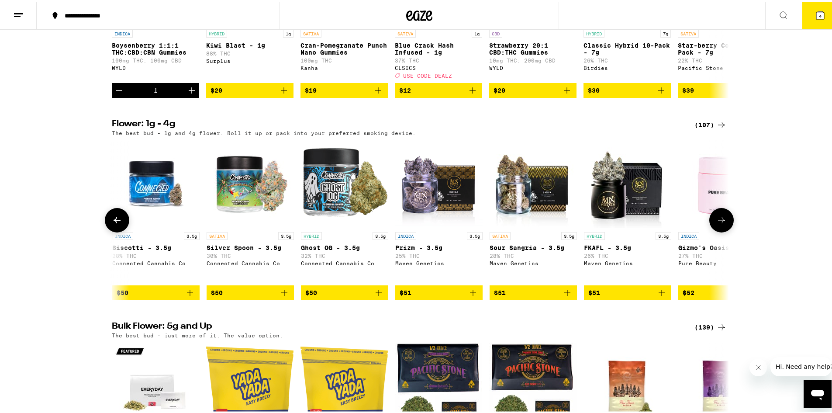
scroll to position [0, 7280]
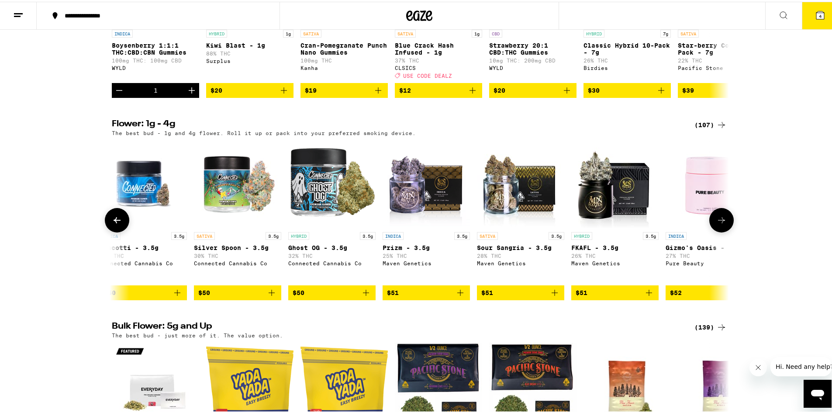
click at [721, 224] on icon at bounding box center [722, 218] width 10 height 10
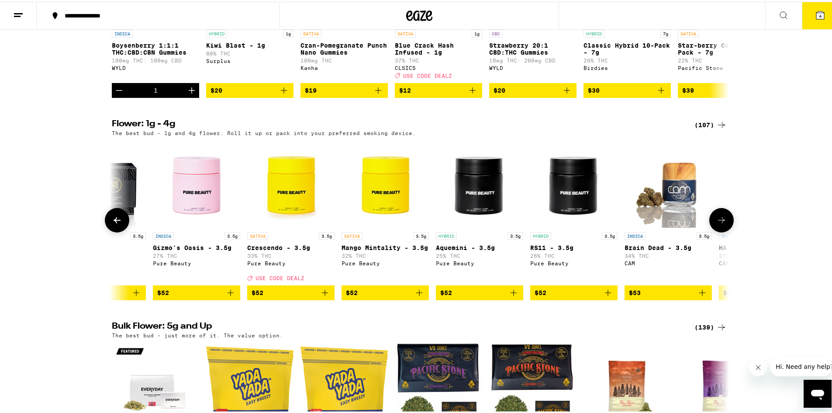
scroll to position [0, 7800]
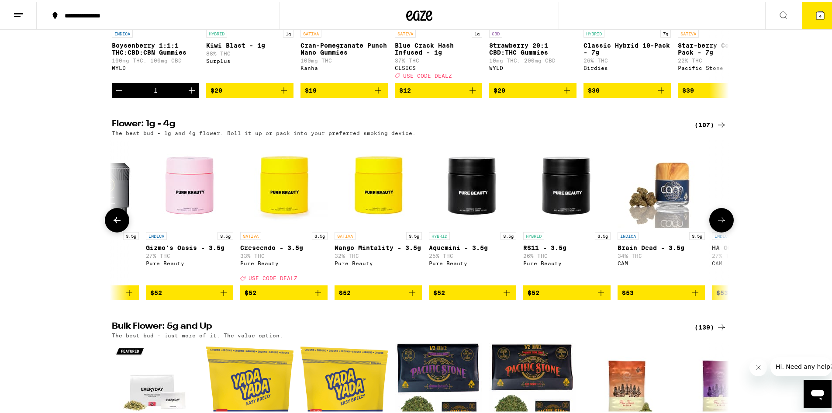
click at [721, 224] on icon at bounding box center [722, 218] width 10 height 10
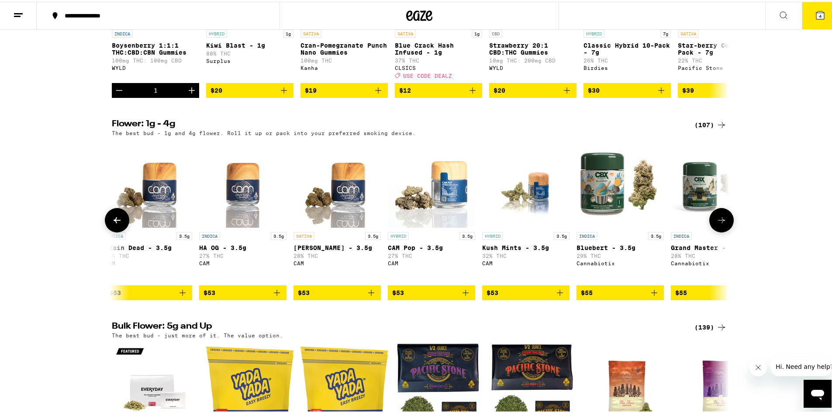
scroll to position [0, 8320]
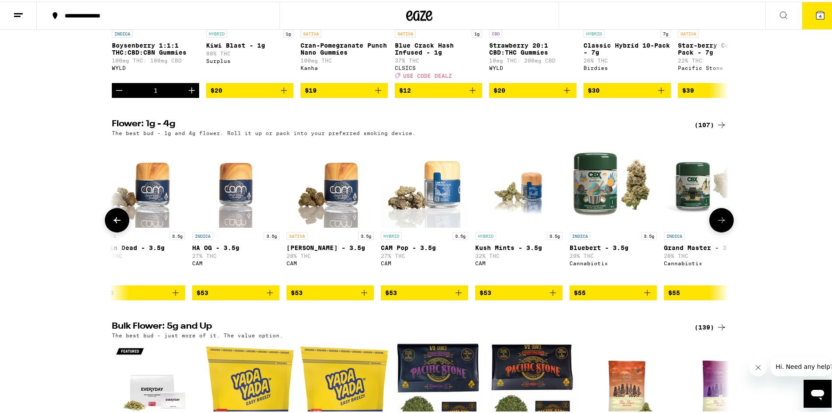
click at [721, 224] on icon at bounding box center [722, 218] width 10 height 10
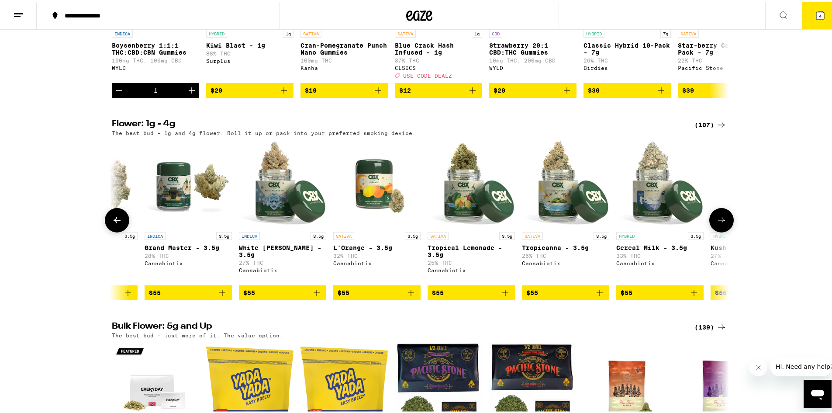
scroll to position [0, 8840]
click at [721, 224] on icon at bounding box center [722, 218] width 10 height 10
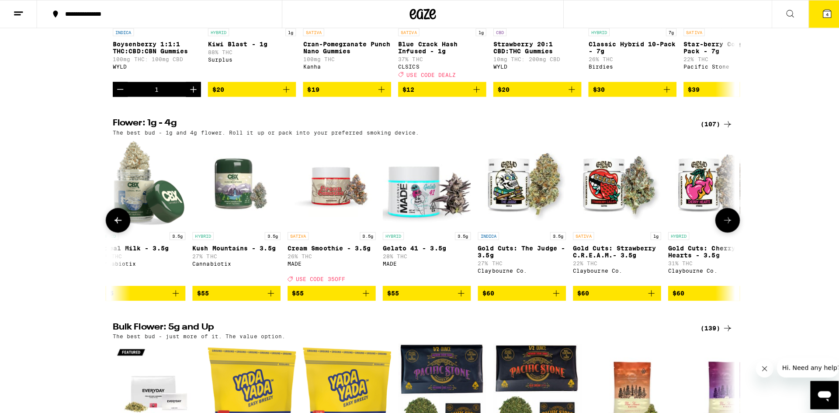
scroll to position [0, 9360]
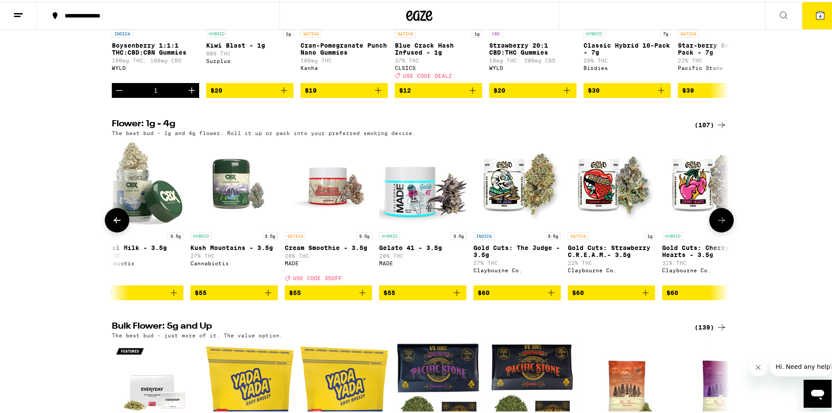
click at [399, 223] on img "Open page for Gelato 41 - 3.5g from MADE" at bounding box center [422, 182] width 87 height 87
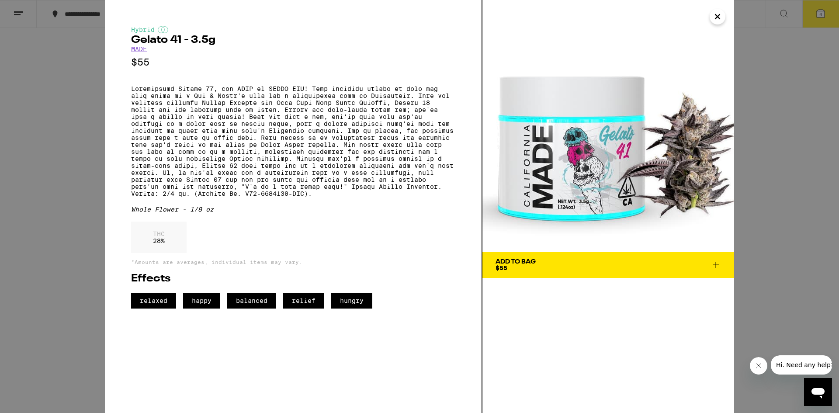
drag, startPoint x: 600, startPoint y: 262, endPoint x: 601, endPoint y: 257, distance: 5.4
click at [600, 257] on button "Add To Bag $55" at bounding box center [608, 265] width 252 height 26
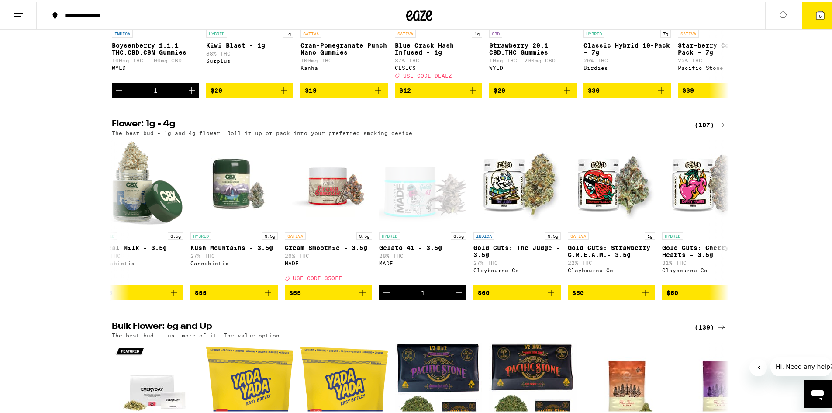
click at [817, 15] on icon at bounding box center [821, 14] width 8 height 8
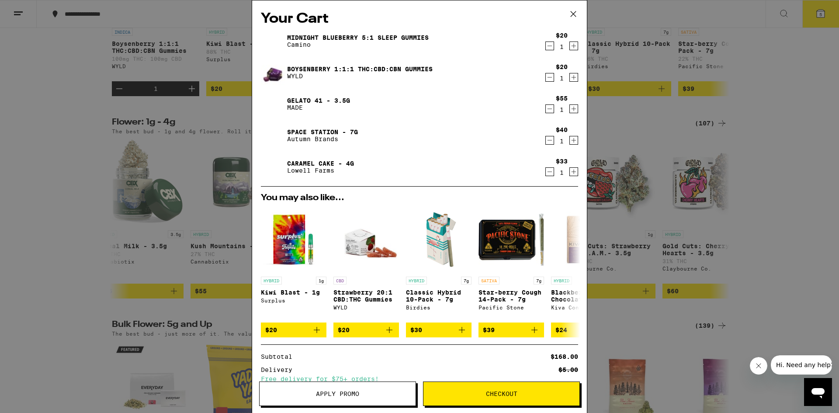
click at [546, 138] on icon "Decrement" at bounding box center [550, 140] width 8 height 10
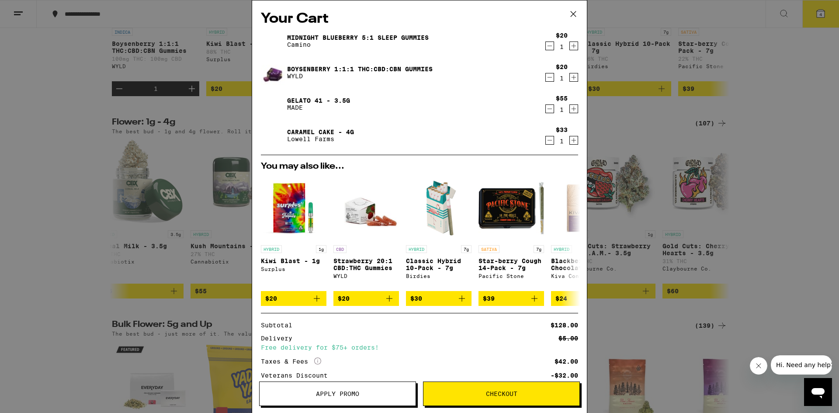
click at [570, 13] on icon at bounding box center [573, 13] width 13 height 13
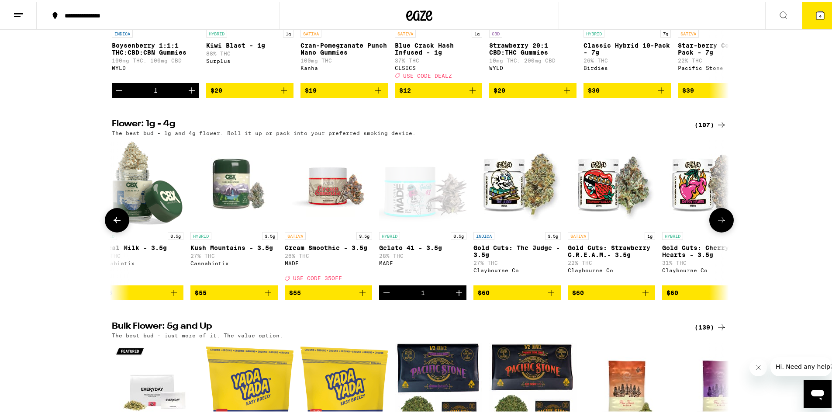
click at [717, 224] on icon at bounding box center [722, 218] width 10 height 10
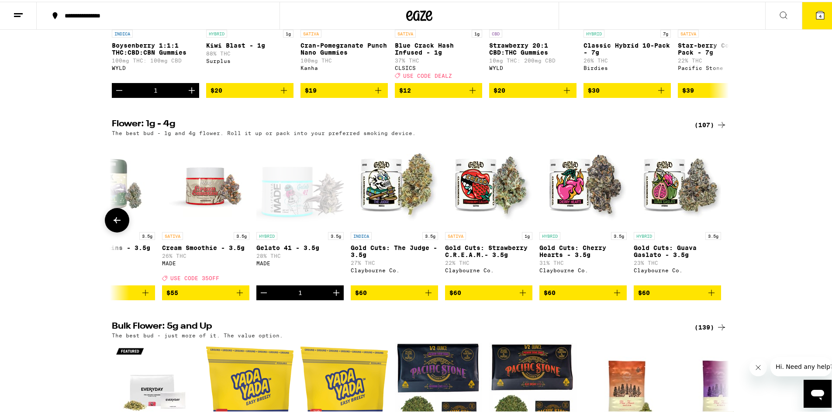
scroll to position [0, 9484]
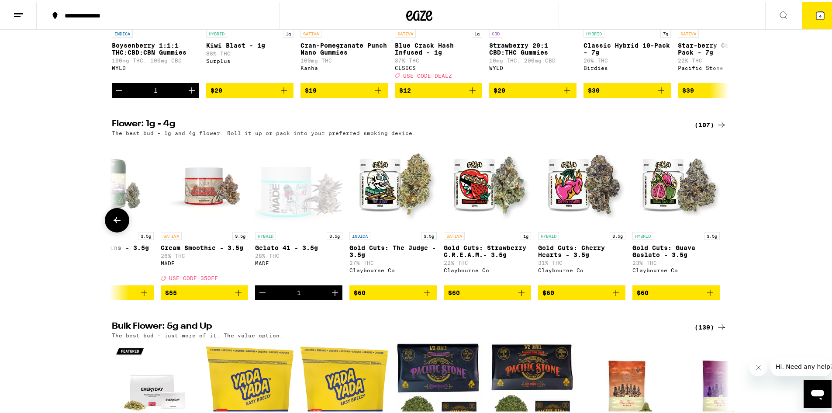
click at [595, 222] on img "Open page for Gold Cuts: Cherry Hearts - 3.5g from Claybourne Co." at bounding box center [581, 182] width 87 height 87
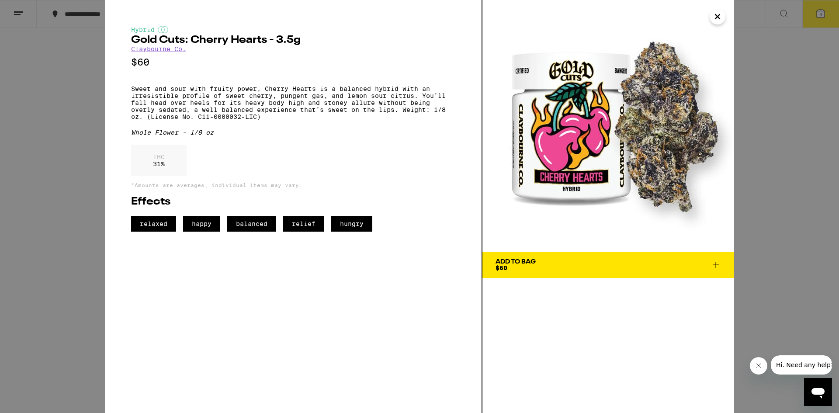
click at [721, 13] on icon "Close" at bounding box center [717, 16] width 10 height 13
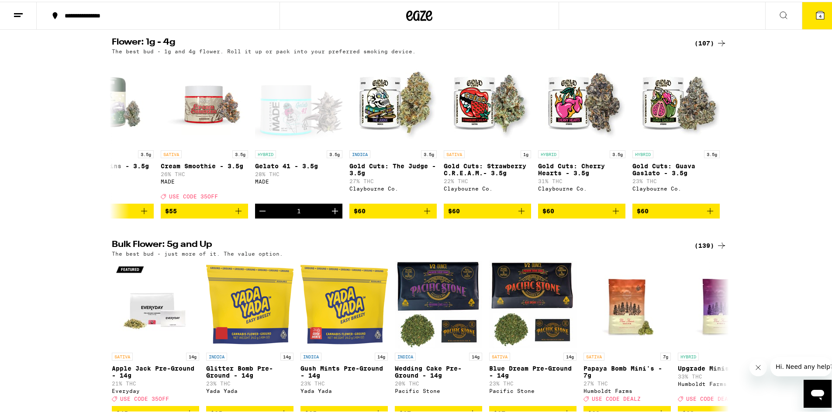
scroll to position [1136, 0]
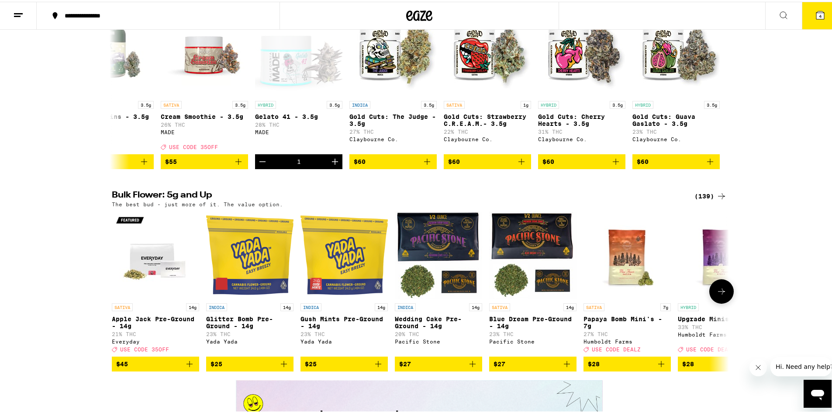
click at [720, 293] on icon at bounding box center [721, 290] width 7 height 6
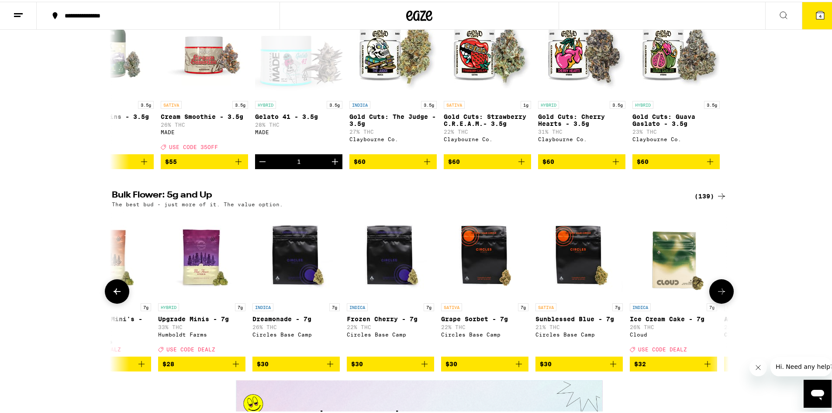
click at [720, 295] on icon at bounding box center [722, 289] width 10 height 10
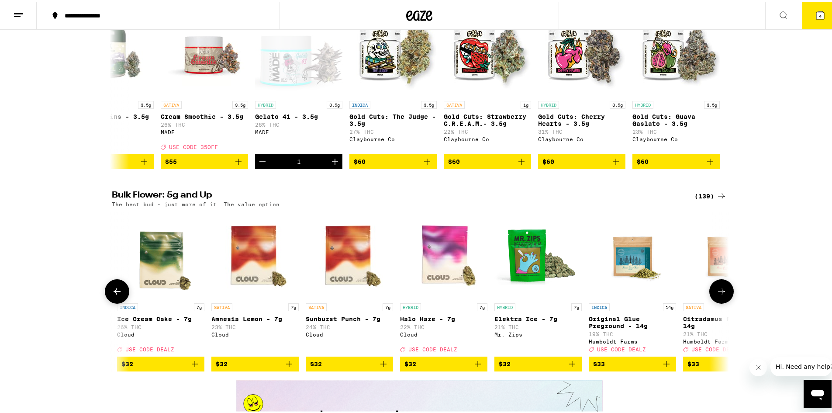
scroll to position [0, 1040]
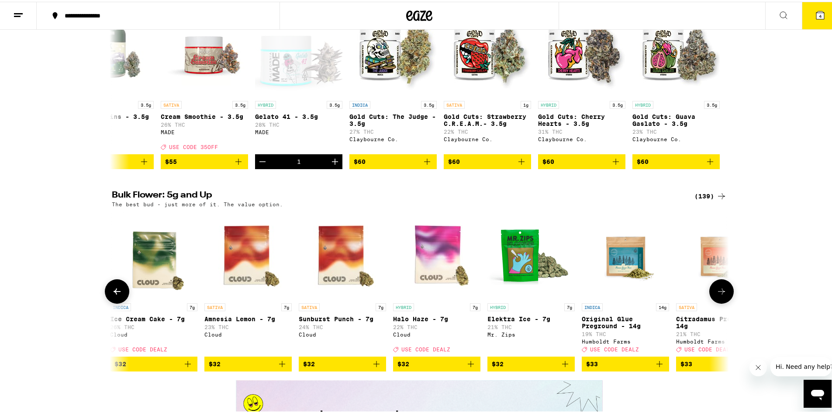
click at [719, 295] on icon at bounding box center [722, 289] width 10 height 10
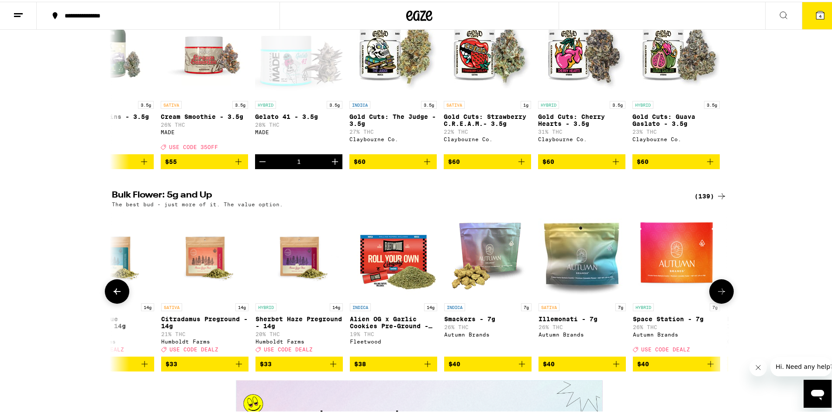
scroll to position [0, 1560]
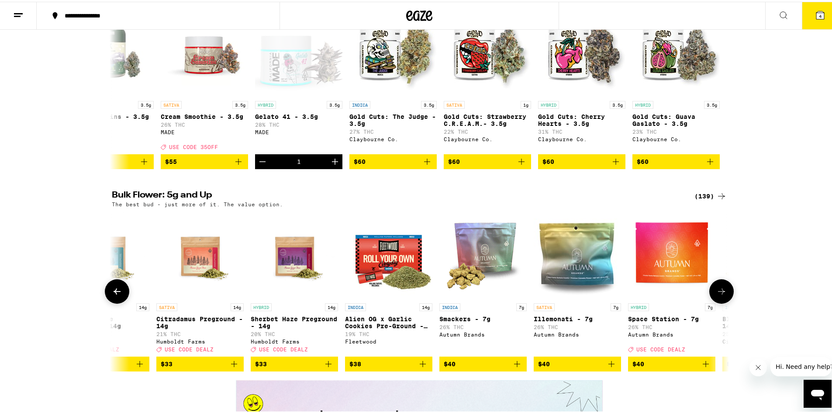
click at [719, 295] on icon at bounding box center [722, 289] width 10 height 10
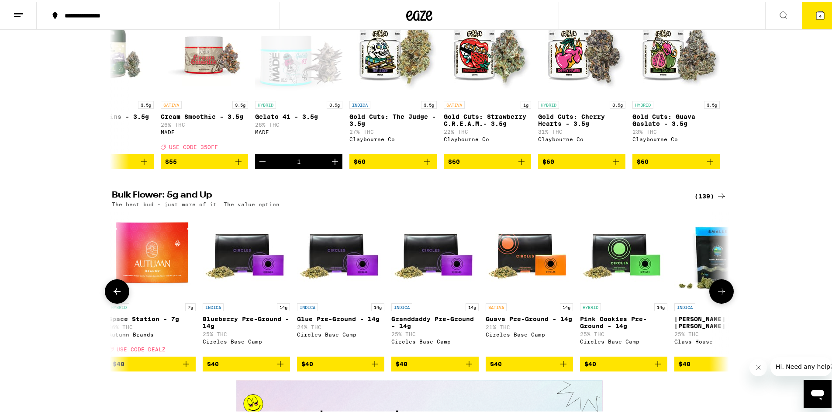
click at [719, 295] on icon at bounding box center [722, 289] width 10 height 10
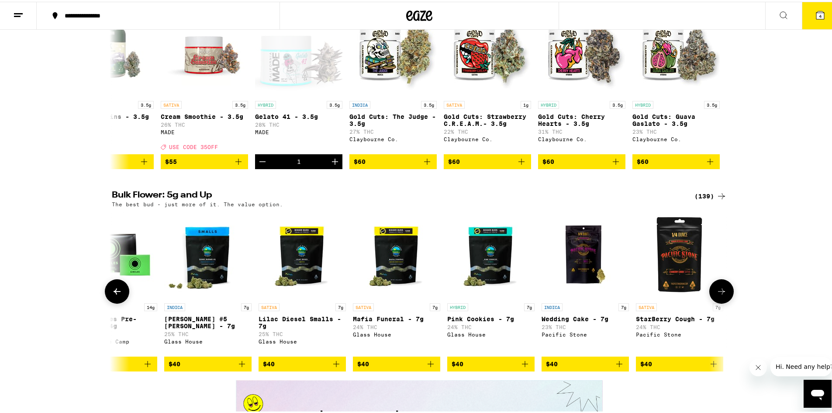
scroll to position [0, 2600]
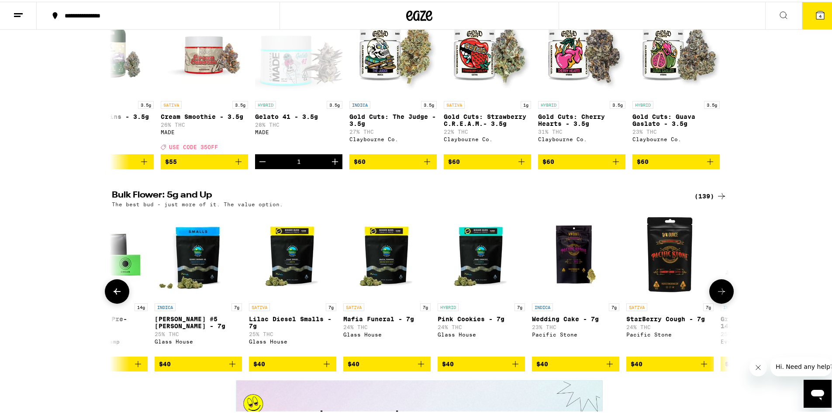
click at [719, 295] on icon at bounding box center [722, 289] width 10 height 10
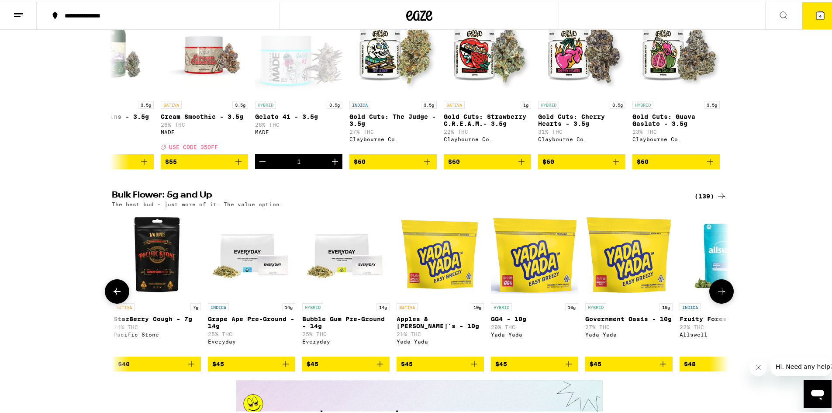
scroll to position [0, 3120]
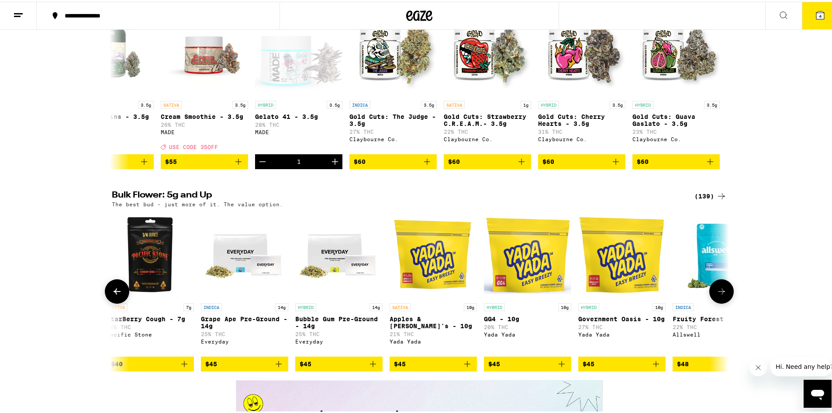
click at [719, 295] on icon at bounding box center [722, 289] width 10 height 10
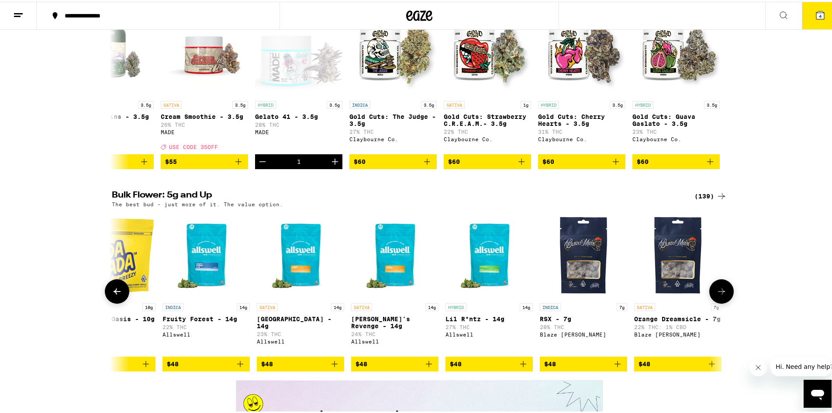
scroll to position [0, 3640]
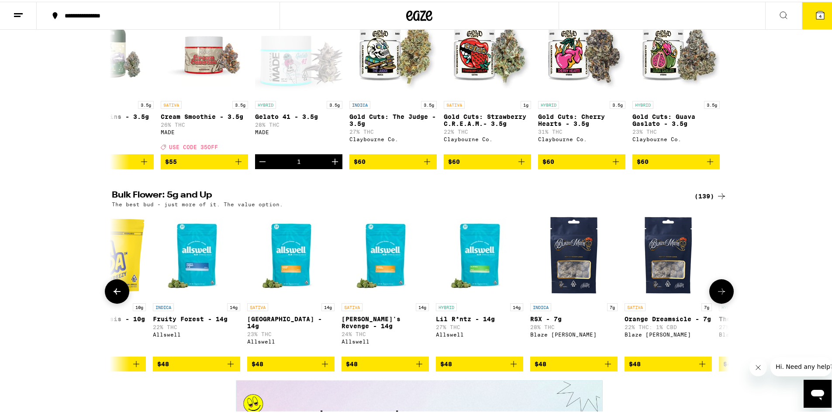
click at [719, 295] on icon at bounding box center [722, 289] width 10 height 10
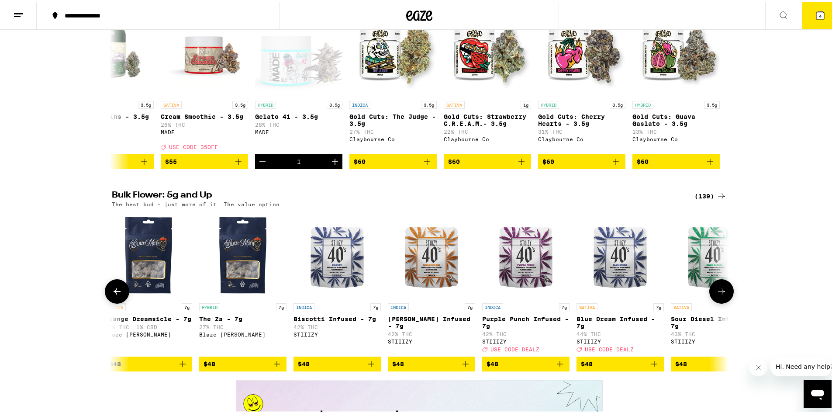
click at [719, 295] on icon at bounding box center [722, 289] width 10 height 10
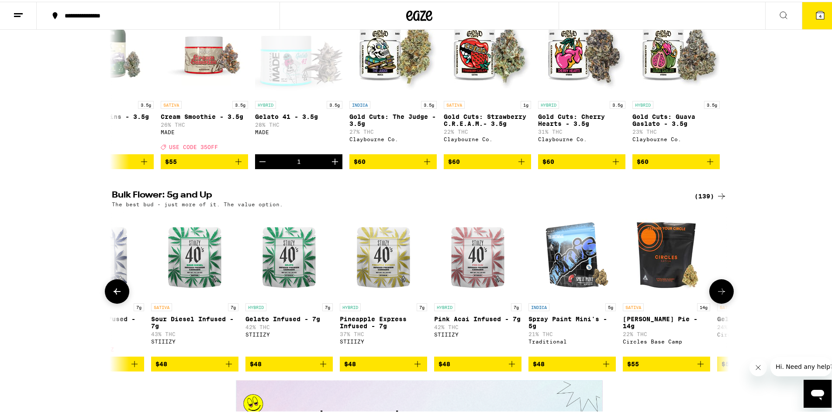
click at [719, 295] on icon at bounding box center [722, 289] width 10 height 10
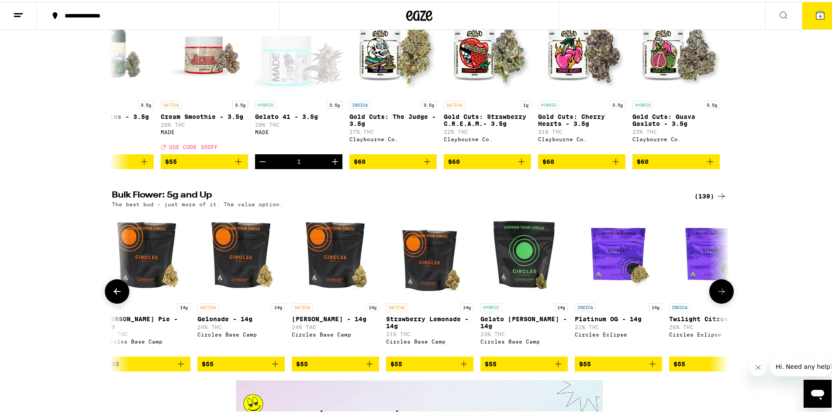
click at [719, 295] on icon at bounding box center [722, 289] width 10 height 10
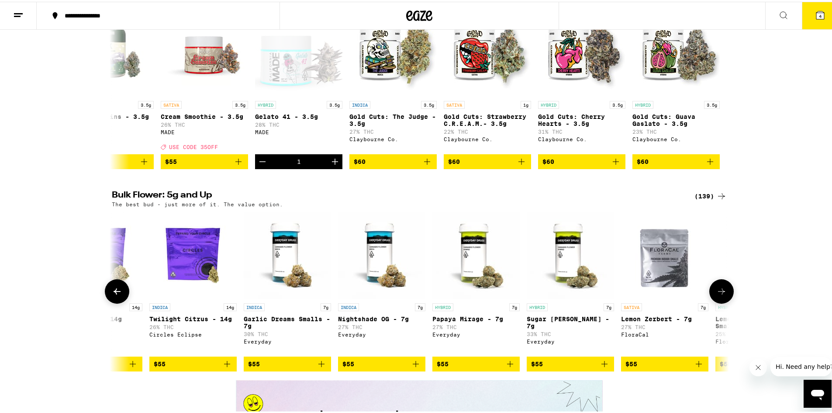
click at [719, 295] on icon at bounding box center [722, 289] width 10 height 10
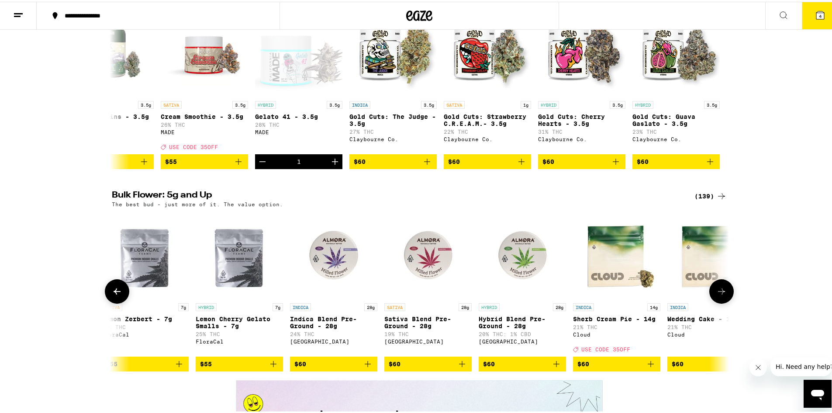
click at [719, 295] on icon at bounding box center [722, 289] width 10 height 10
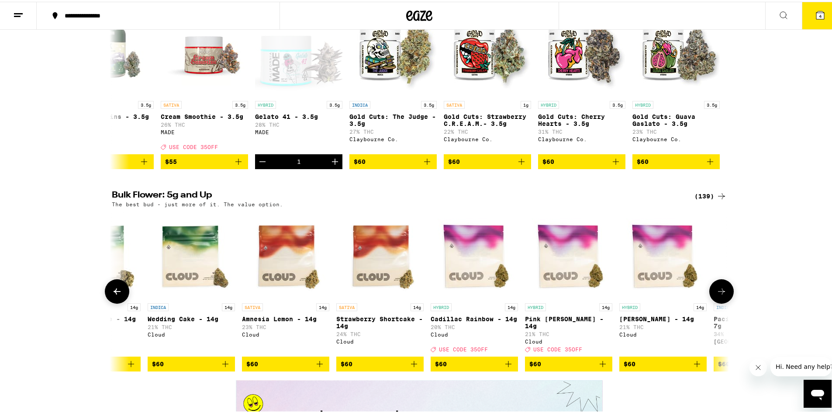
click at [719, 293] on icon at bounding box center [721, 290] width 7 height 6
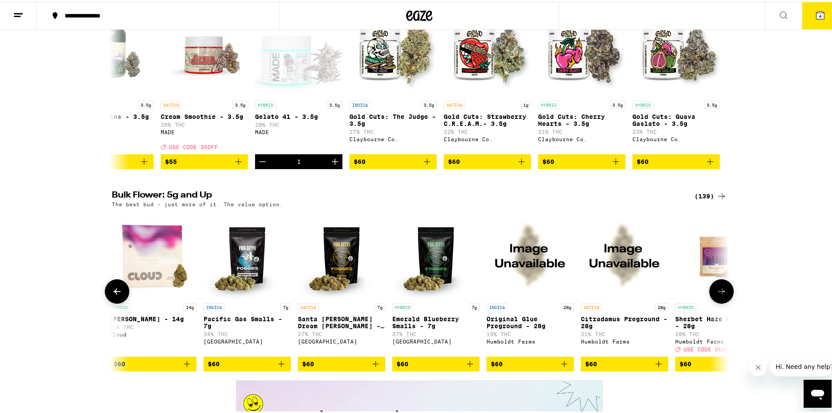
scroll to position [0, 7280]
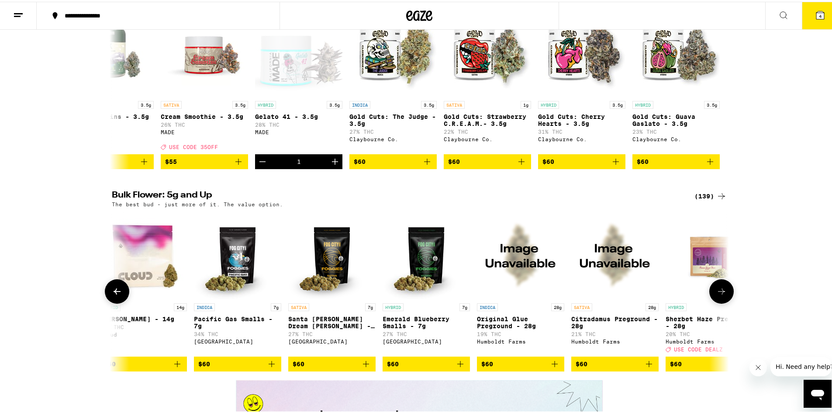
click at [719, 293] on icon at bounding box center [721, 290] width 7 height 6
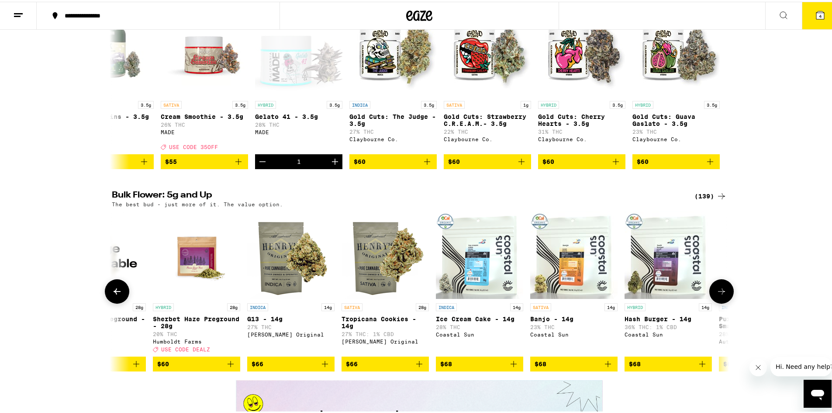
scroll to position [0, 7800]
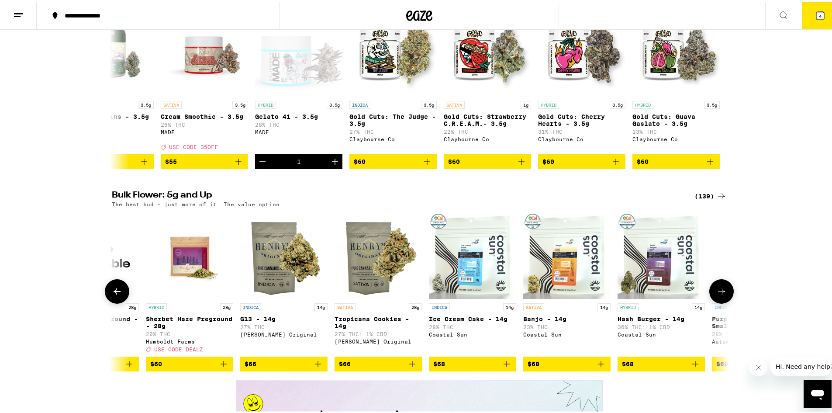
click at [719, 293] on icon at bounding box center [721, 290] width 7 height 6
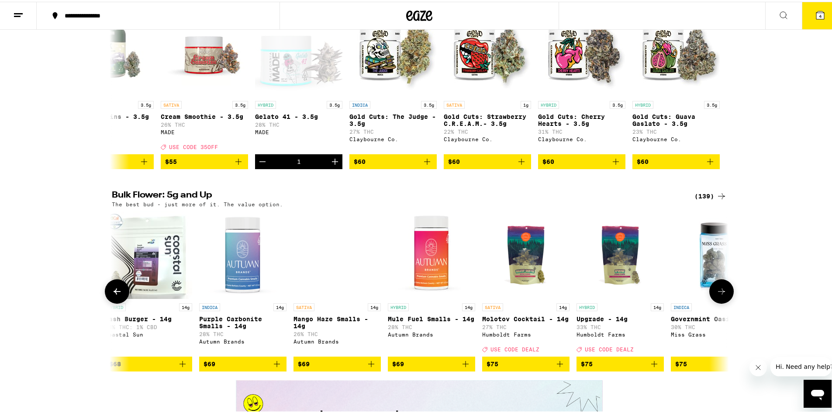
scroll to position [0, 8320]
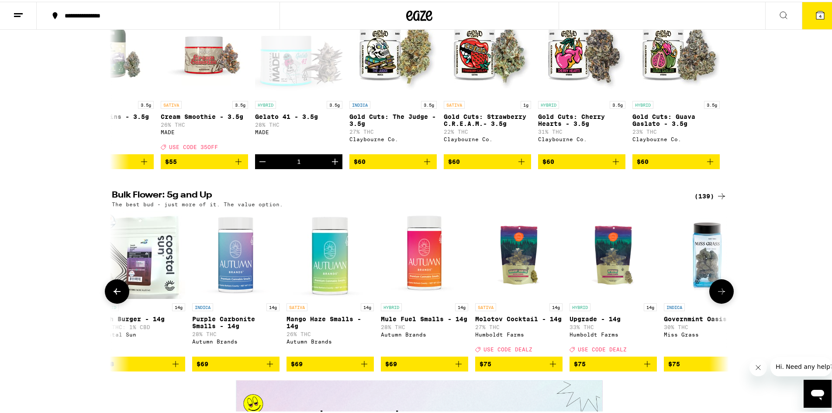
click at [719, 293] on icon at bounding box center [721, 290] width 7 height 6
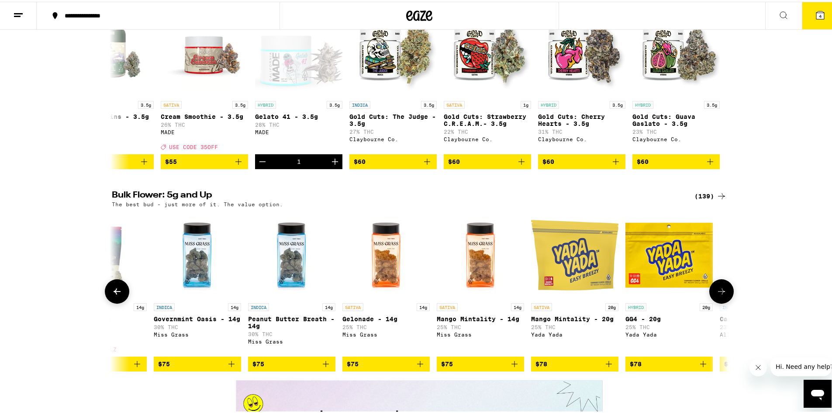
scroll to position [0, 8840]
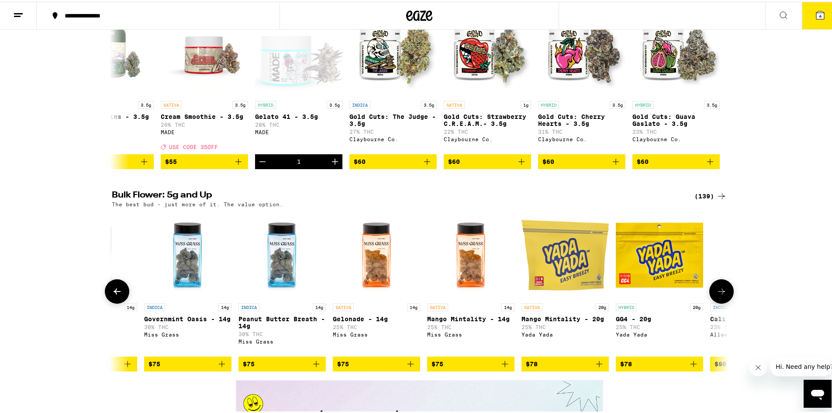
click at [115, 295] on icon at bounding box center [117, 289] width 10 height 10
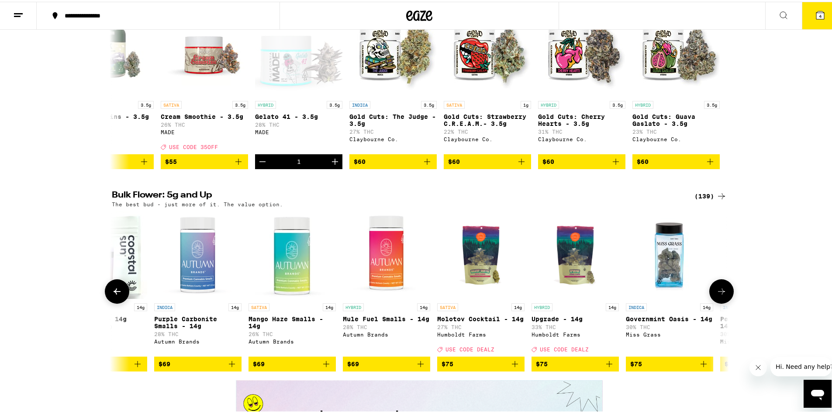
scroll to position [0, 8320]
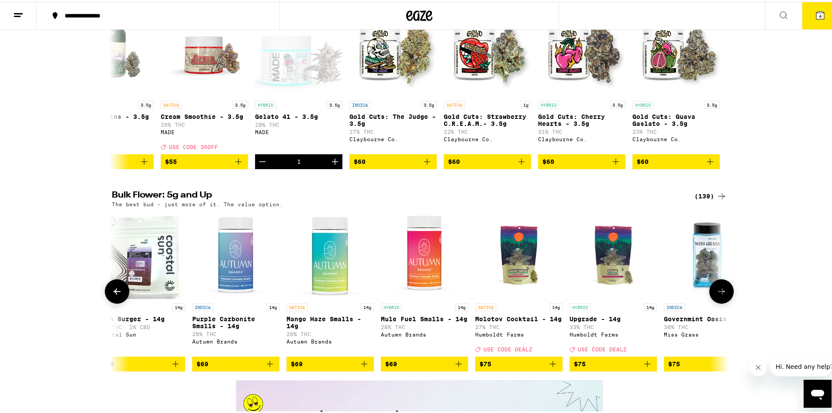
click at [720, 293] on icon at bounding box center [721, 290] width 7 height 6
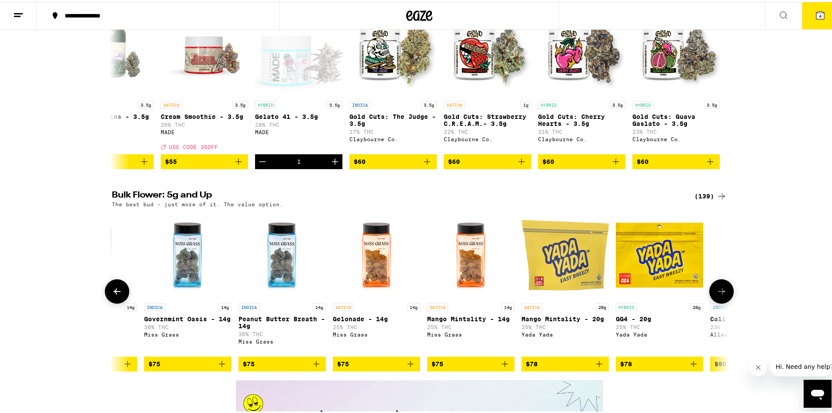
click at [720, 293] on icon at bounding box center [721, 290] width 7 height 6
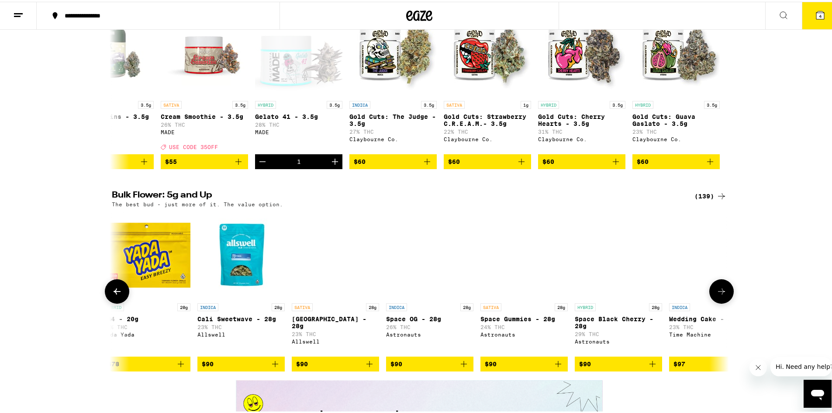
scroll to position [0, 9360]
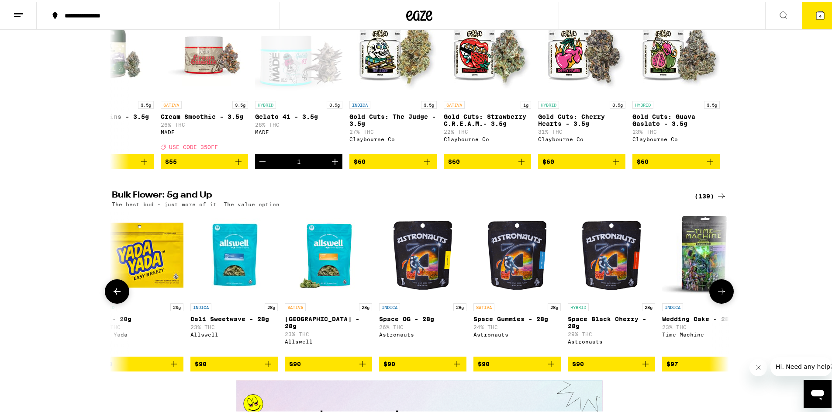
click at [720, 293] on icon at bounding box center [721, 290] width 7 height 6
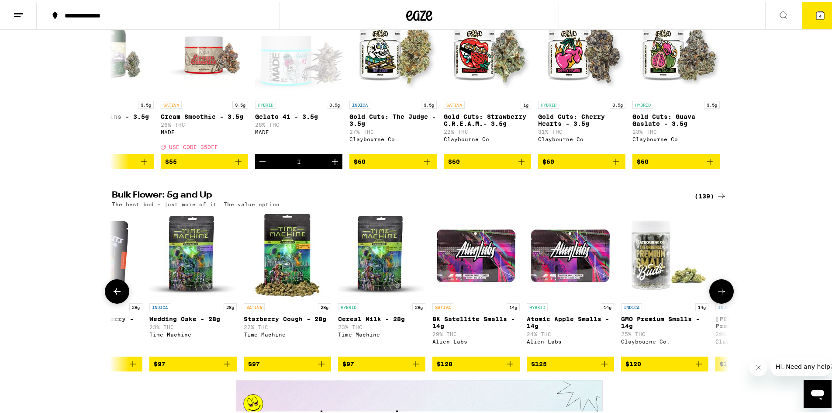
scroll to position [0, 9880]
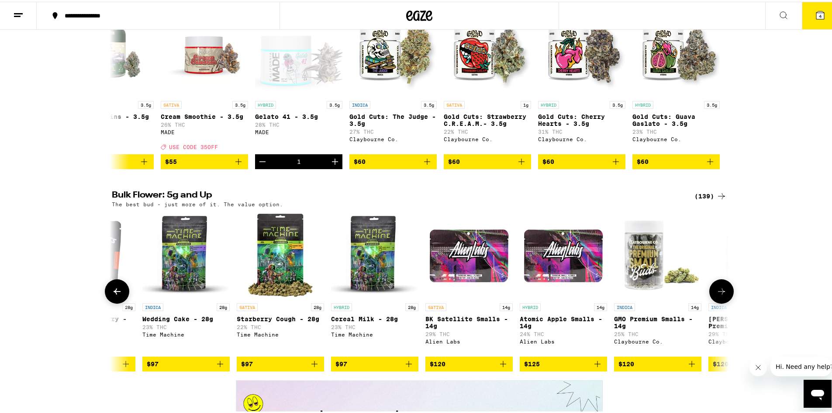
click at [720, 293] on icon at bounding box center [721, 290] width 7 height 6
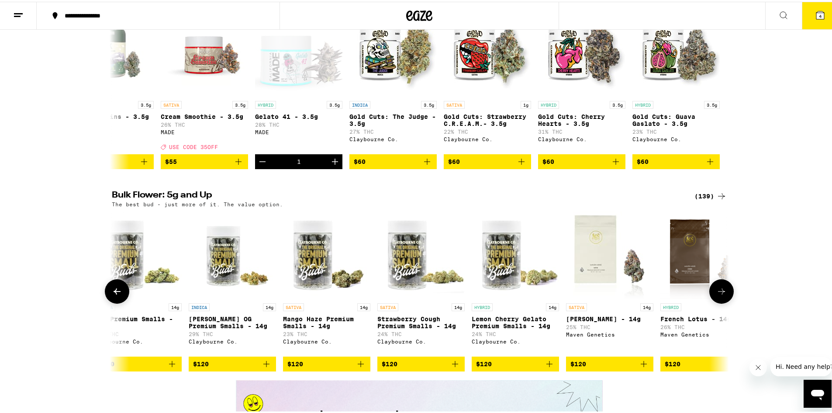
click at [720, 293] on icon at bounding box center [721, 290] width 7 height 6
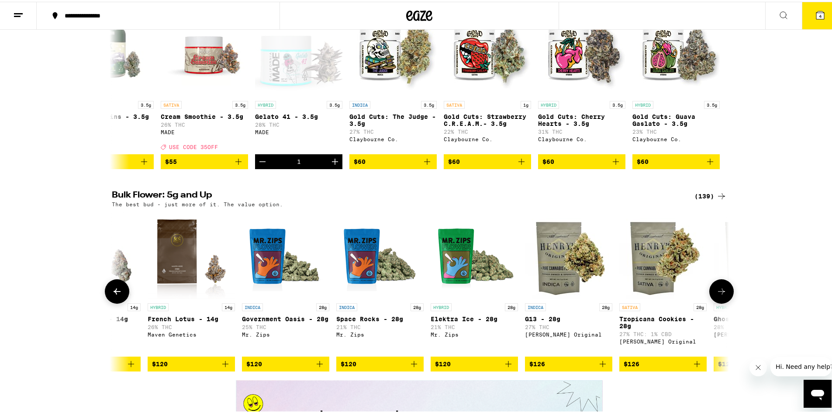
scroll to position [0, 10920]
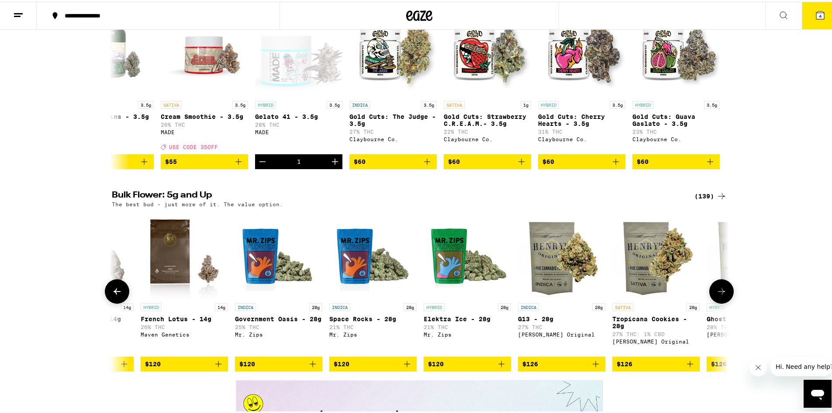
click at [720, 293] on icon at bounding box center [721, 290] width 7 height 6
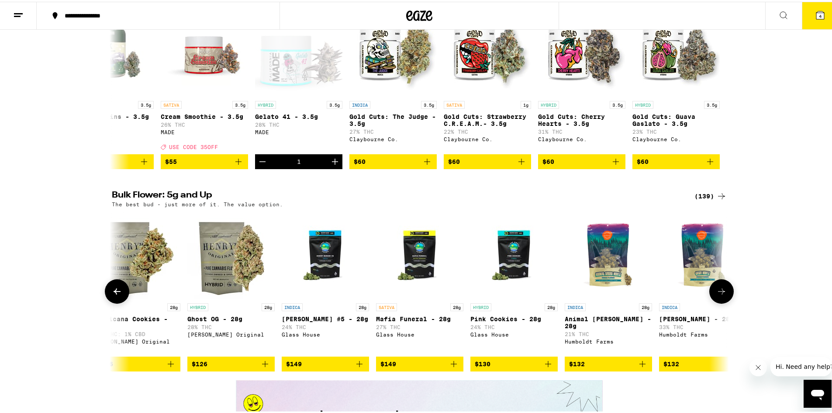
scroll to position [0, 11440]
click at [723, 295] on icon at bounding box center [722, 289] width 10 height 10
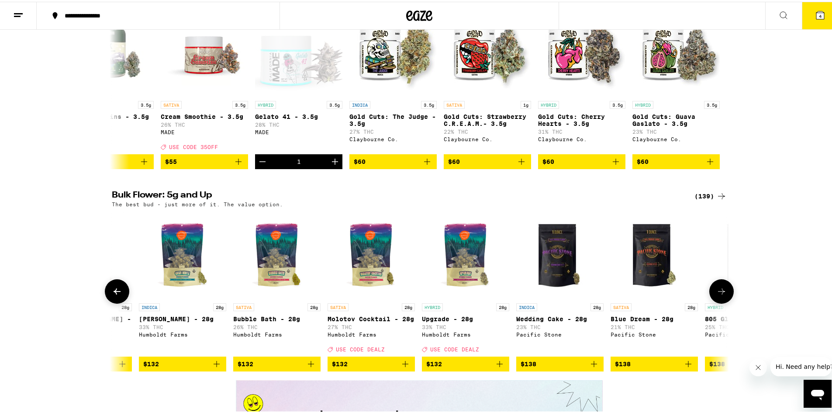
click at [723, 295] on icon at bounding box center [722, 289] width 10 height 10
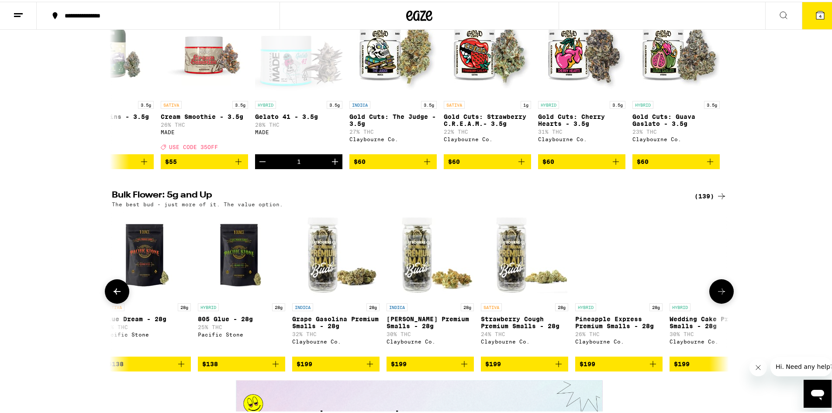
scroll to position [0, 12480]
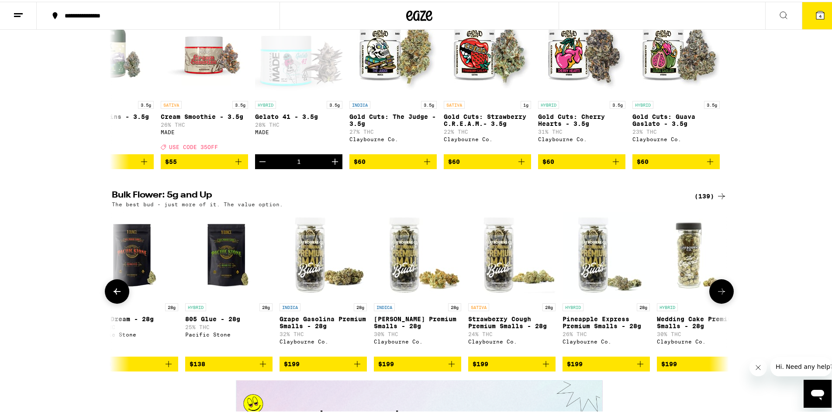
click at [723, 295] on icon at bounding box center [722, 289] width 10 height 10
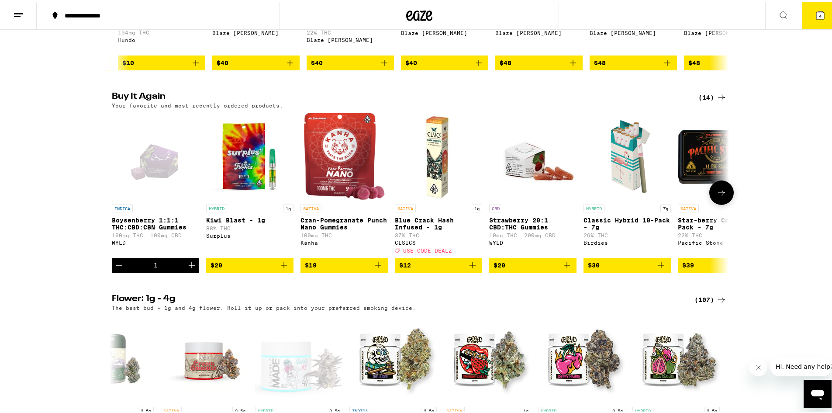
scroll to position [787, 0]
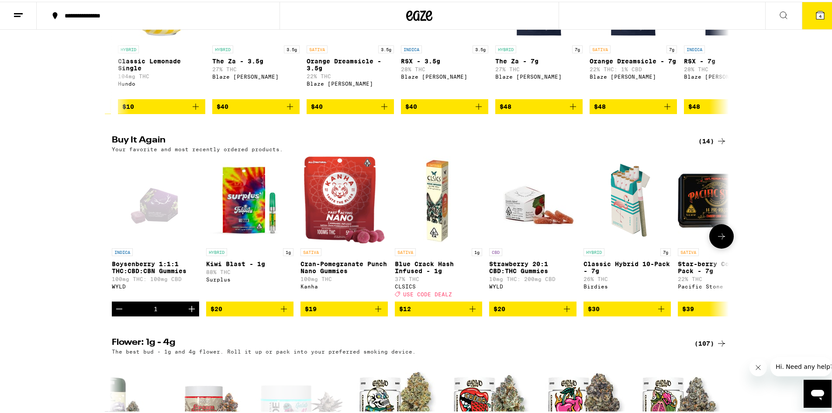
click at [718, 240] on icon at bounding box center [722, 234] width 10 height 10
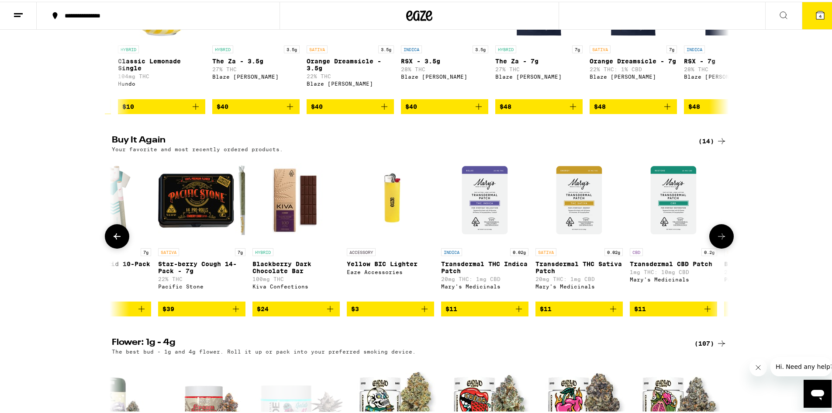
click at [718, 240] on icon at bounding box center [722, 234] width 10 height 10
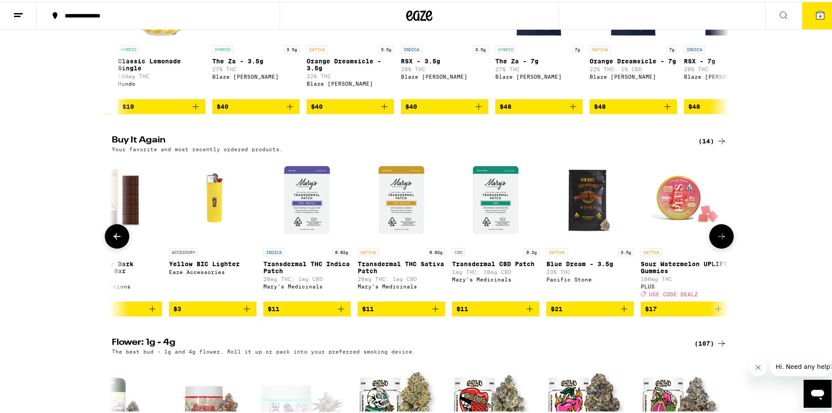
scroll to position [0, 706]
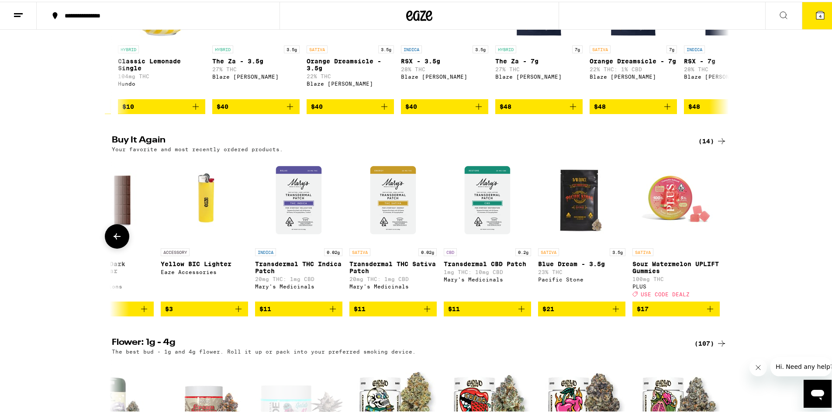
click at [718, 247] on div at bounding box center [722, 234] width 24 height 24
click at [114, 238] on icon at bounding box center [117, 235] width 7 height 6
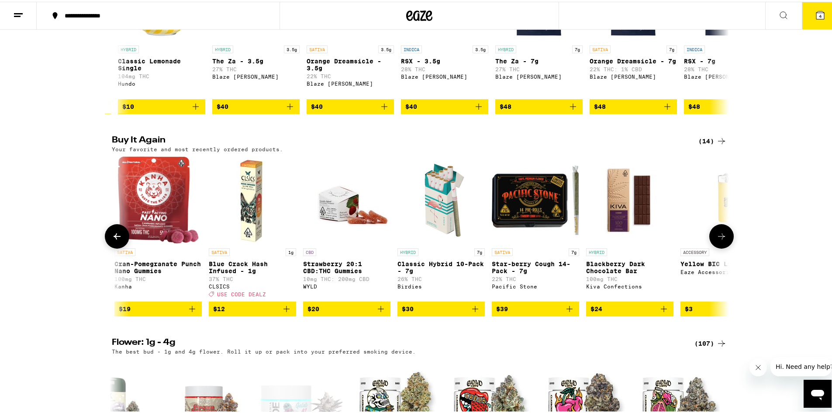
click at [114, 240] on icon at bounding box center [117, 234] width 10 height 10
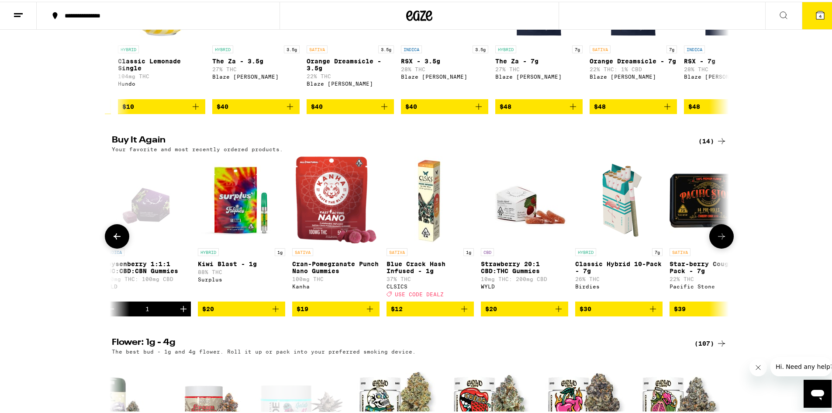
scroll to position [0, 0]
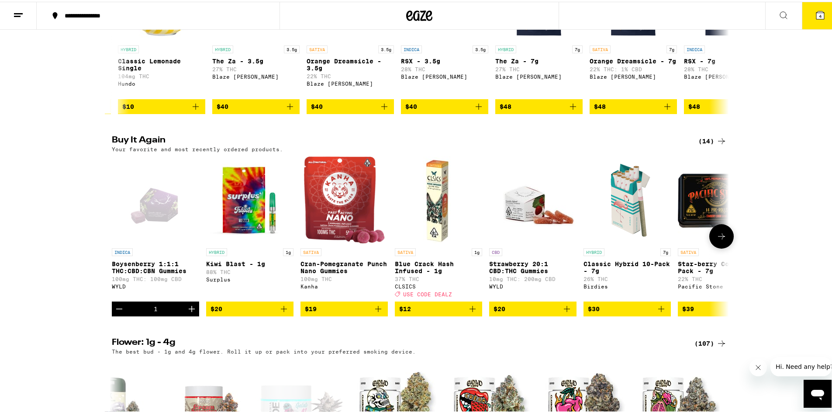
click at [114, 247] on div at bounding box center [117, 234] width 24 height 24
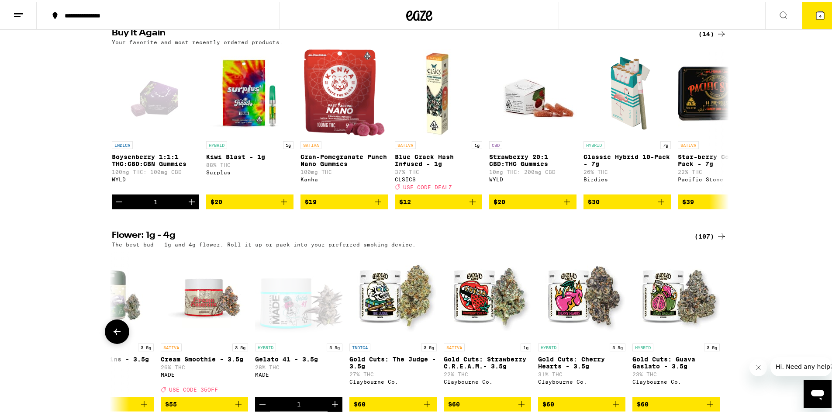
scroll to position [1005, 0]
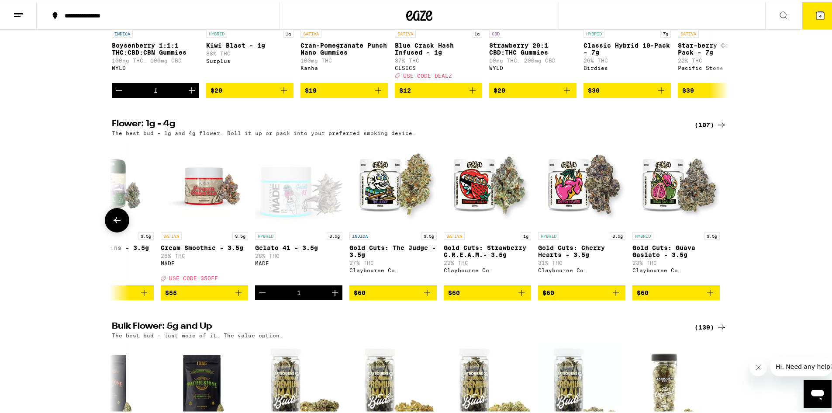
click at [120, 231] on button at bounding box center [117, 218] width 24 height 24
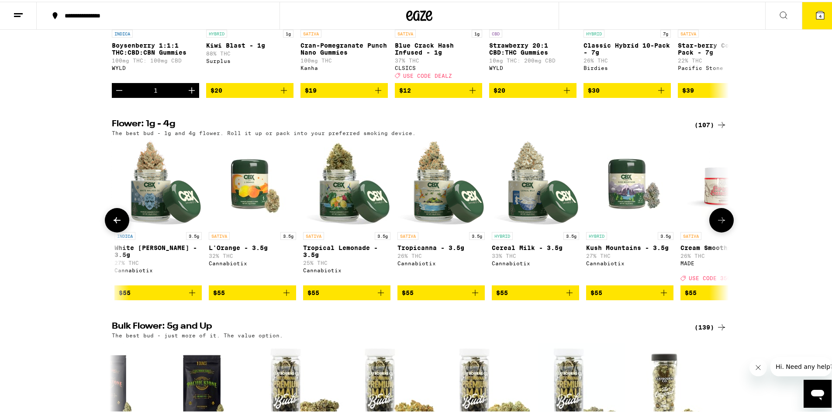
click at [120, 231] on button at bounding box center [117, 218] width 24 height 24
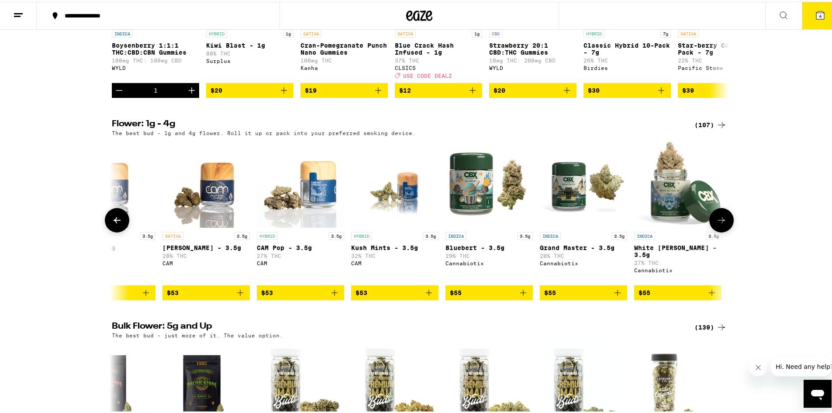
click at [120, 231] on button at bounding box center [117, 218] width 24 height 24
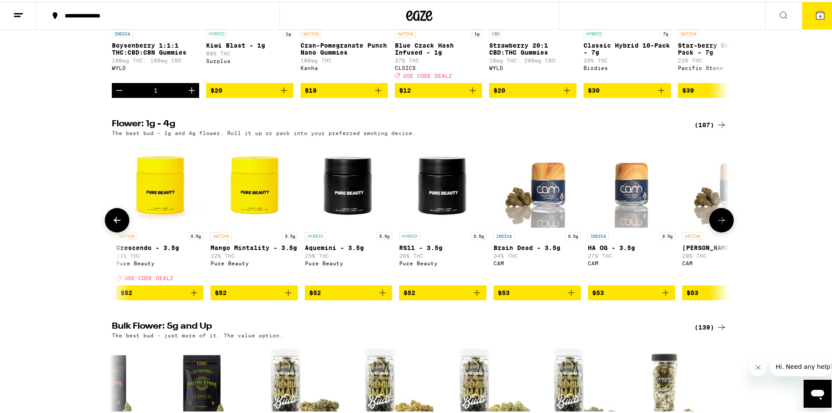
click at [120, 231] on button at bounding box center [117, 218] width 24 height 24
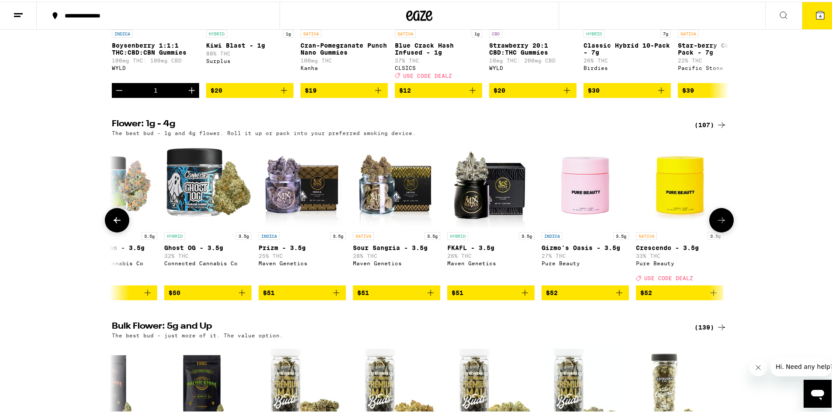
click at [120, 231] on button at bounding box center [117, 218] width 24 height 24
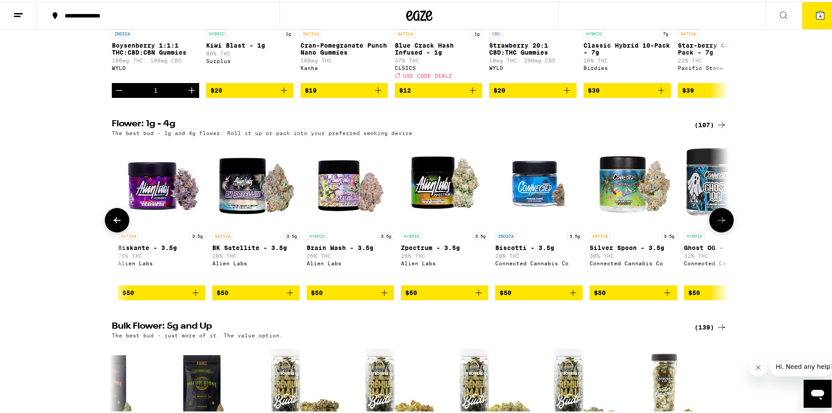
click at [120, 231] on button at bounding box center [117, 218] width 24 height 24
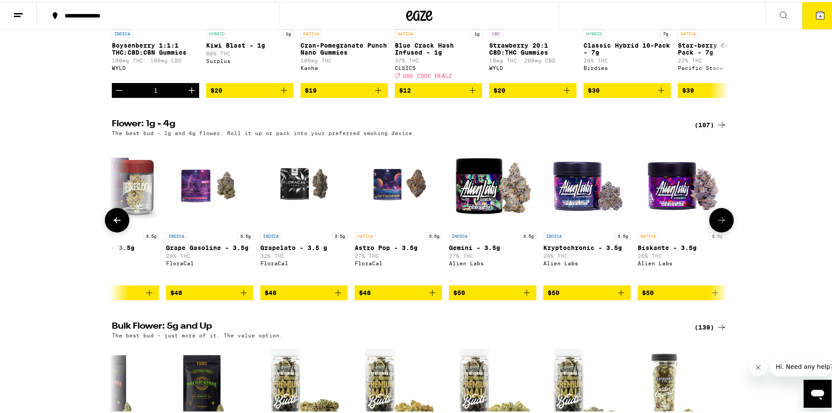
click at [120, 231] on button at bounding box center [117, 218] width 24 height 24
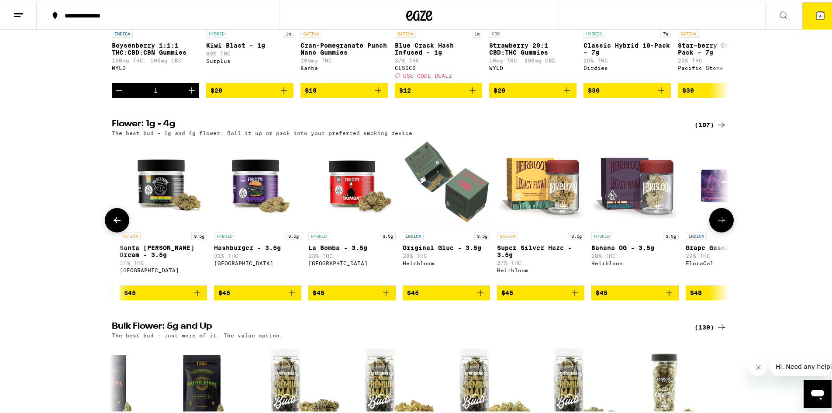
click at [120, 231] on button at bounding box center [117, 218] width 24 height 24
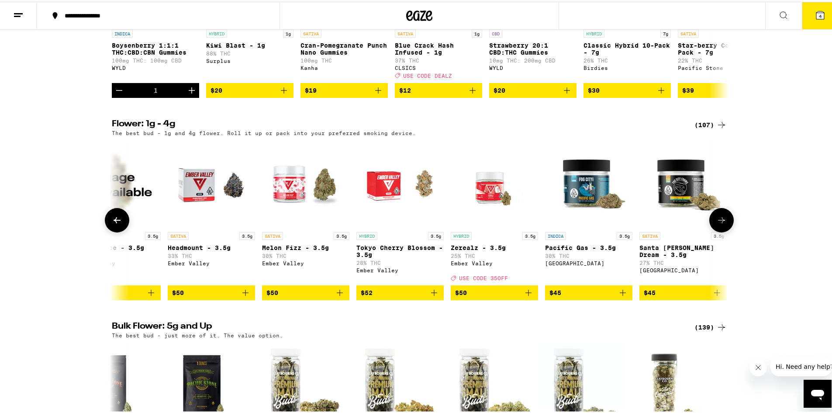
click at [119, 231] on button at bounding box center [117, 218] width 24 height 24
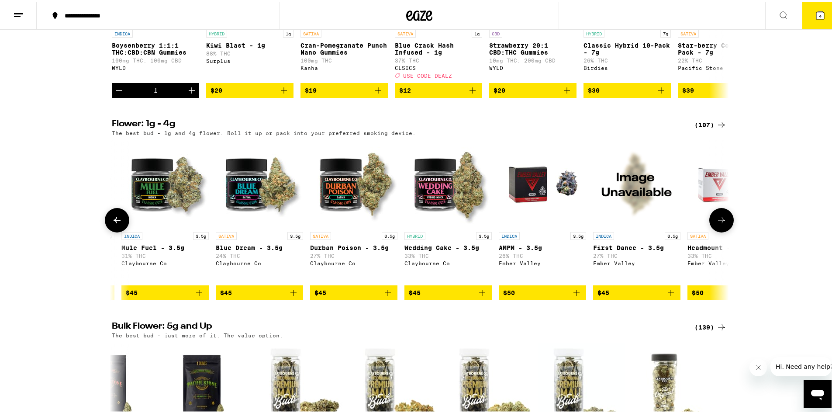
click at [119, 231] on button at bounding box center [117, 218] width 24 height 24
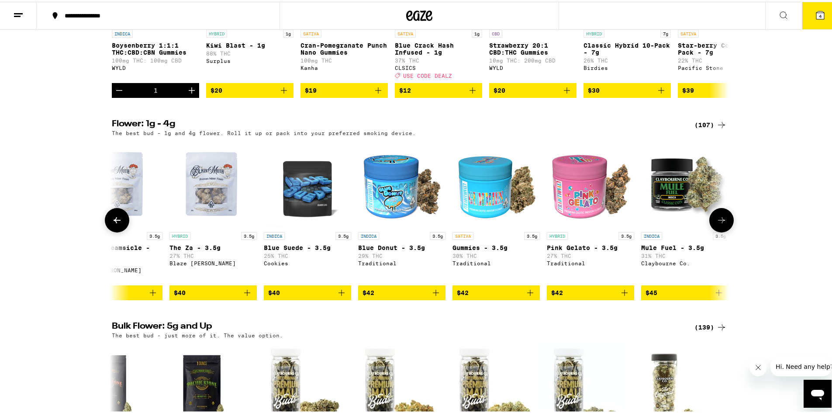
click at [119, 231] on button at bounding box center [117, 218] width 24 height 24
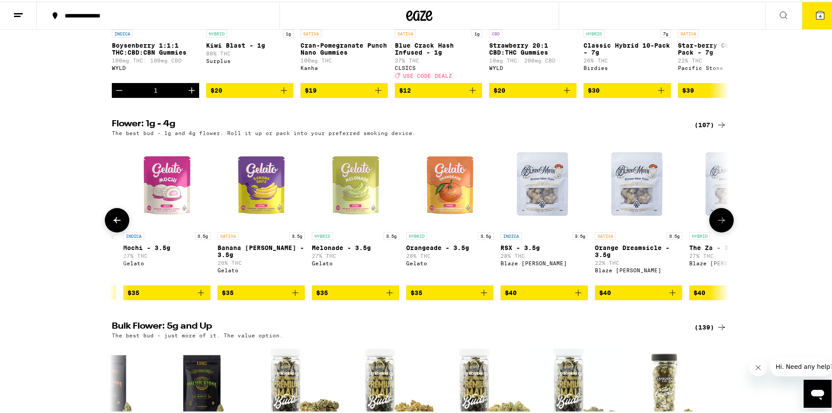
click at [119, 231] on button at bounding box center [117, 218] width 24 height 24
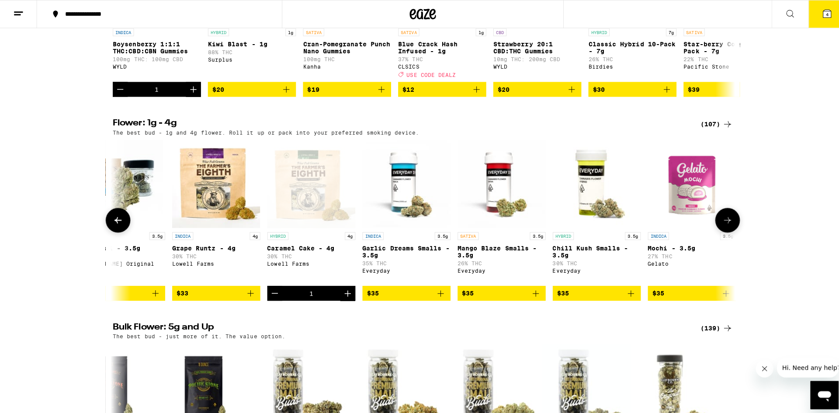
scroll to position [0, 3244]
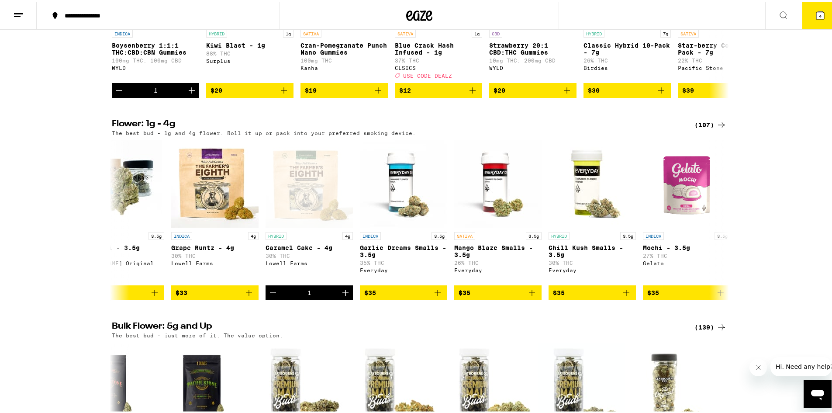
click at [819, 13] on span "4" at bounding box center [820, 14] width 3 height 5
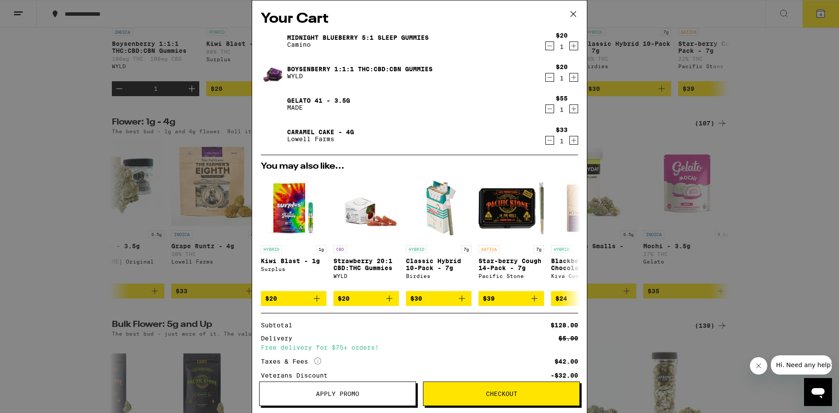
click at [570, 137] on icon "Increment" at bounding box center [574, 140] width 8 height 10
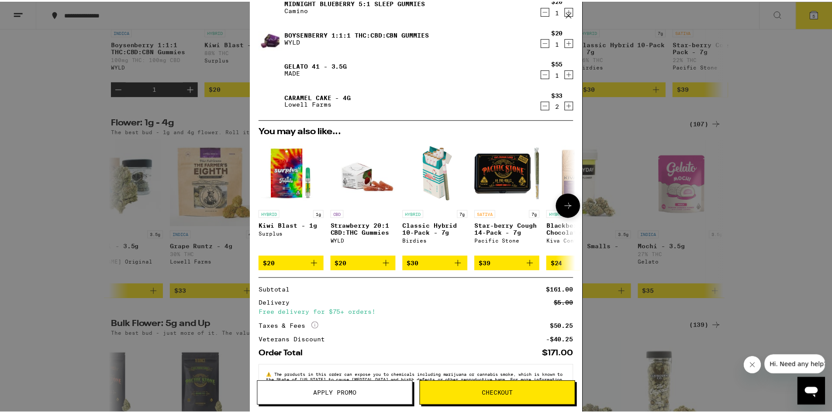
scroll to position [66, 0]
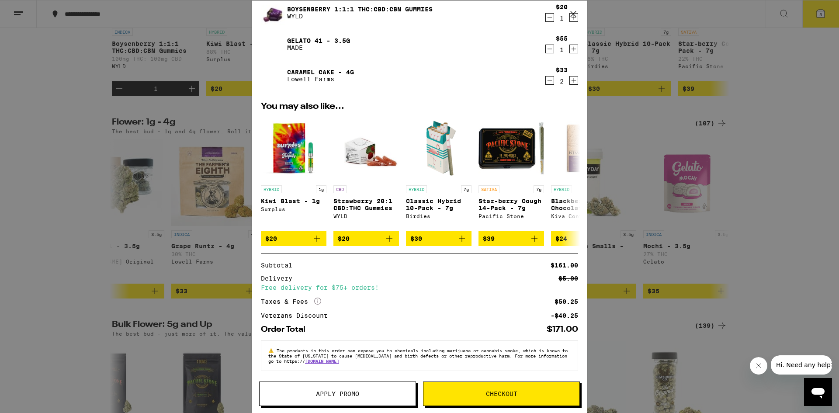
click at [331, 396] on span "Apply Promo" at bounding box center [337, 394] width 43 height 6
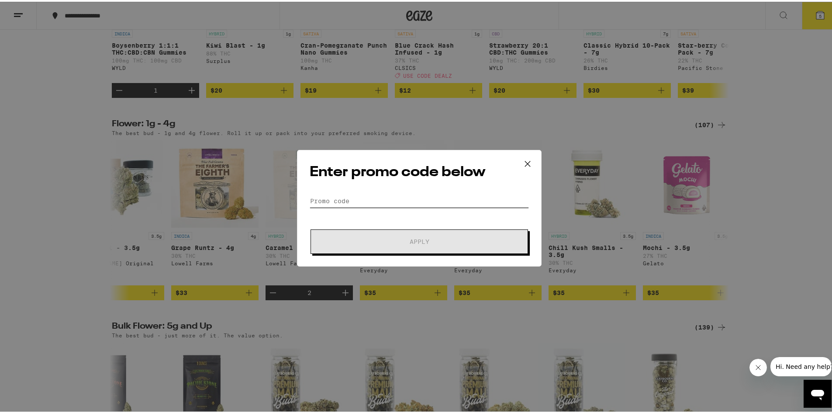
click at [388, 200] on input "Promo Code" at bounding box center [419, 199] width 219 height 13
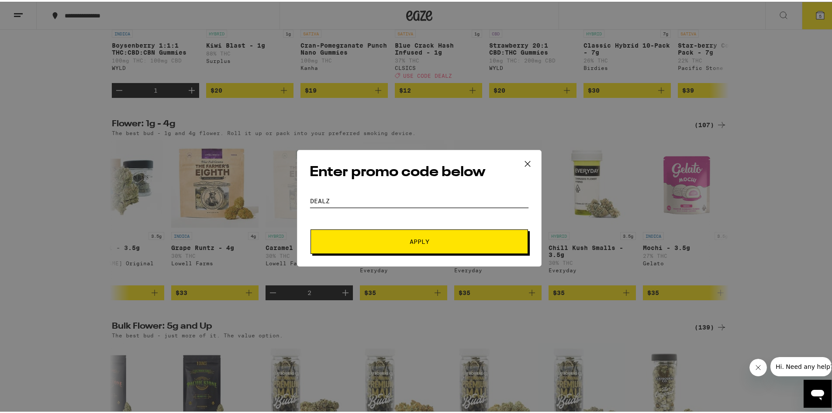
type input "dealz"
click at [410, 239] on span "Apply" at bounding box center [420, 240] width 20 height 6
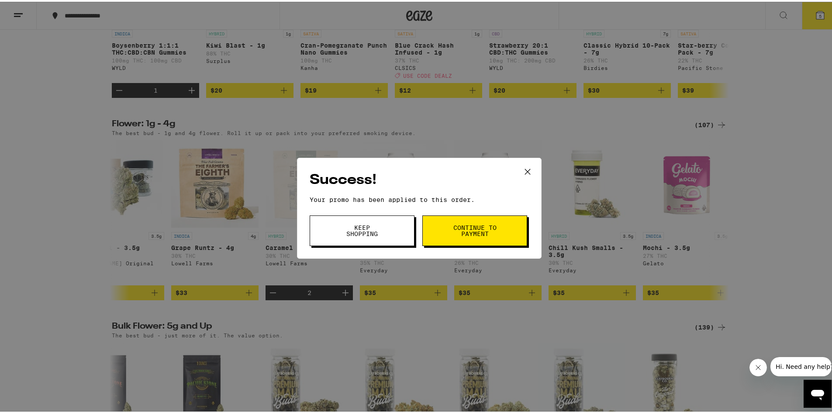
click at [477, 227] on span "Continue to payment" at bounding box center [475, 229] width 45 height 12
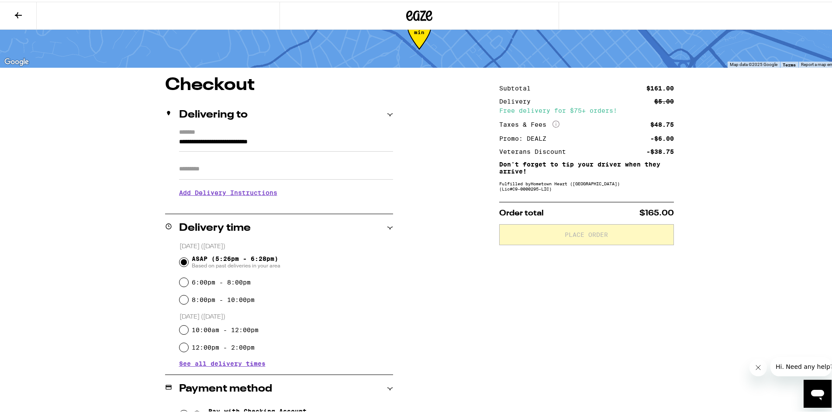
scroll to position [131, 0]
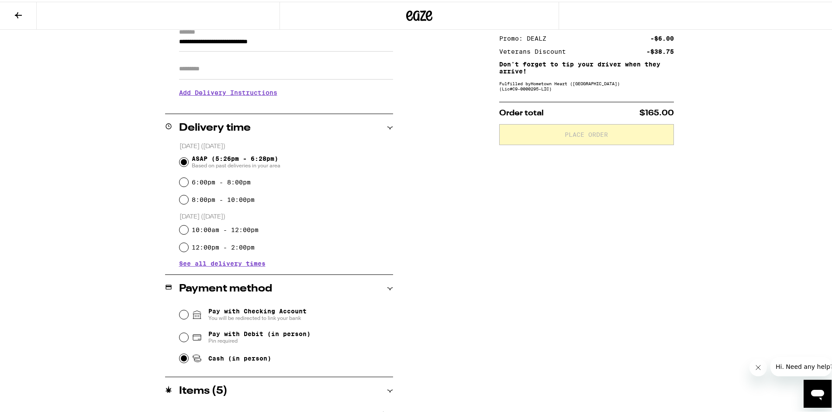
click at [182, 357] on input "Cash (in person)" at bounding box center [184, 356] width 9 height 9
radio input "true"
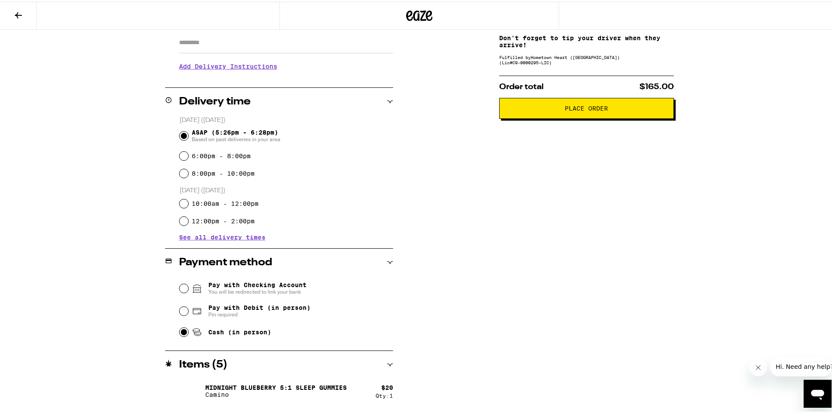
scroll to position [73, 0]
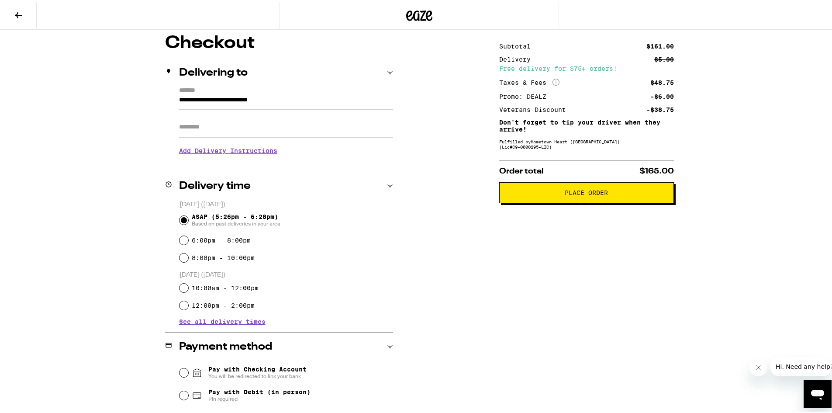
click at [591, 191] on span "Place Order" at bounding box center [586, 191] width 43 height 6
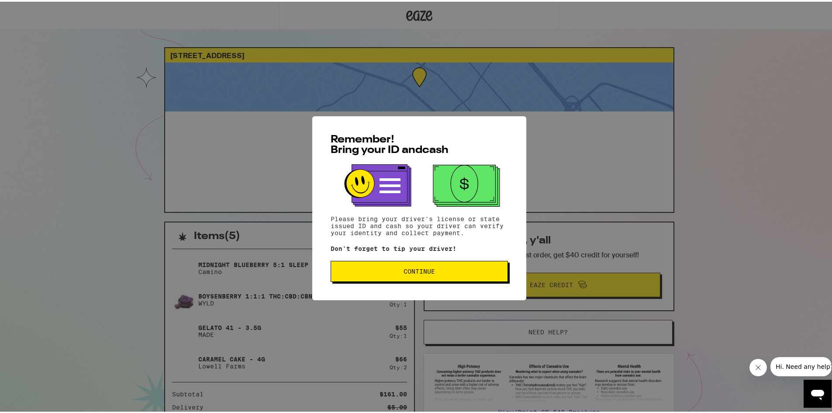
click at [462, 270] on span "Continue" at bounding box center [419, 270] width 163 height 6
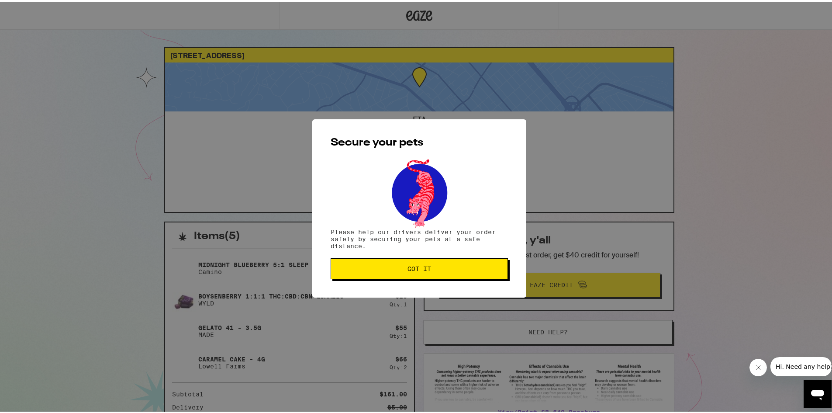
click at [432, 270] on span "Got it" at bounding box center [419, 267] width 163 height 6
